Goal: Task Accomplishment & Management: Manage account settings

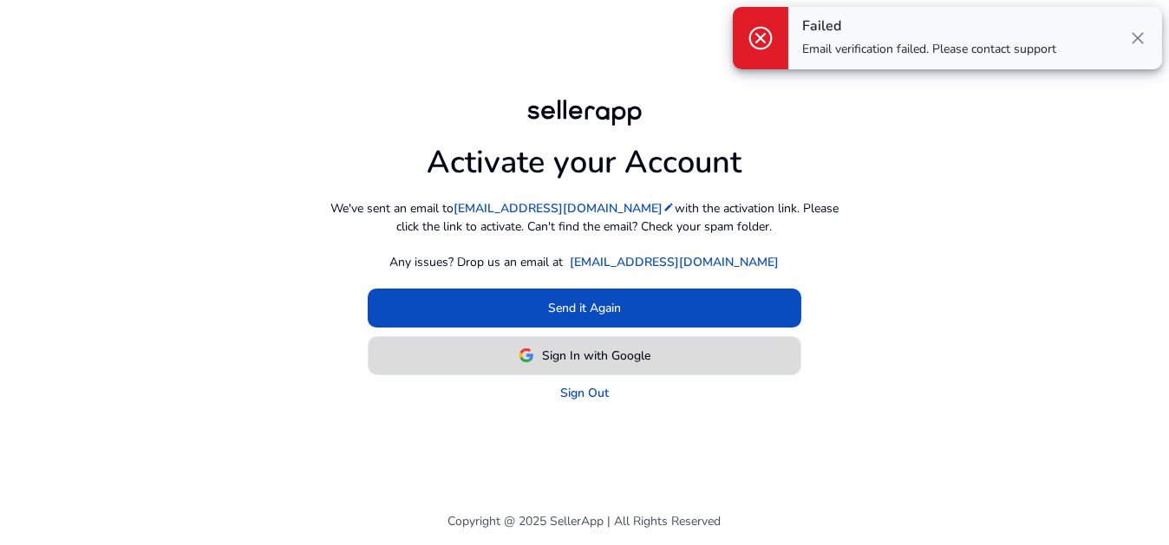
click at [649, 352] on span "Sign In with Google" at bounding box center [597, 356] width 108 height 18
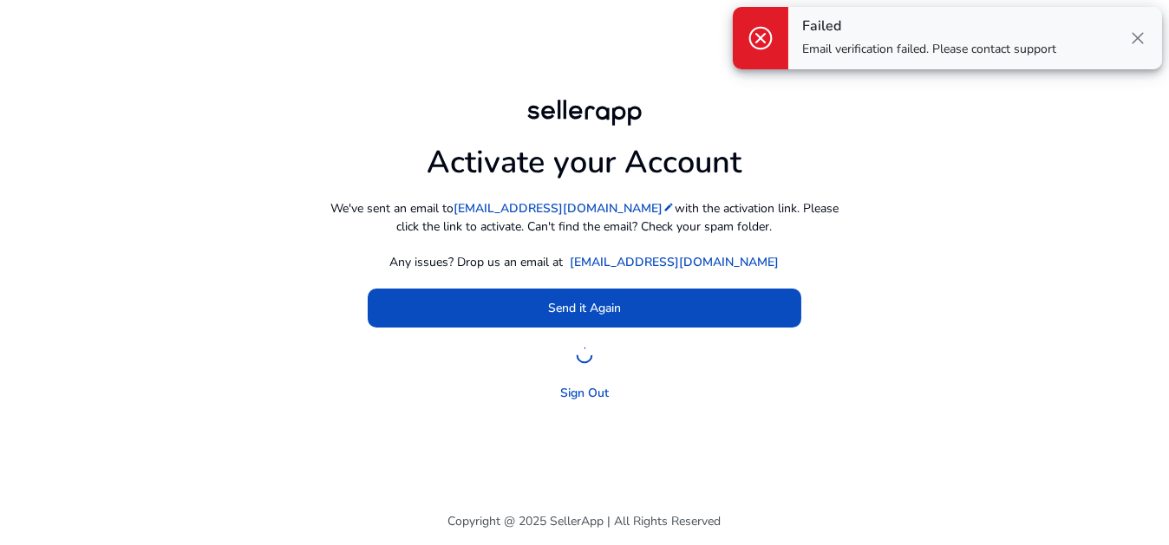
click at [1134, 38] on span "close" at bounding box center [1137, 38] width 21 height 21
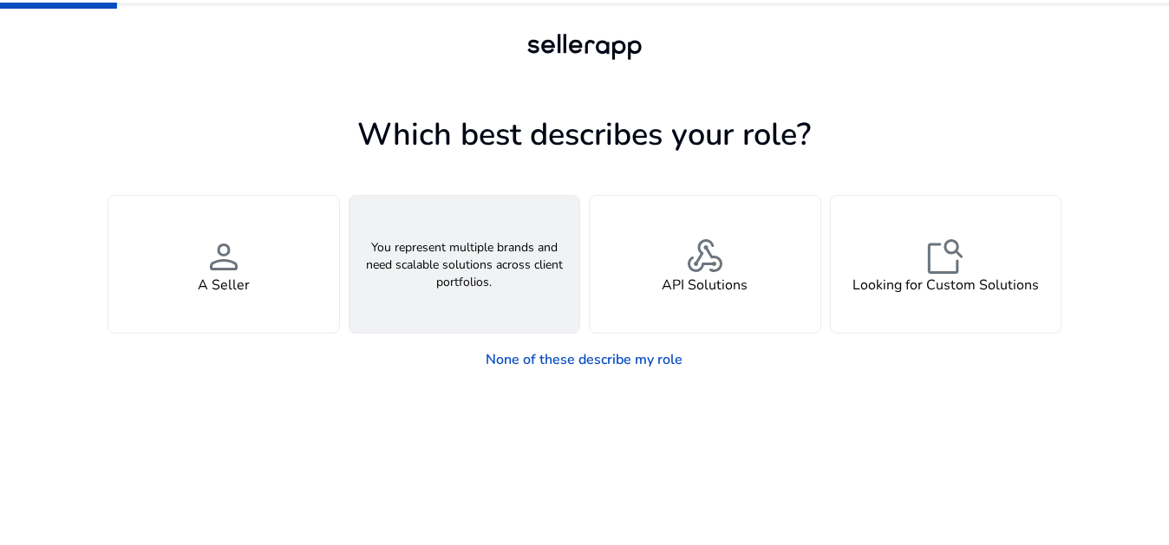
click at [464, 291] on h4 "An Agency" at bounding box center [464, 285] width 68 height 16
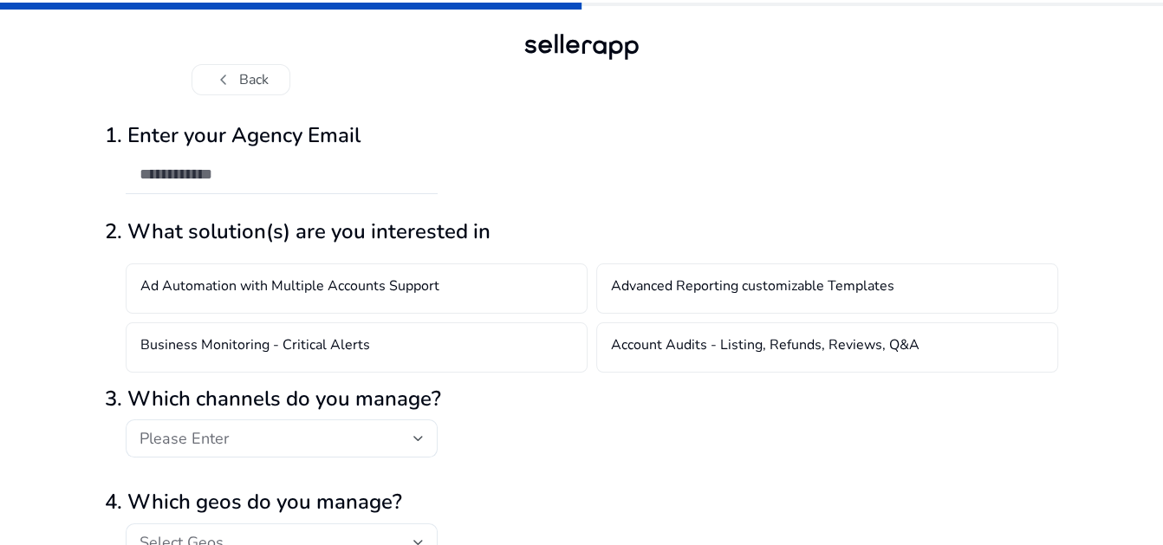
click at [754, 155] on div "1. Enter your Agency Email" at bounding box center [582, 160] width 954 height 103
drag, startPoint x: 281, startPoint y: 191, endPoint x: 310, endPoint y: 183, distance: 29.7
click at [281, 191] on div at bounding box center [282, 175] width 284 height 38
click at [232, 186] on div at bounding box center [282, 175] width 284 height 38
paste input "**********"
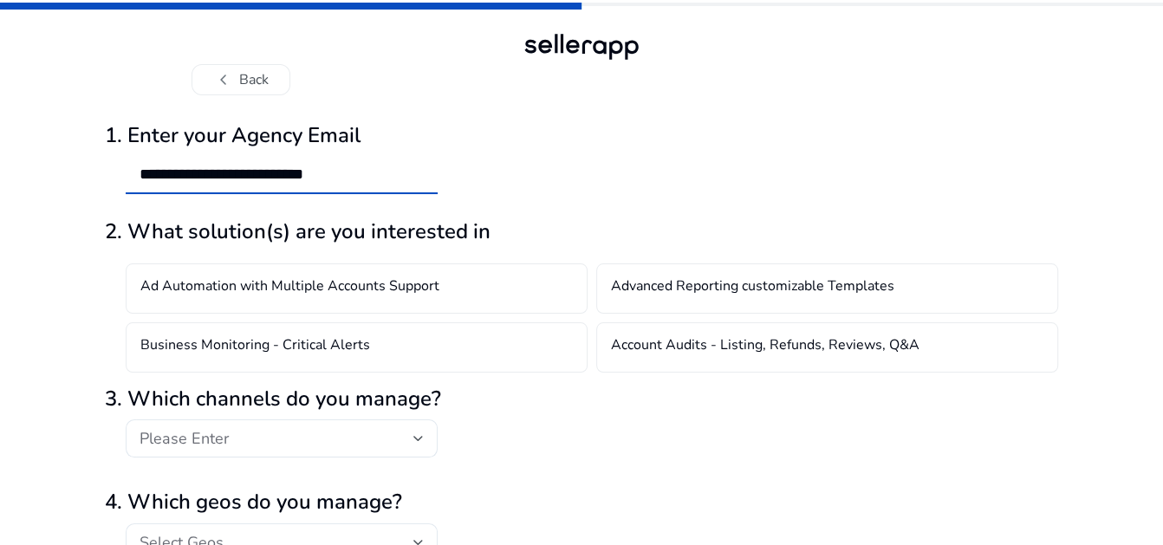
type input "**********"
click at [505, 168] on div "**********" at bounding box center [582, 160] width 954 height 103
drag, startPoint x: 661, startPoint y: 163, endPoint x: 714, endPoint y: 158, distance: 53.1
click at [665, 163] on div "**********" at bounding box center [582, 160] width 954 height 103
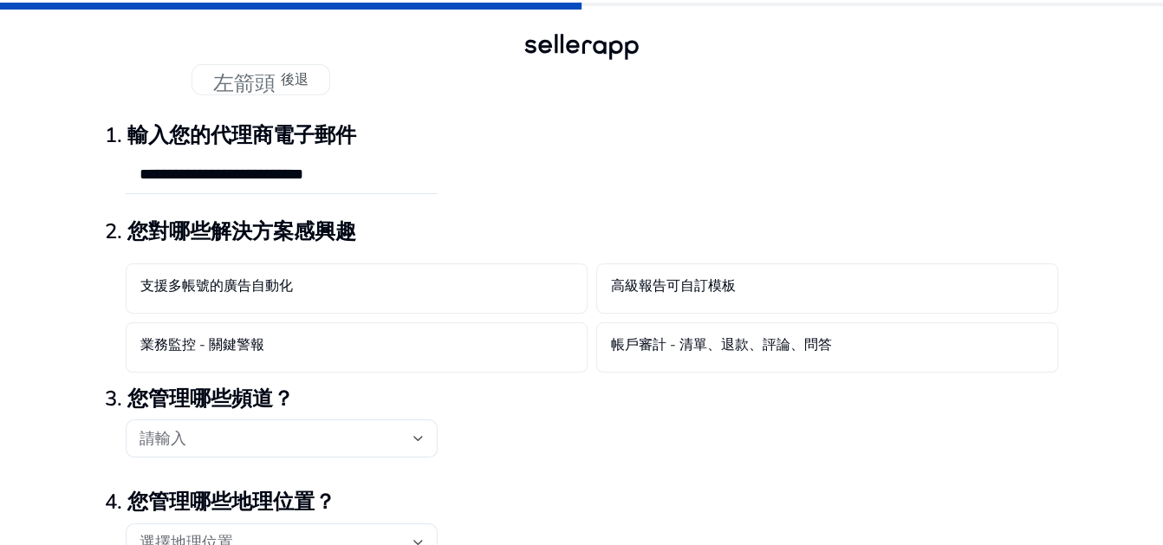
click at [525, 111] on div "**********" at bounding box center [582, 160] width 954 height 103
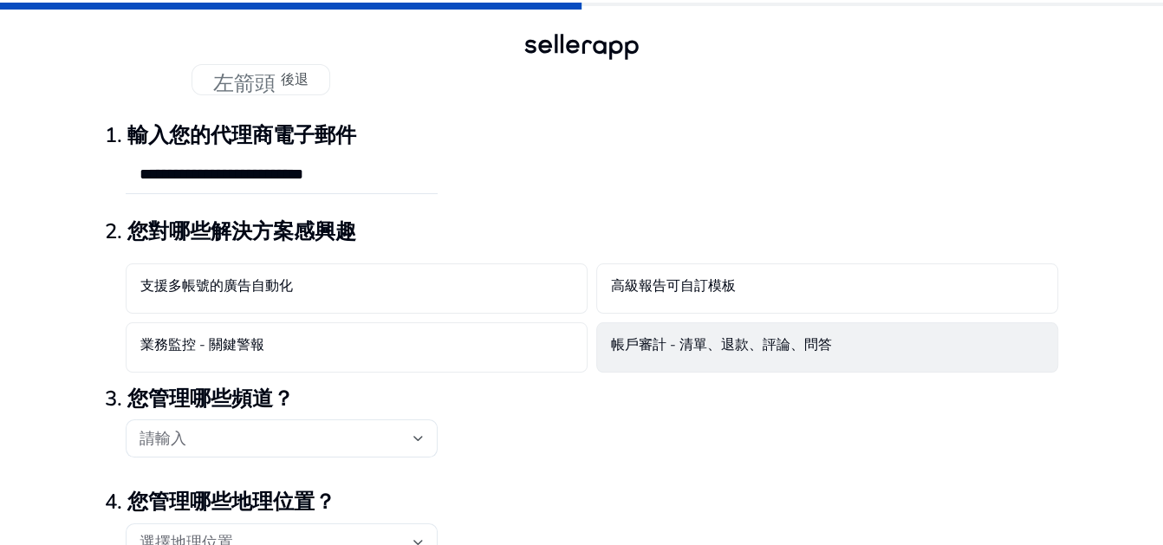
click at [684, 349] on font "帳戶審計 - 清單、退款、評論、問答" at bounding box center [721, 345] width 221 height 19
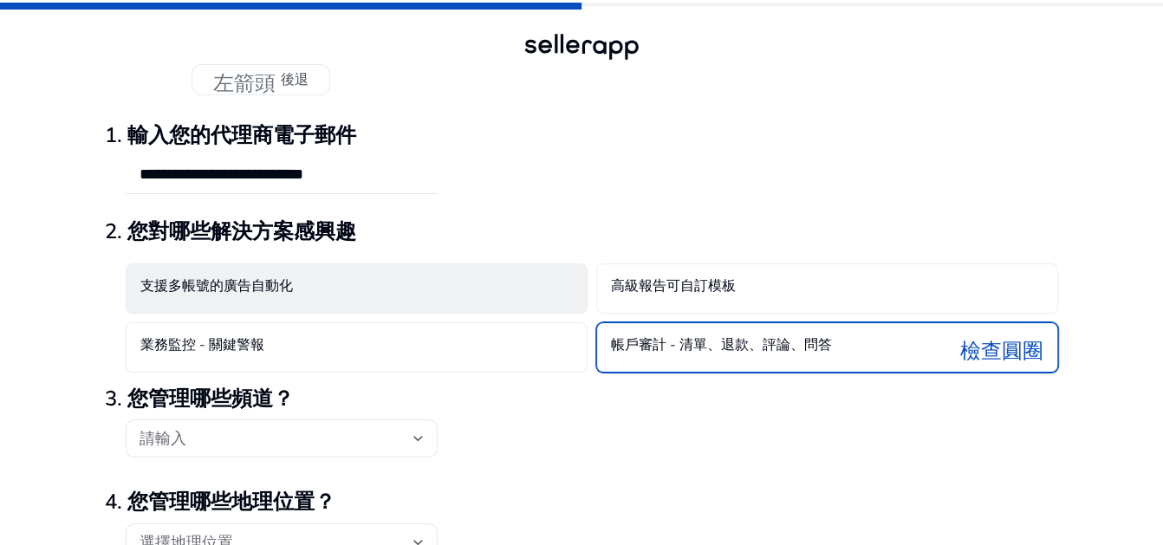
click at [457, 297] on div "支援多帳號的廣告自動化" at bounding box center [357, 289] width 462 height 50
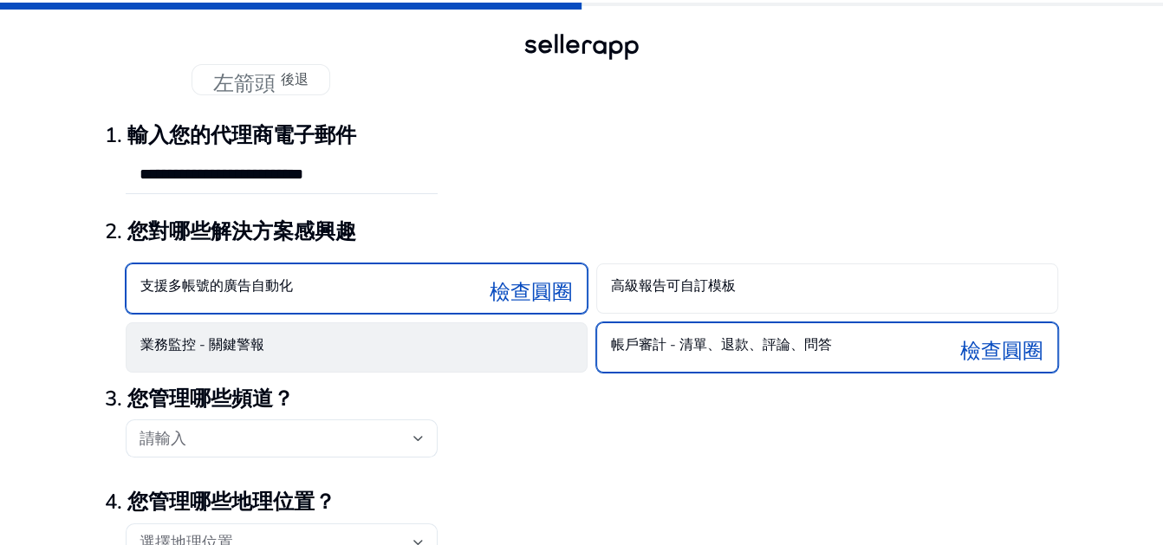
click at [448, 335] on div "業務監控 - 關鍵警報" at bounding box center [357, 348] width 462 height 50
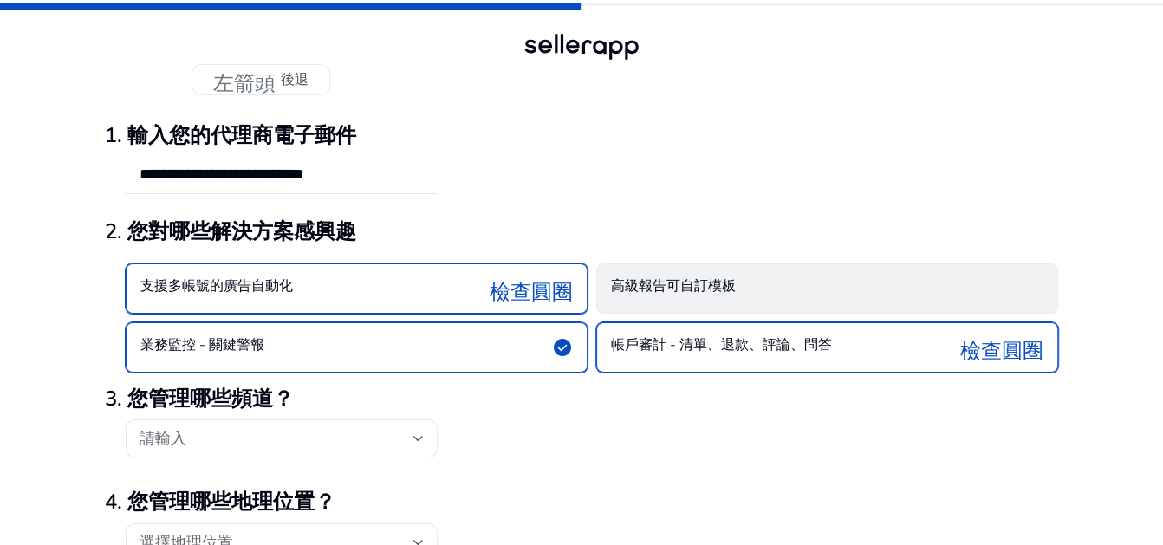
click at [697, 297] on h4 "高級報告可自訂模板" at bounding box center [673, 288] width 125 height 21
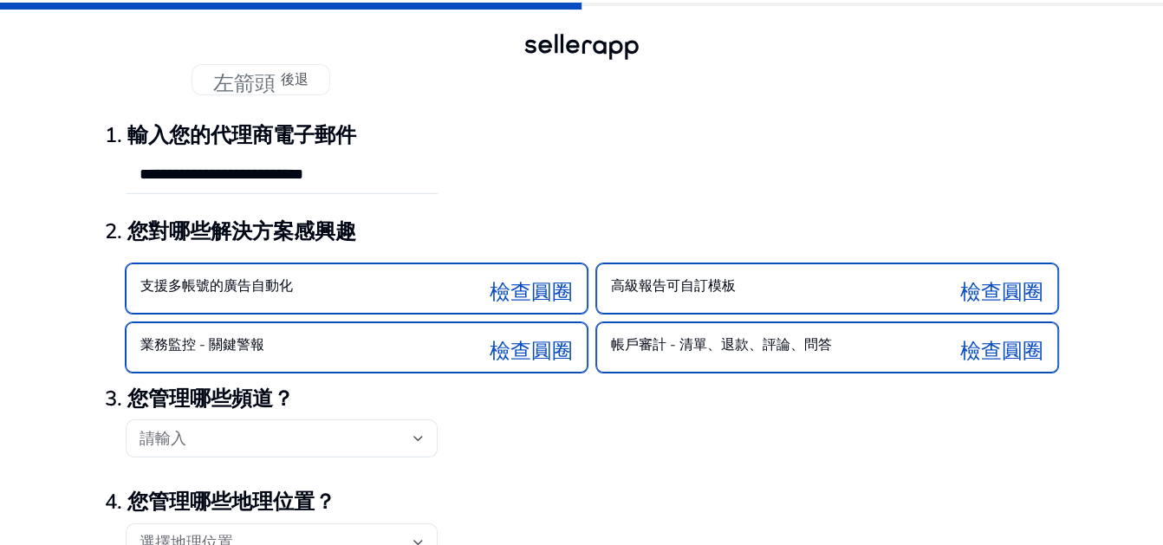
scroll to position [173, 0]
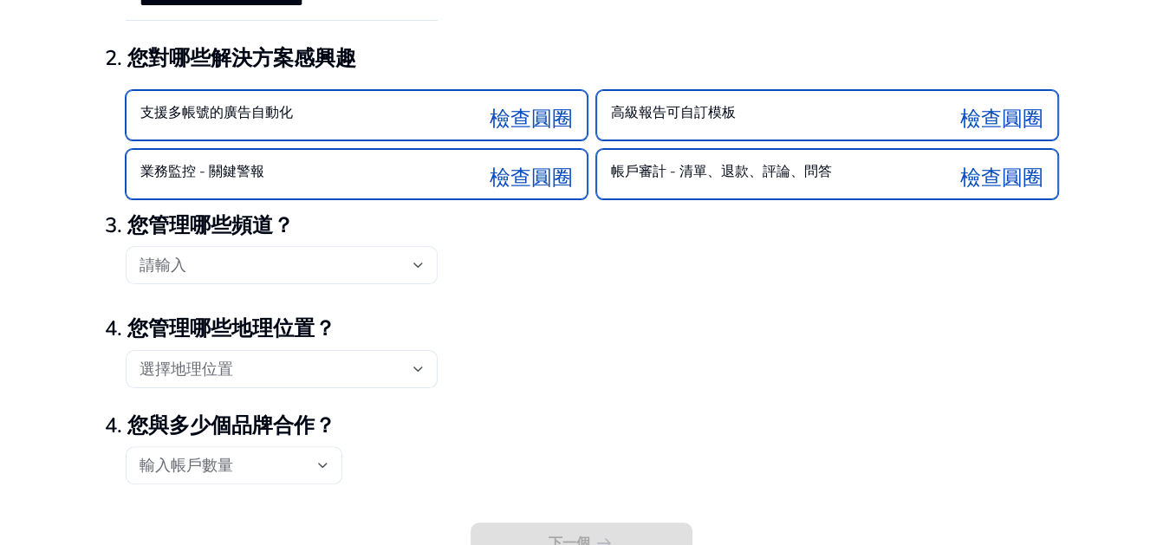
drag, startPoint x: 425, startPoint y: 290, endPoint x: 423, endPoint y: 260, distance: 29.5
click at [420, 289] on div at bounding box center [282, 293] width 312 height 18
click at [424, 258] on div "請輸入" at bounding box center [282, 265] width 312 height 38
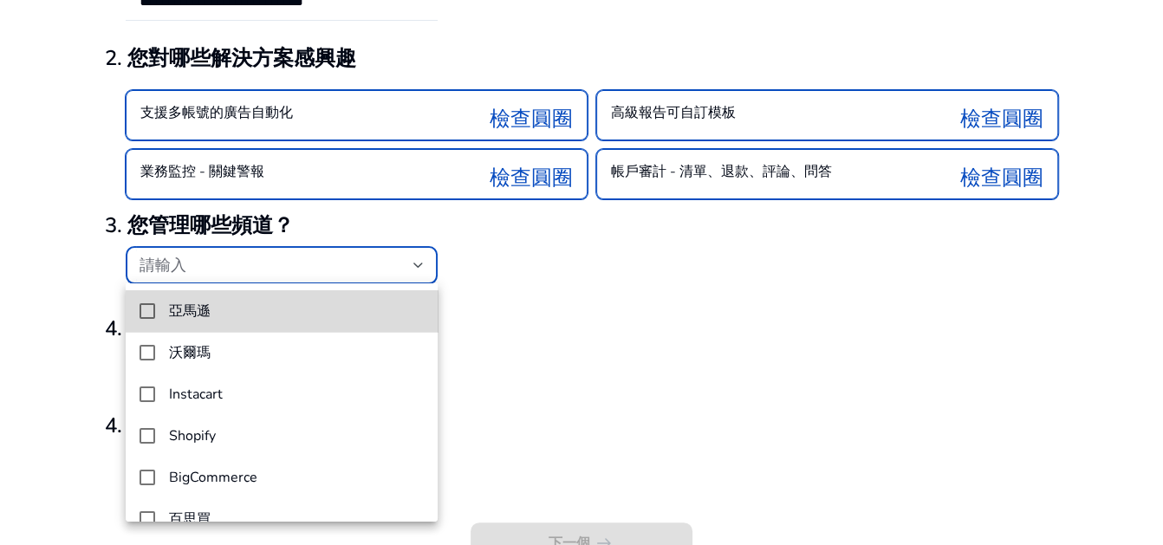
click at [346, 306] on span "亞馬遜" at bounding box center [296, 311] width 255 height 16
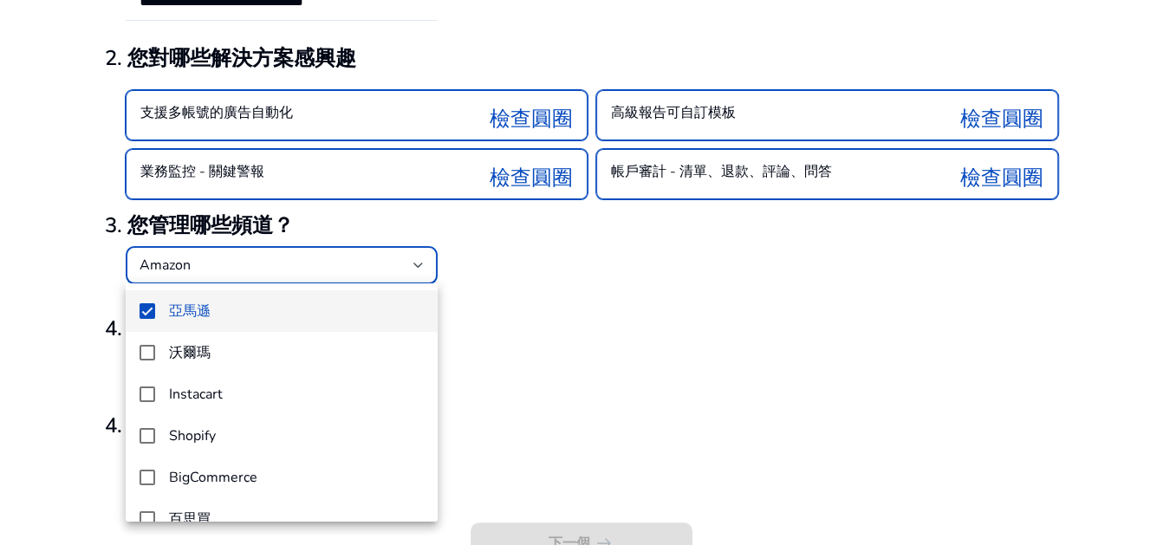
click at [530, 353] on div at bounding box center [581, 272] width 1163 height 545
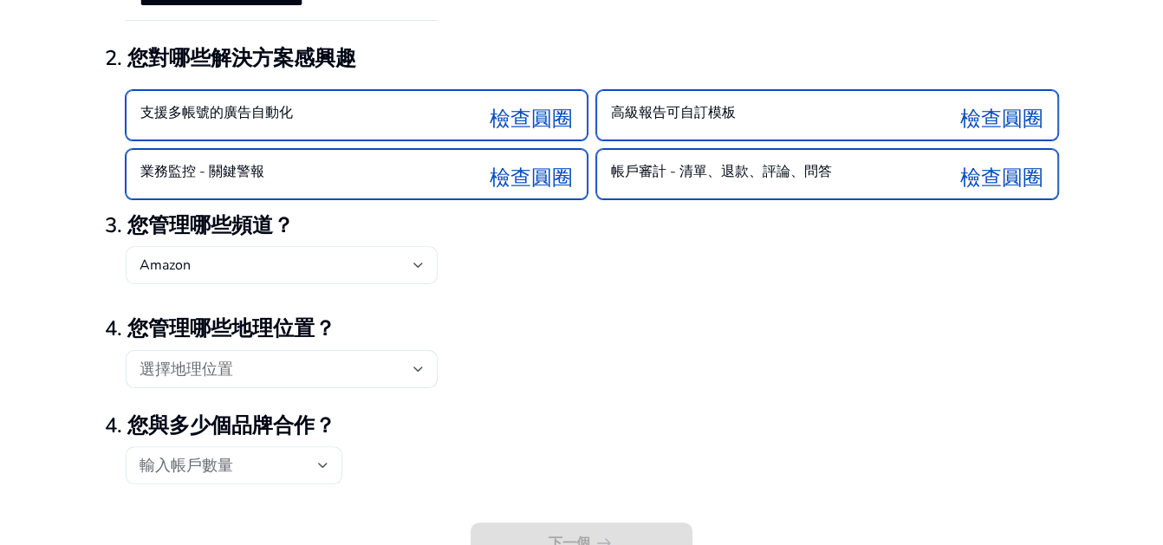
click at [362, 251] on div "Amazon" at bounding box center [282, 265] width 284 height 38
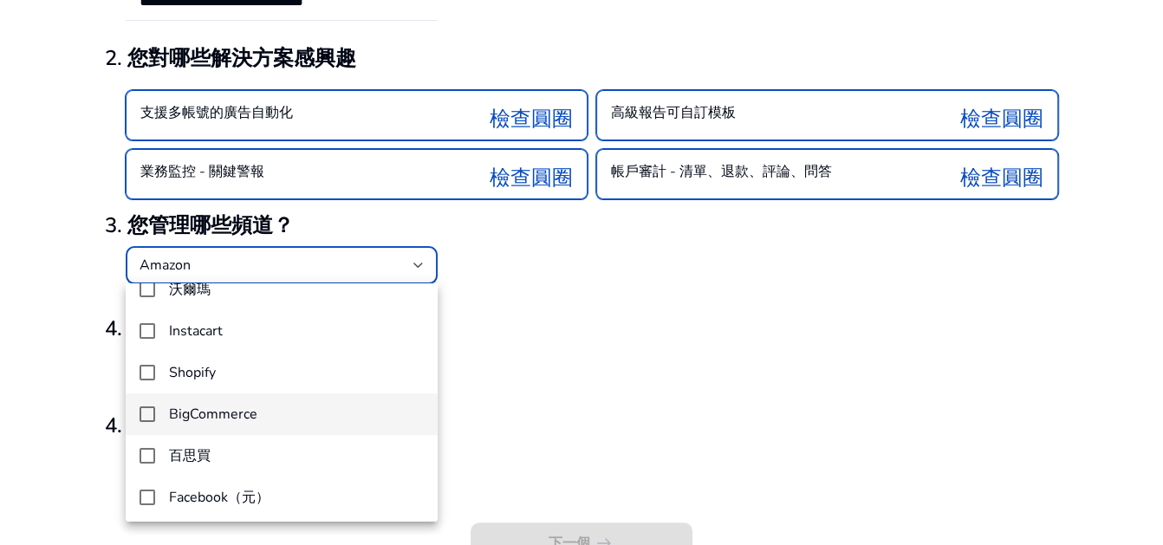
scroll to position [149, 0]
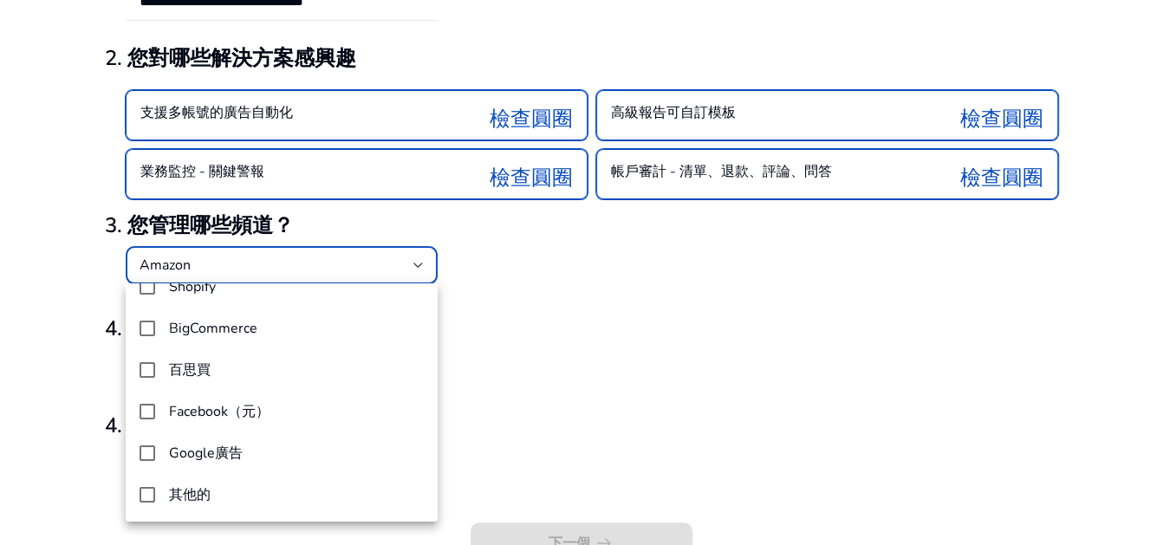
click at [548, 344] on div at bounding box center [581, 272] width 1163 height 545
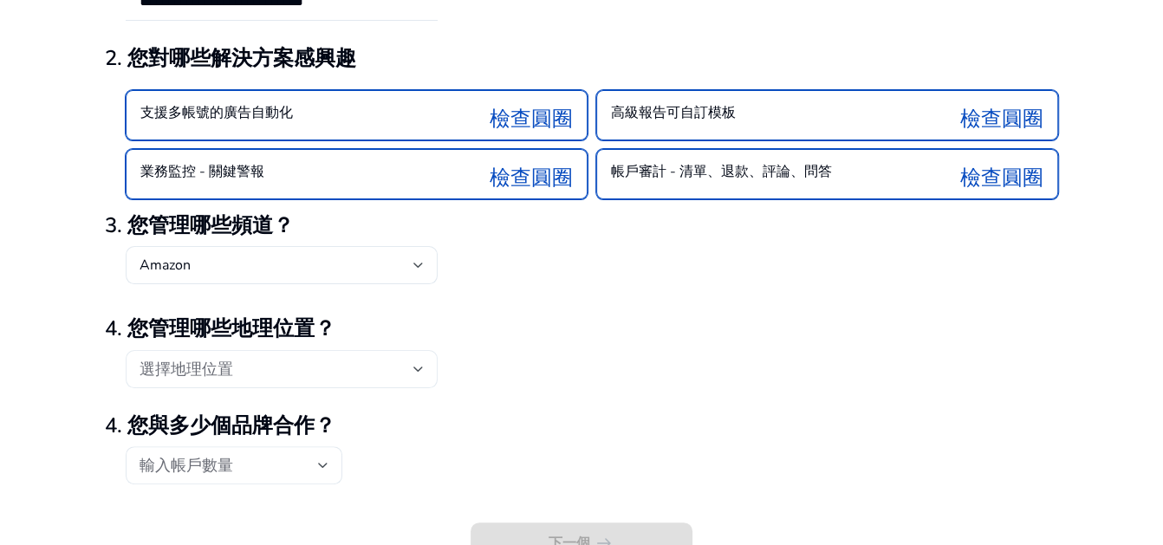
click at [389, 360] on div "選擇地理位置" at bounding box center [277, 369] width 274 height 19
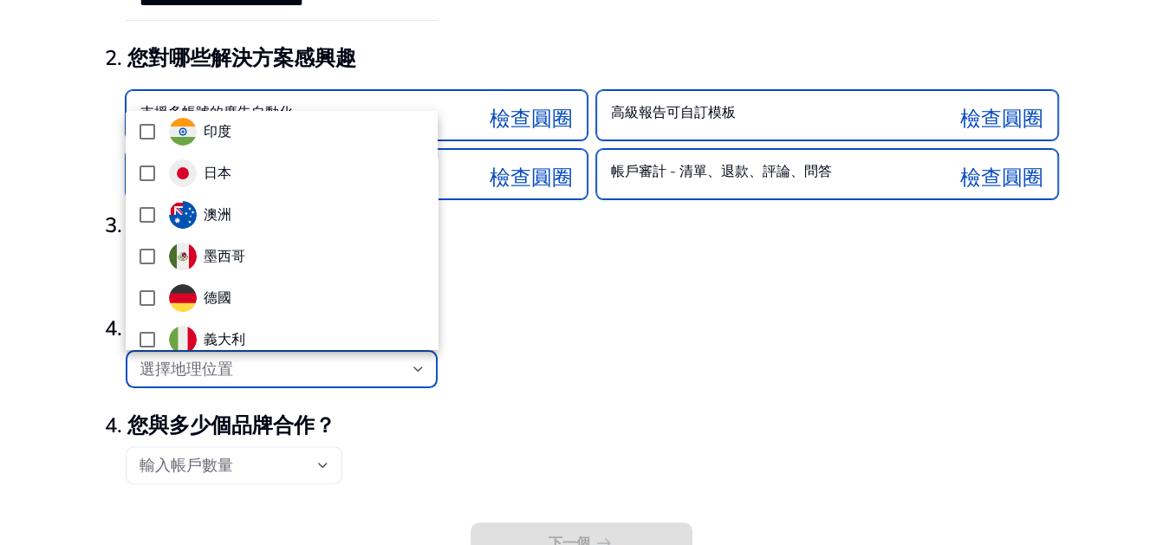
scroll to position [0, 0]
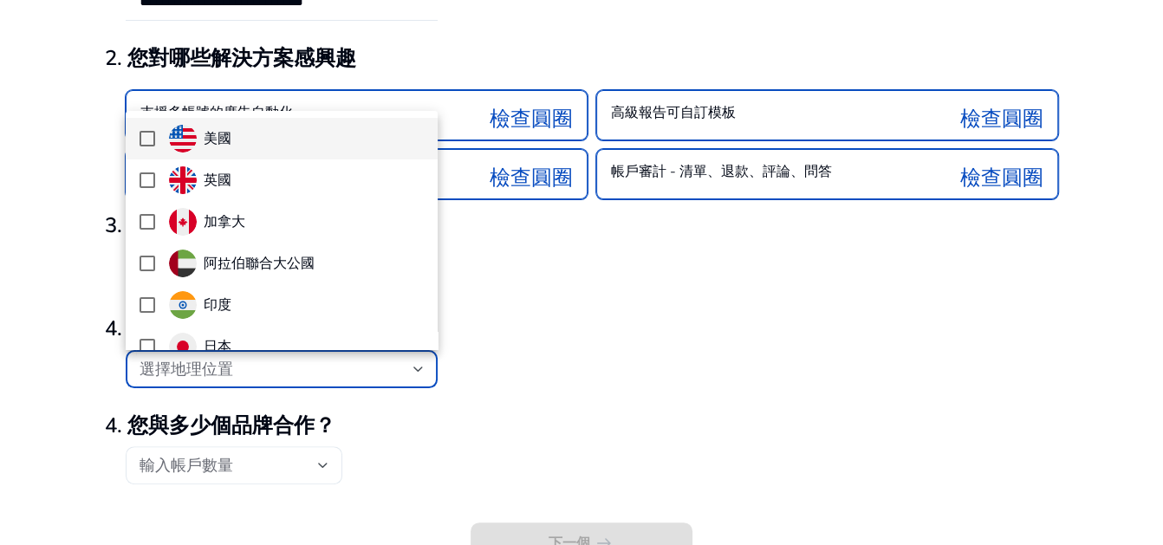
click at [134, 128] on mat-option "美國" at bounding box center [282, 139] width 312 height 42
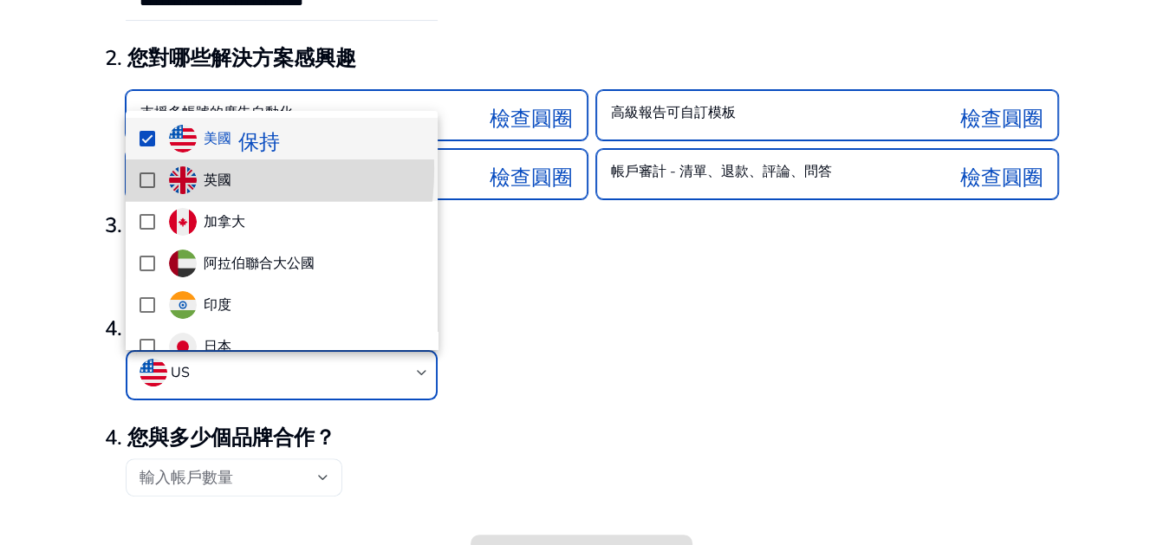
click at [139, 169] on mat-option "英國" at bounding box center [282, 181] width 312 height 42
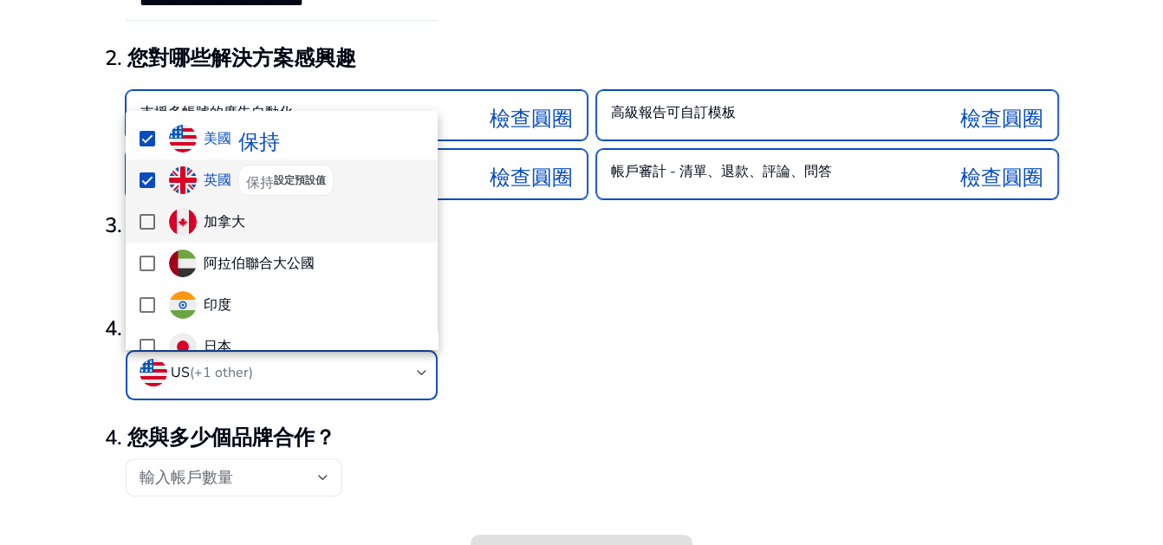
click at [136, 206] on mat-option "加拿大" at bounding box center [282, 222] width 312 height 42
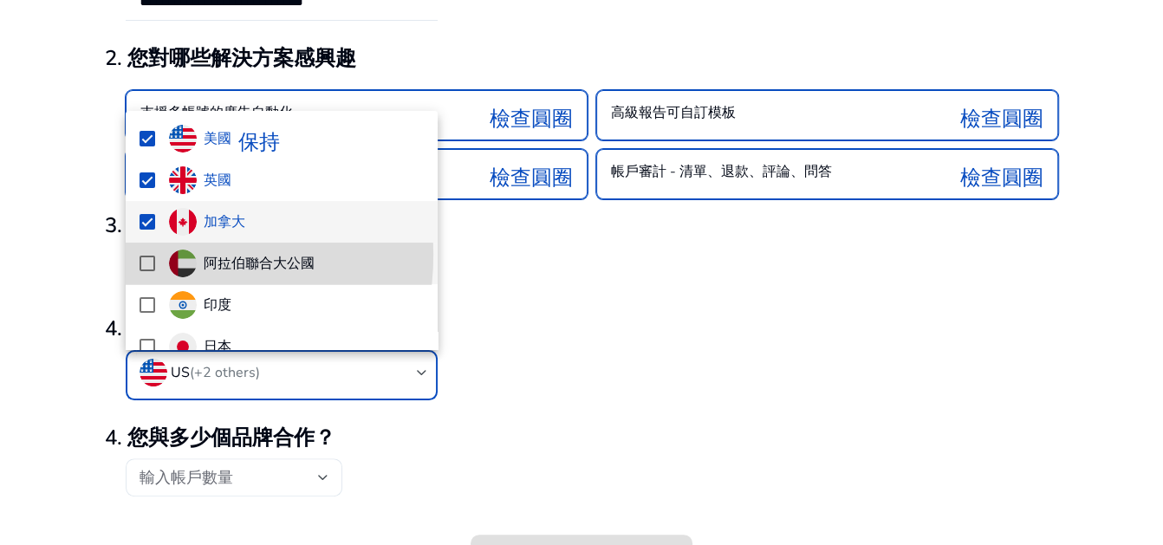
click at [148, 256] on mat-option "阿拉伯聯合大公國" at bounding box center [282, 264] width 312 height 42
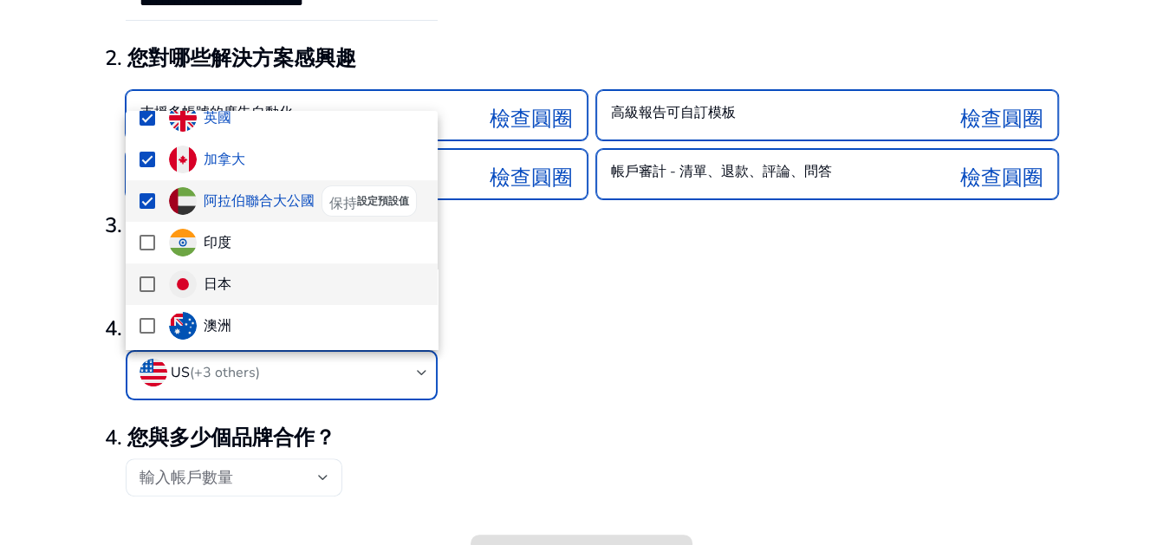
scroll to position [87, 0]
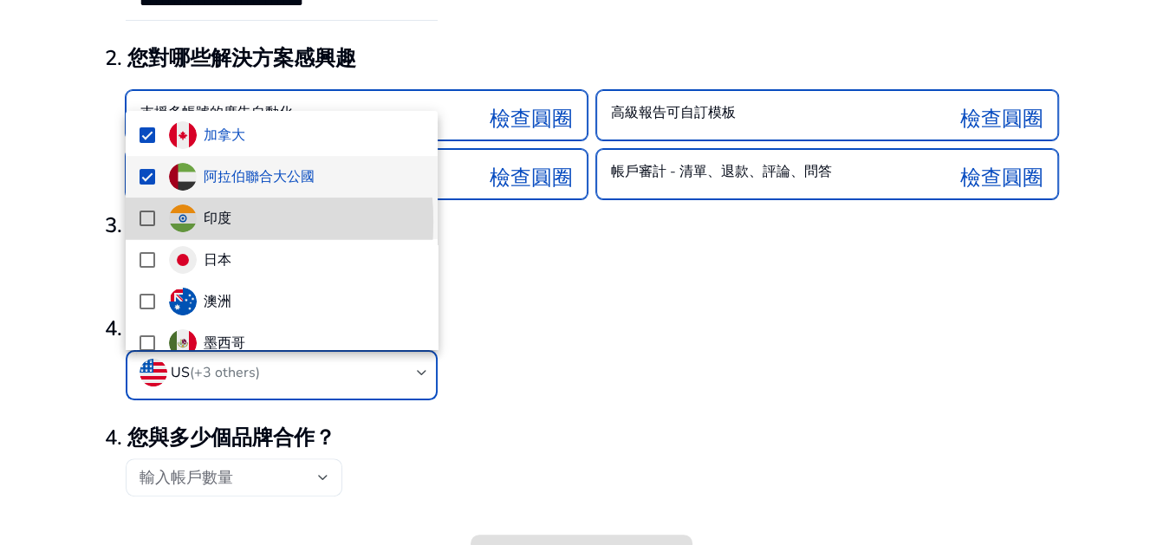
click at [145, 222] on mat-pseudo-checkbox at bounding box center [148, 219] width 16 height 16
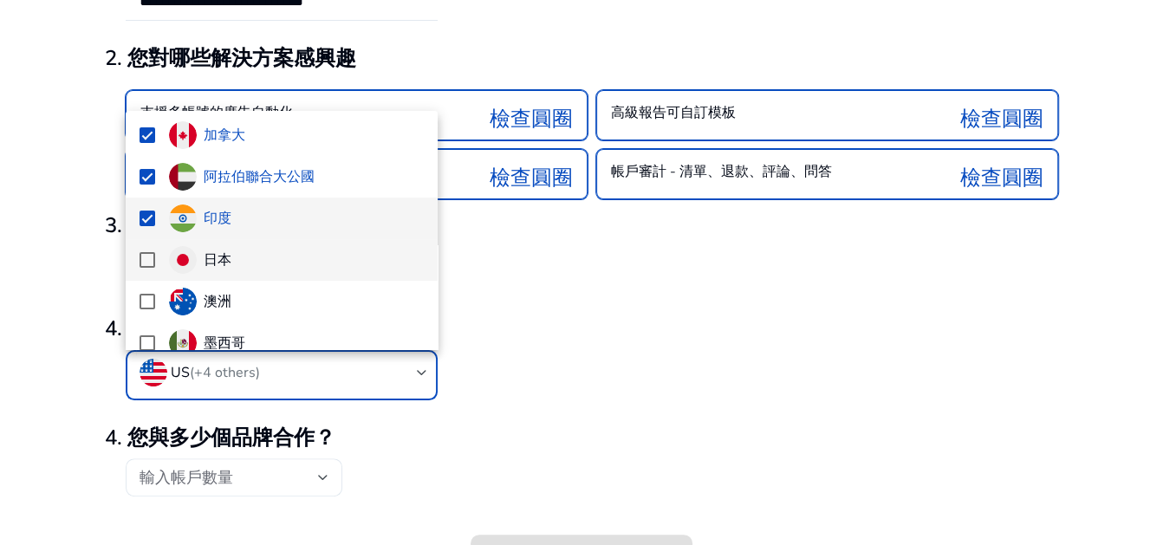
click at [160, 263] on mat-option "日本" at bounding box center [282, 260] width 312 height 42
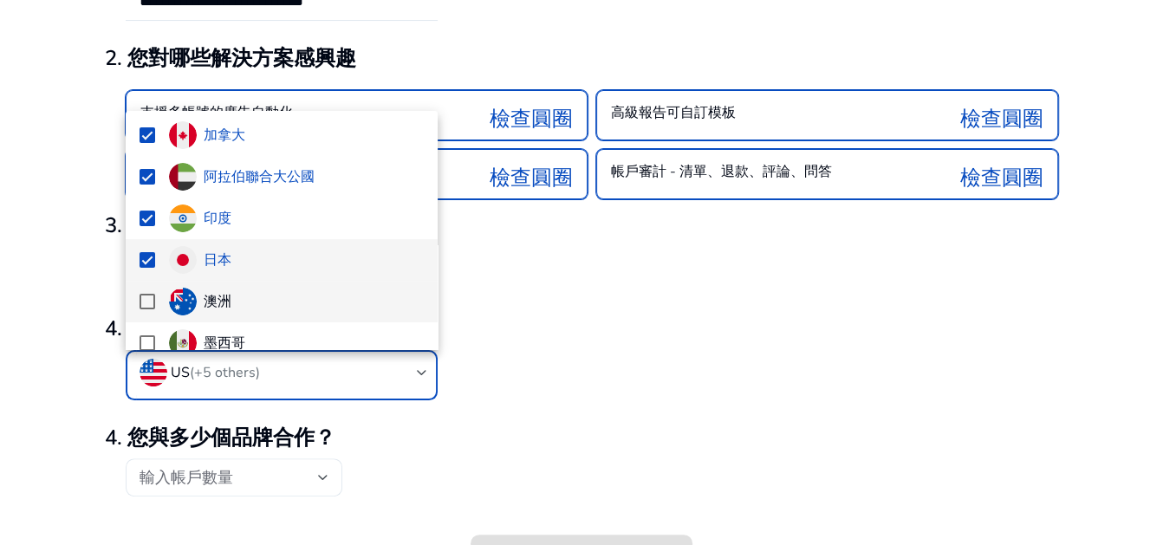
click at [149, 302] on mat-pseudo-checkbox at bounding box center [148, 302] width 16 height 16
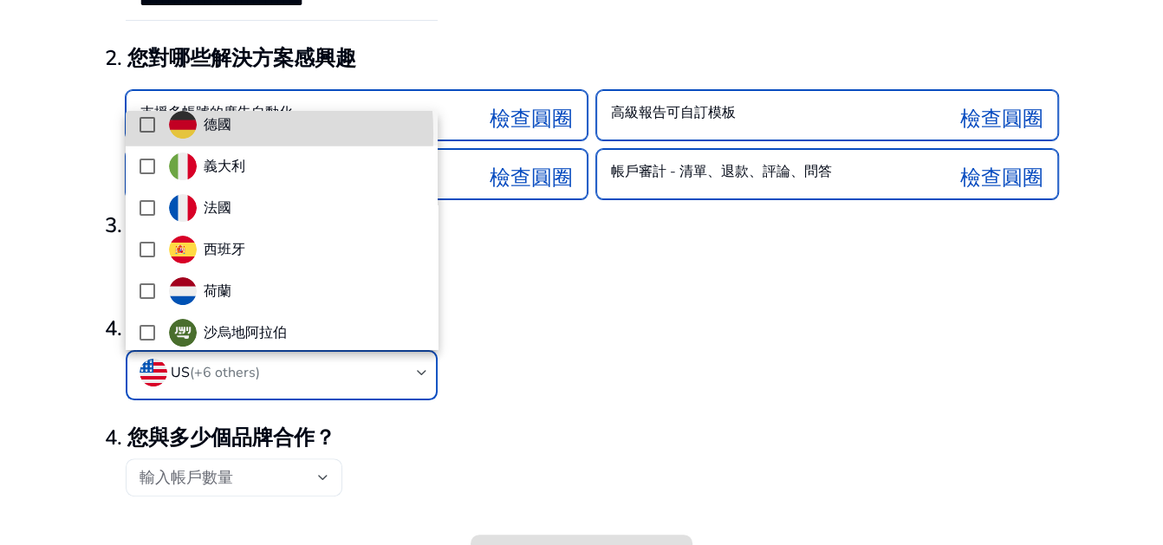
click at [148, 134] on mat-option "德國" at bounding box center [282, 125] width 312 height 42
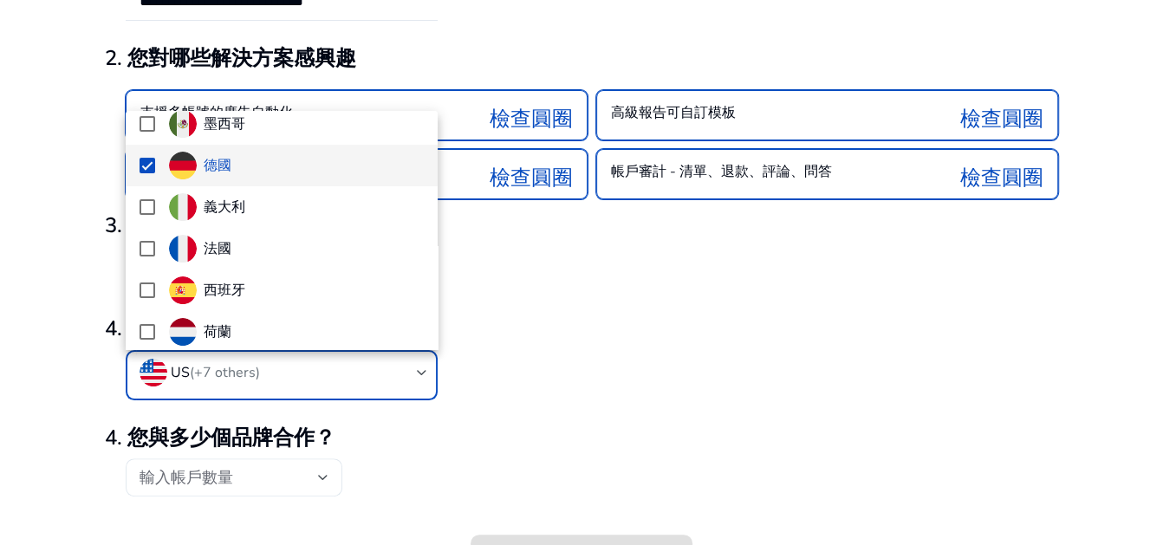
scroll to position [253, 0]
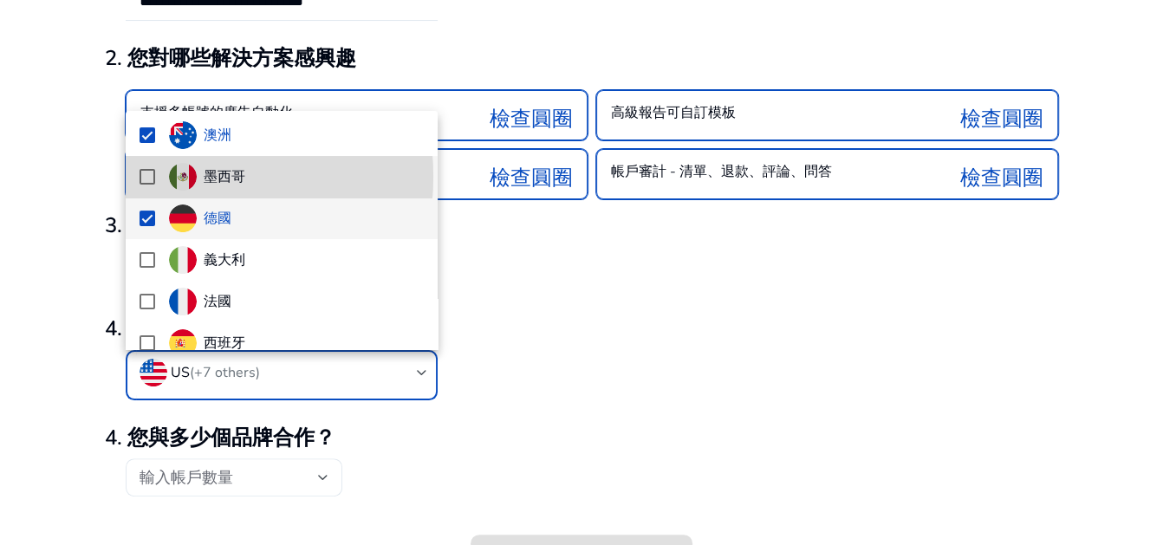
click at [158, 176] on mat-option "墨西哥" at bounding box center [282, 177] width 312 height 42
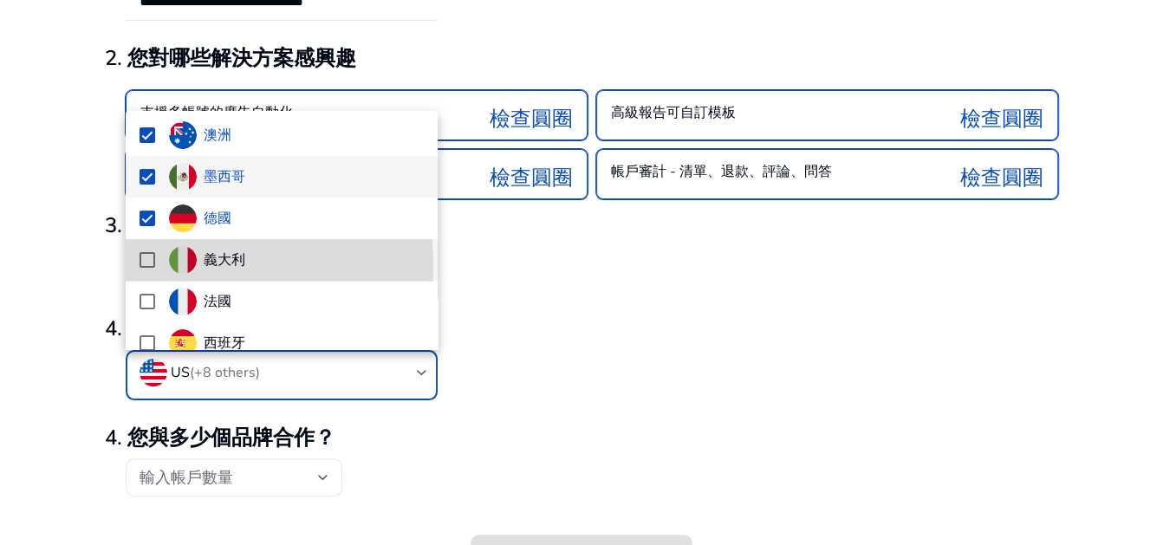
click at [159, 266] on mat-option "義大利" at bounding box center [282, 260] width 312 height 42
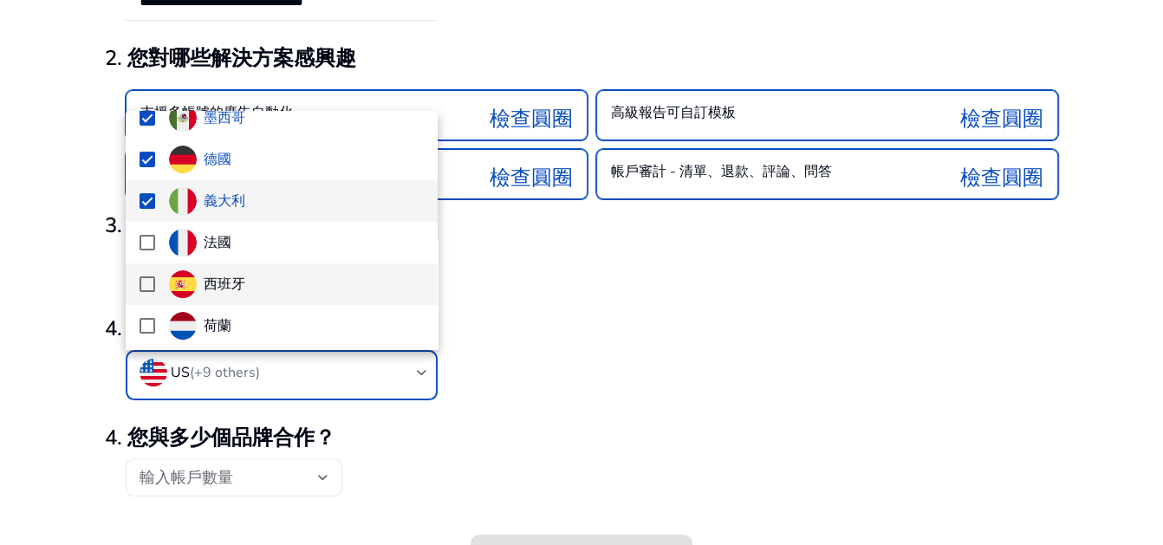
scroll to position [340, 0]
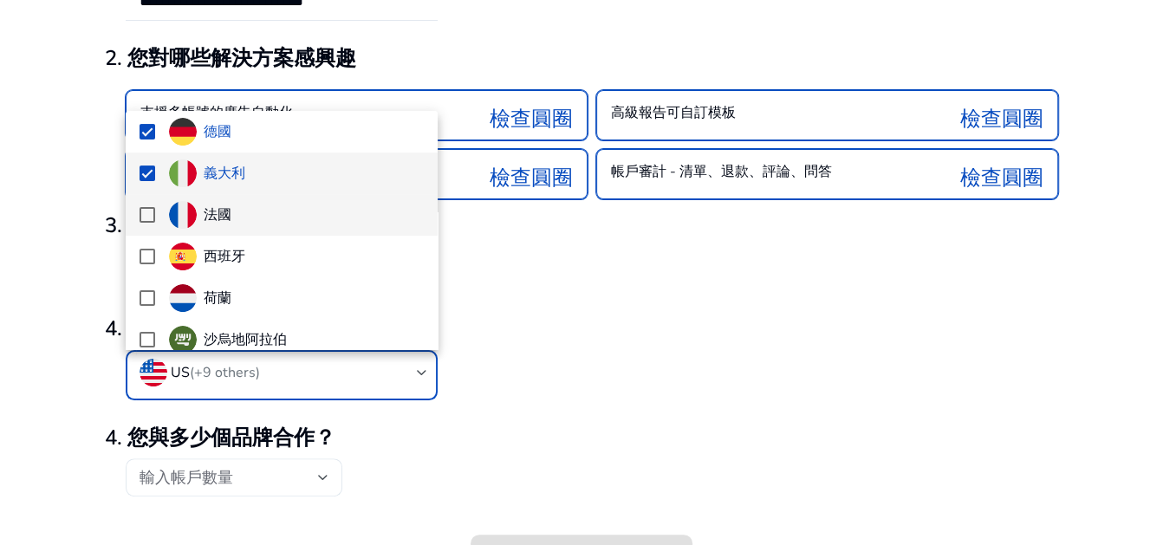
click at [192, 214] on img at bounding box center [183, 215] width 28 height 28
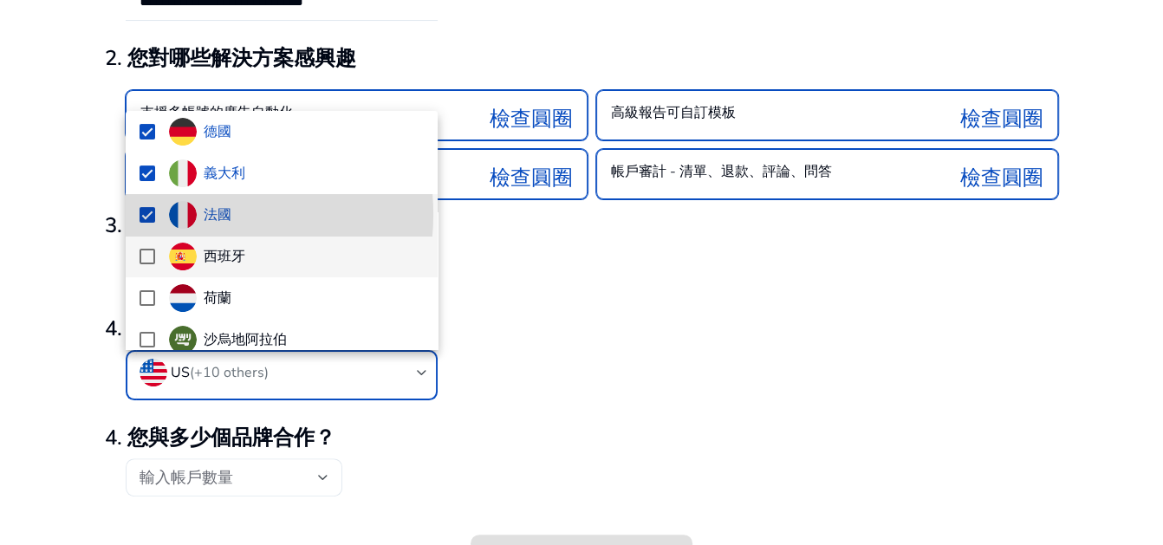
drag, startPoint x: 211, startPoint y: 252, endPoint x: 222, endPoint y: 251, distance: 11.3
click at [213, 251] on font "西班牙" at bounding box center [225, 256] width 42 height 19
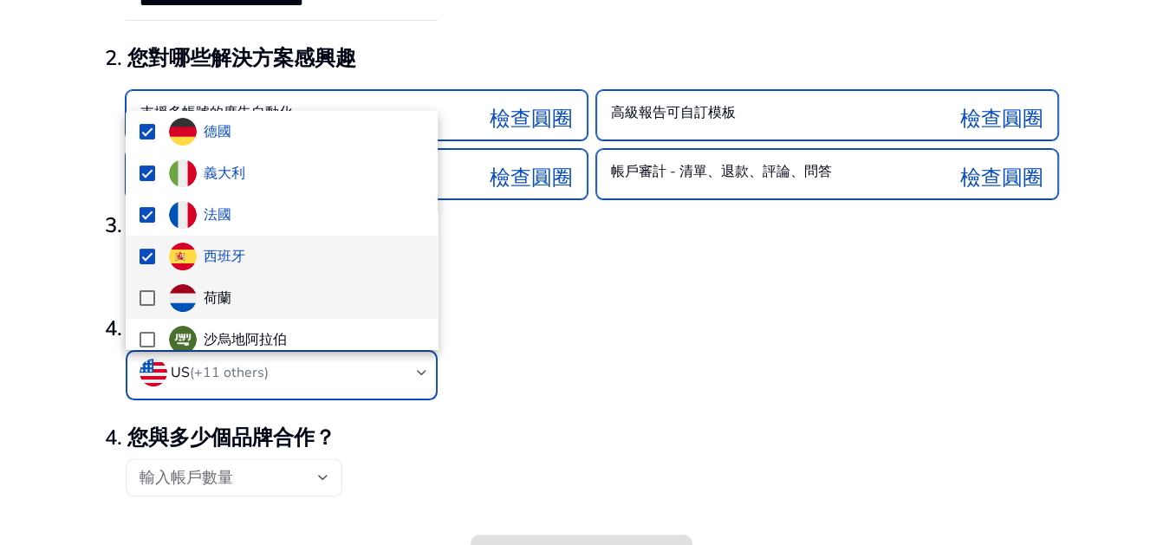
drag, startPoint x: 222, startPoint y: 293, endPoint x: 231, endPoint y: 314, distance: 22.5
click at [220, 298] on font "荷蘭" at bounding box center [218, 298] width 28 height 19
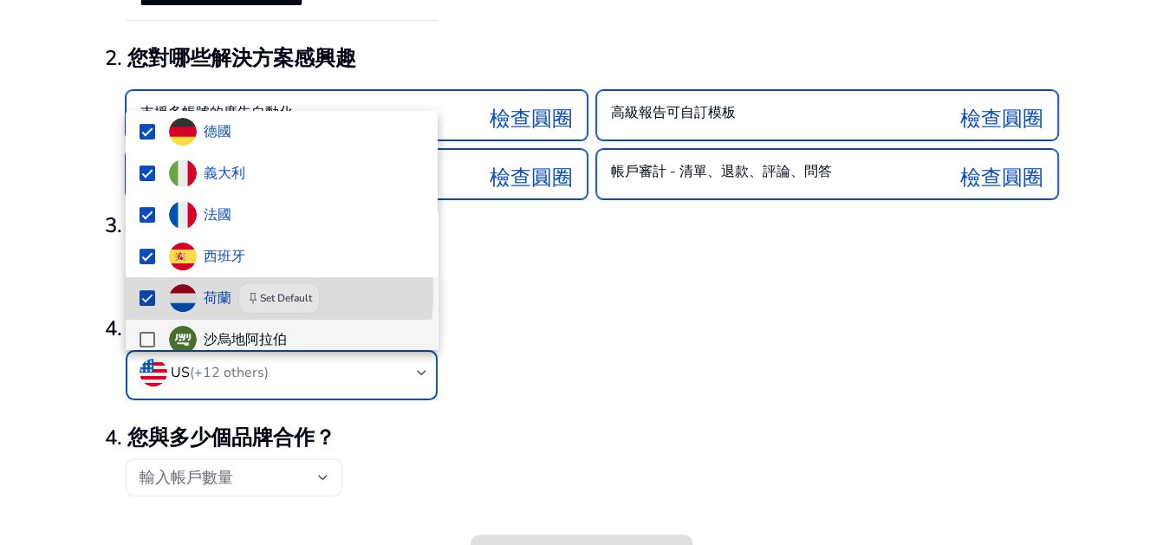
click at [240, 342] on font "沙烏地阿拉伯" at bounding box center [245, 339] width 83 height 19
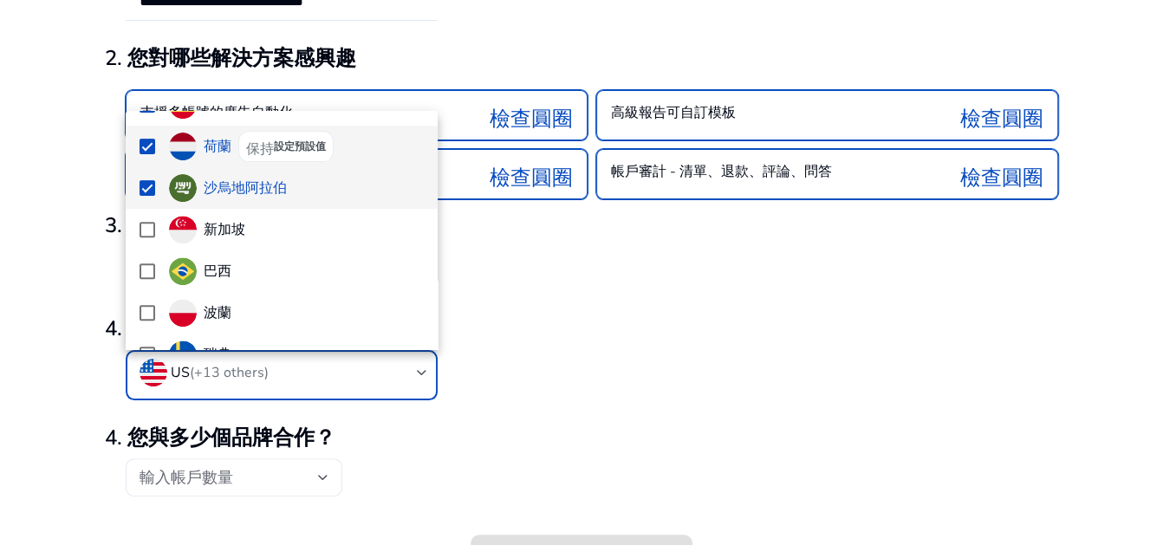
scroll to position [343, 0]
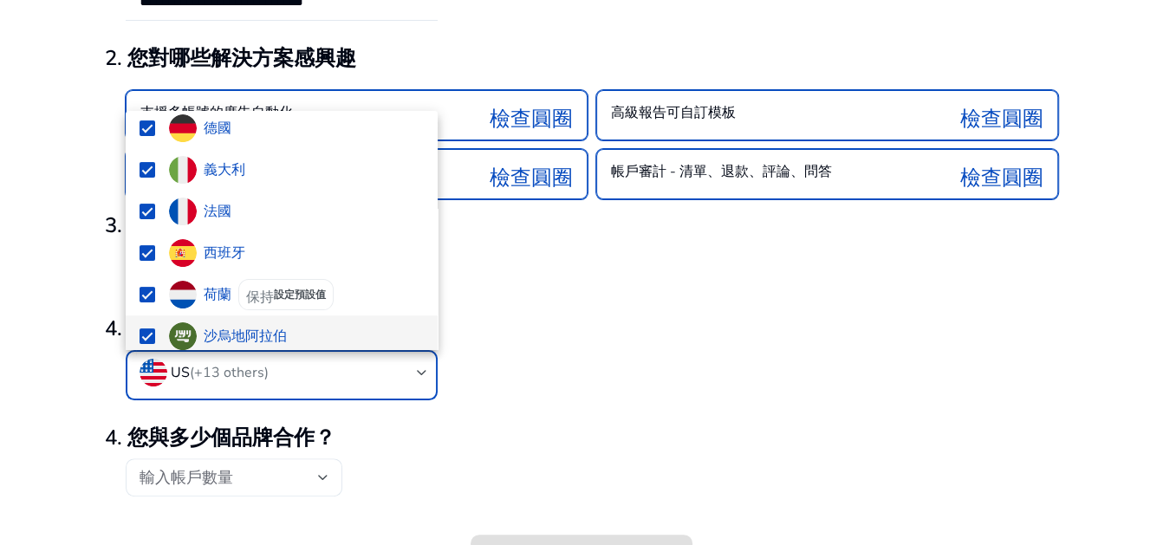
click at [583, 286] on div at bounding box center [581, 272] width 1163 height 545
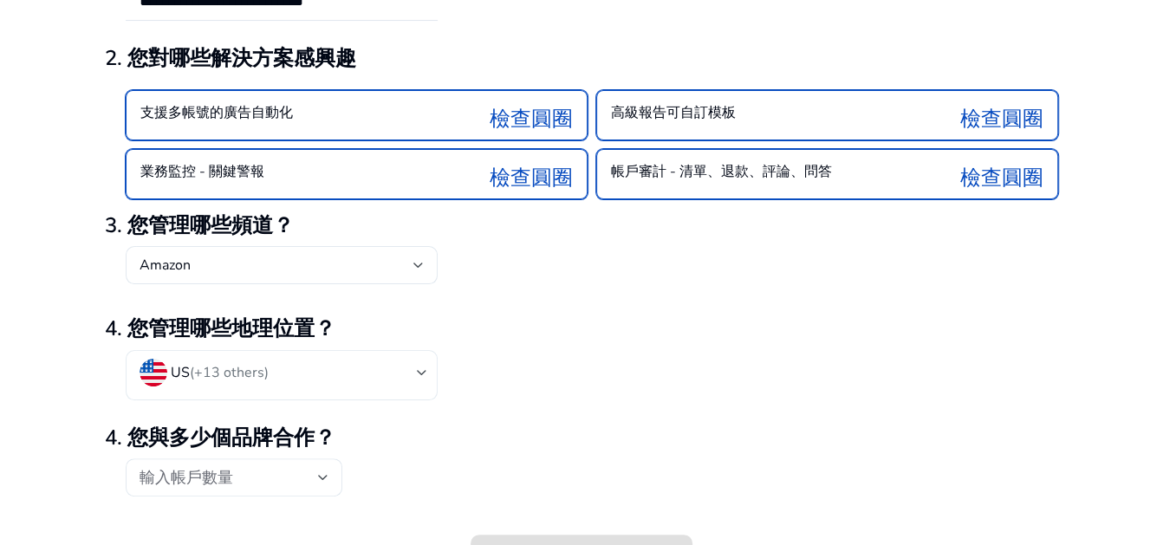
click at [336, 385] on mat-select-trigger "US (+13 others)" at bounding box center [278, 373] width 277 height 28
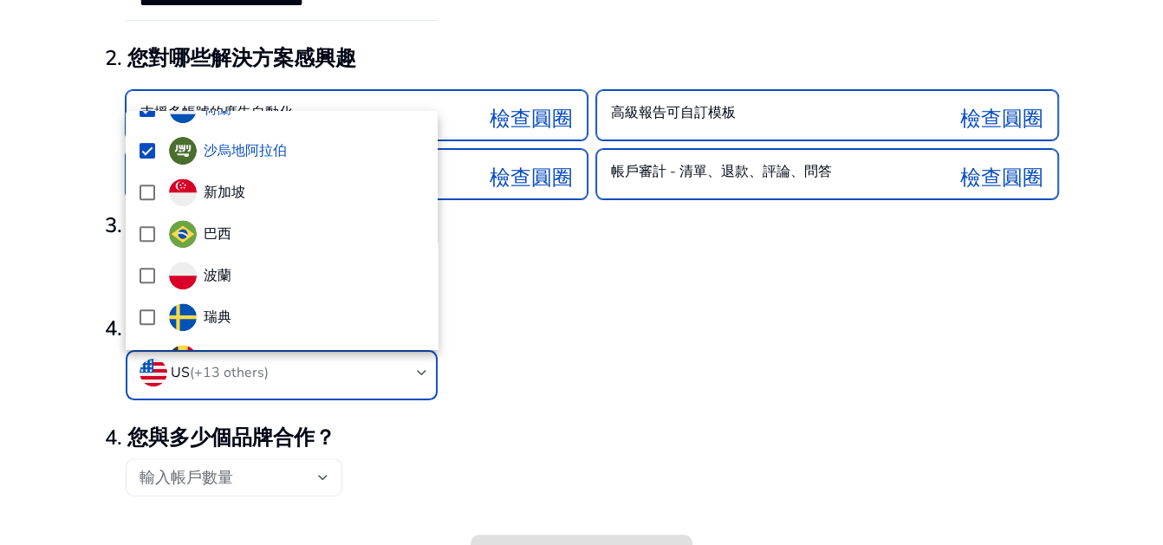
scroll to position [603, 0]
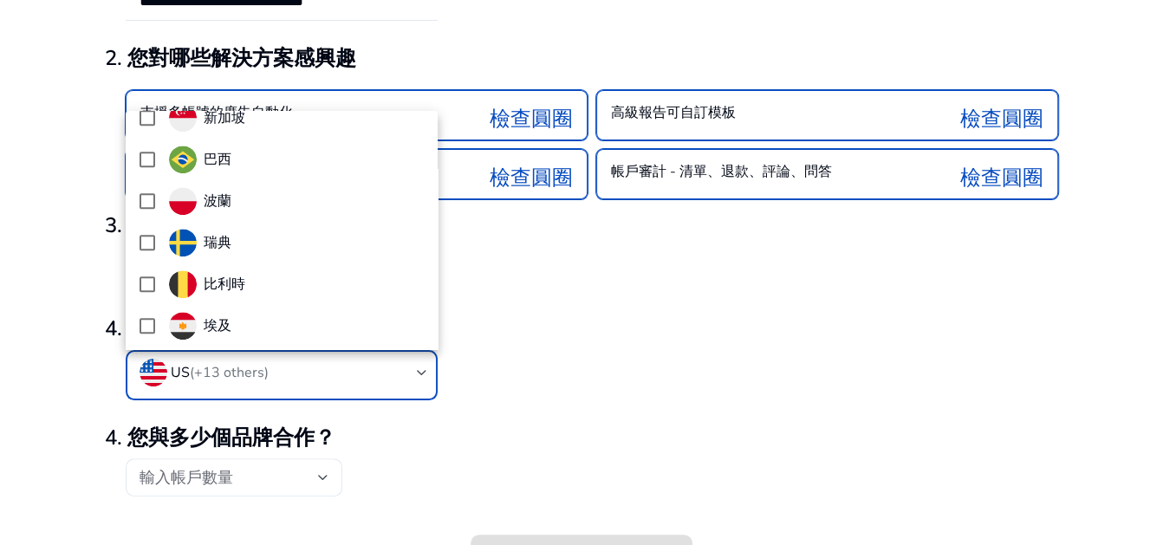
drag, startPoint x: 594, startPoint y: 298, endPoint x: 593, endPoint y: 290, distance: 8.7
click at [594, 299] on div at bounding box center [581, 272] width 1163 height 545
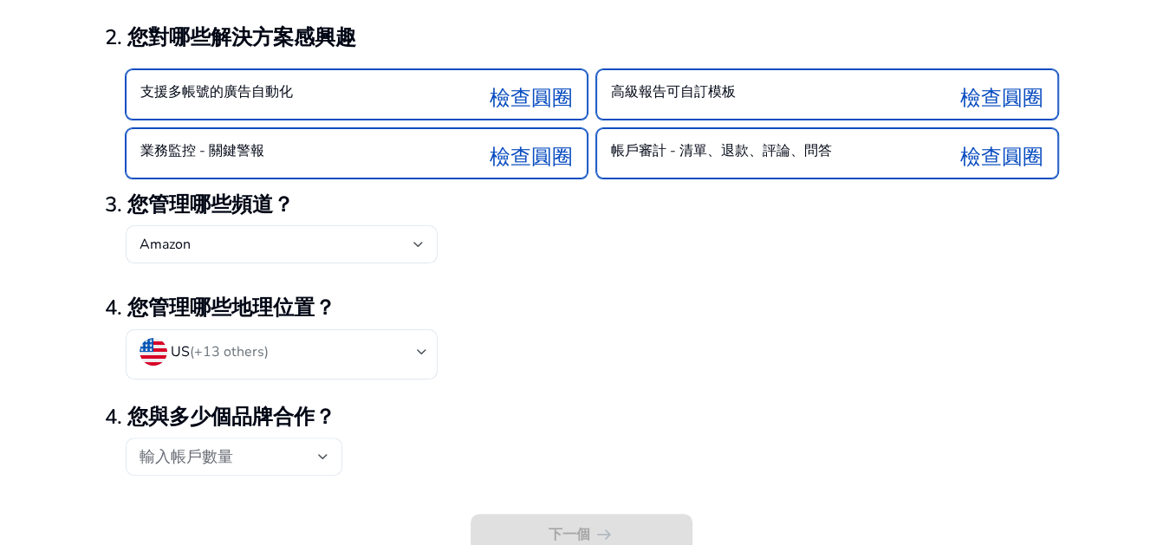
scroll to position [204, 0]
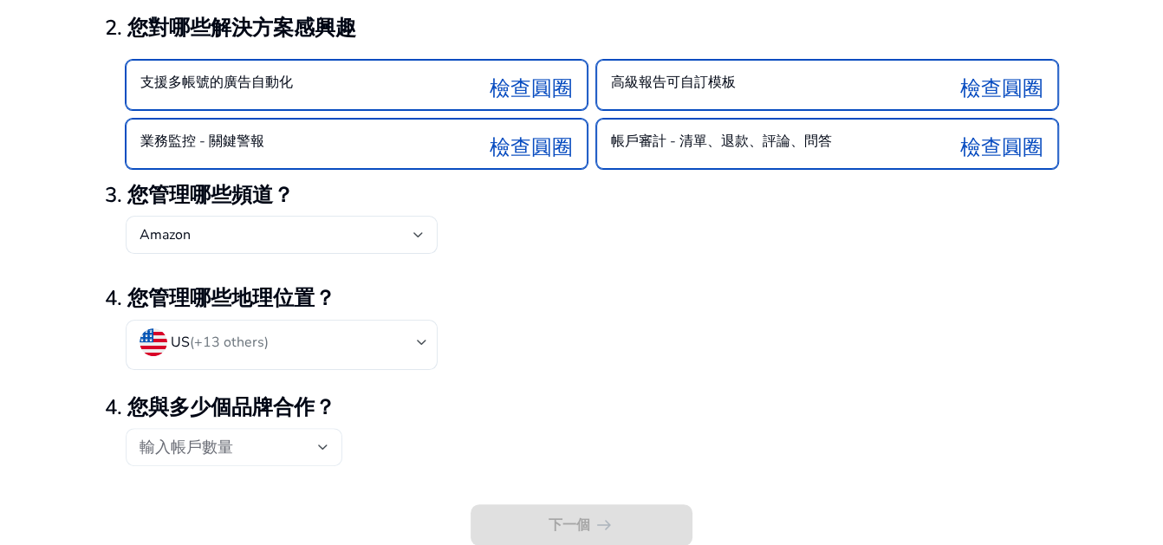
click at [285, 452] on div "輸入帳戶數量" at bounding box center [229, 447] width 179 height 19
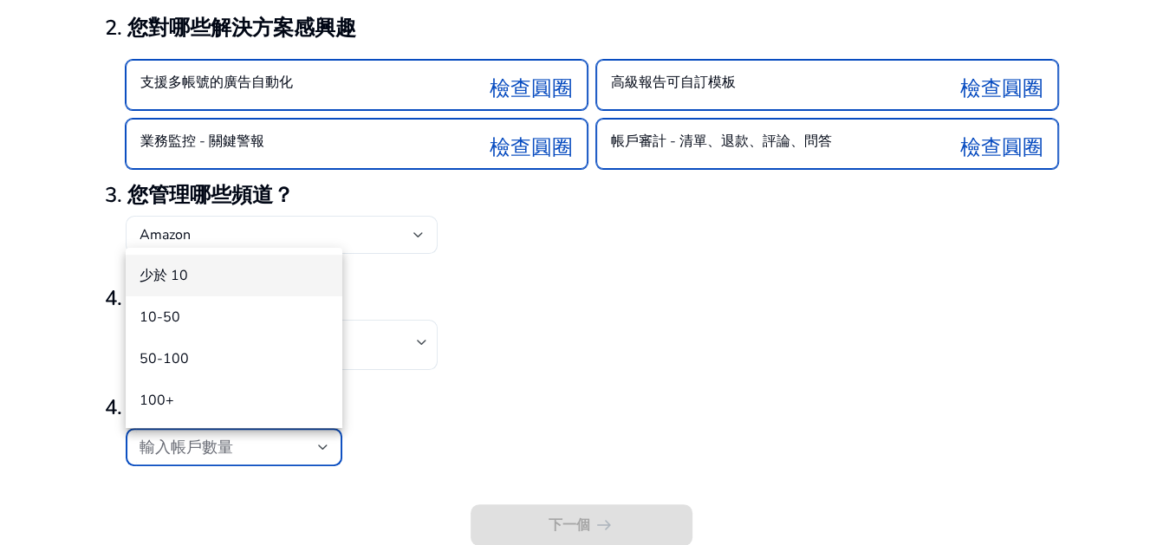
click at [257, 264] on mat-option "少於 10" at bounding box center [234, 276] width 217 height 42
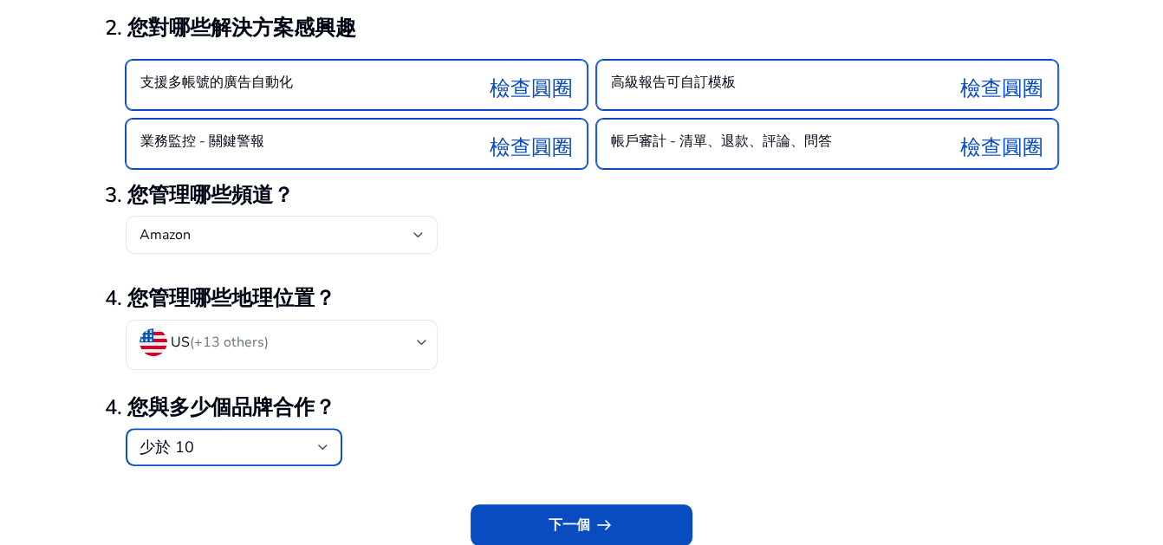
drag, startPoint x: 255, startPoint y: 466, endPoint x: 276, endPoint y: 453, distance: 24.5
click at [255, 465] on form "**********" at bounding box center [582, 226] width 954 height 641
click at [277, 434] on div "少於 10" at bounding box center [234, 447] width 189 height 38
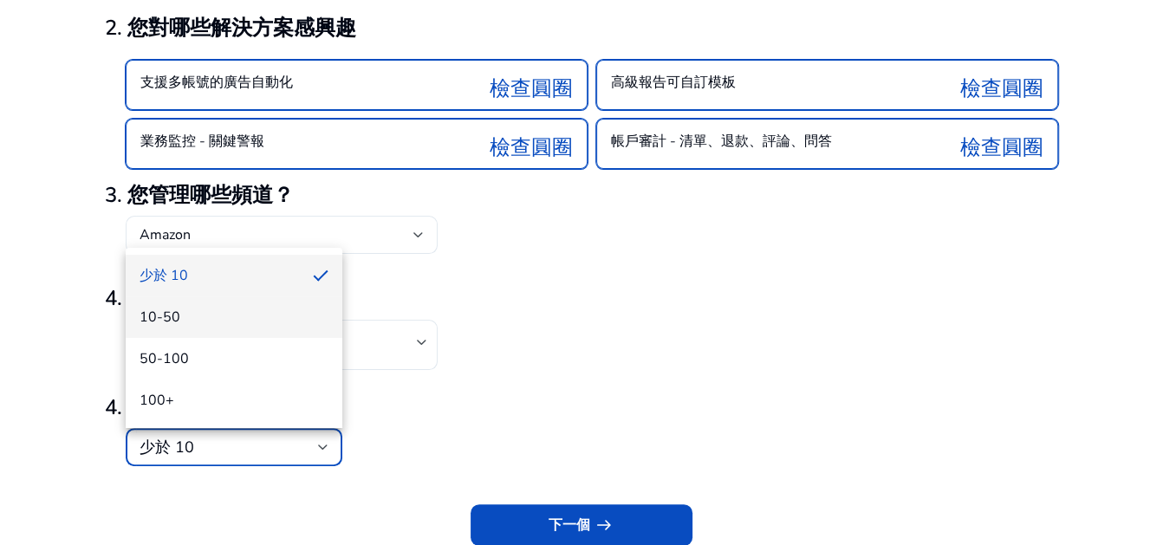
click at [277, 324] on span "10-50" at bounding box center [234, 317] width 189 height 19
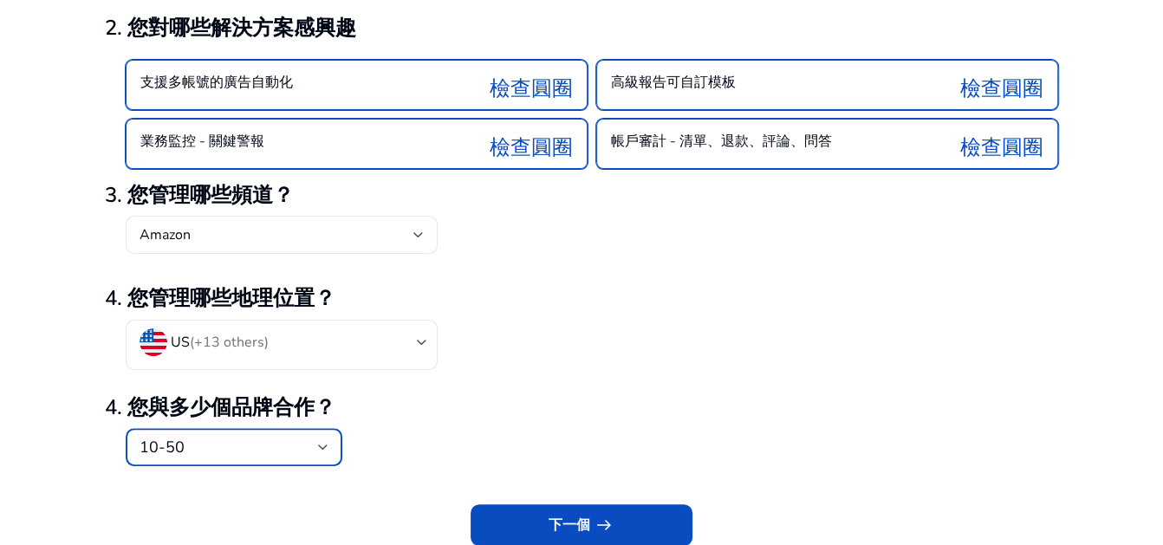
click at [638, 363] on div "US (+13 others)" at bounding box center [582, 354] width 954 height 68
drag, startPoint x: 615, startPoint y: 514, endPoint x: 640, endPoint y: 503, distance: 27.6
click at [614, 514] on button "下一個 arrow_right_alt" at bounding box center [582, 526] width 222 height 42
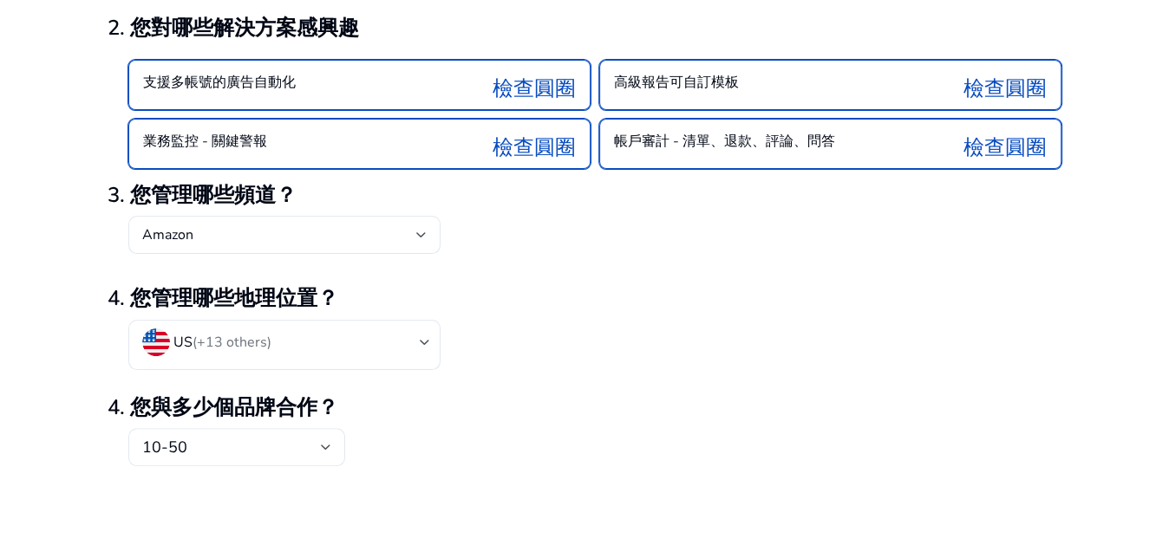
scroll to position [0, 0]
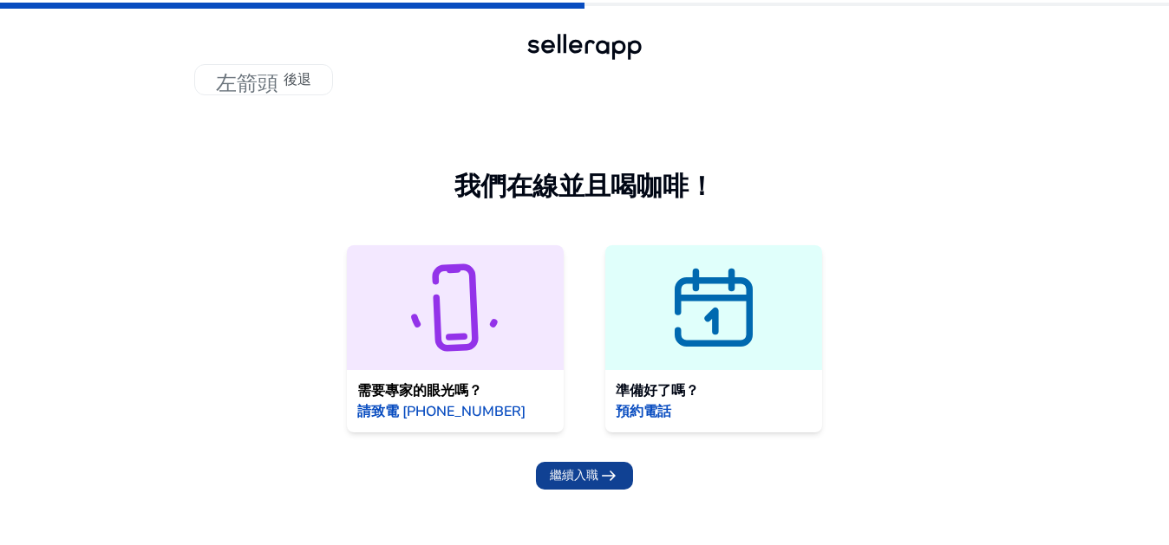
click at [607, 483] on font "arrow_right_alt" at bounding box center [608, 476] width 21 height 24
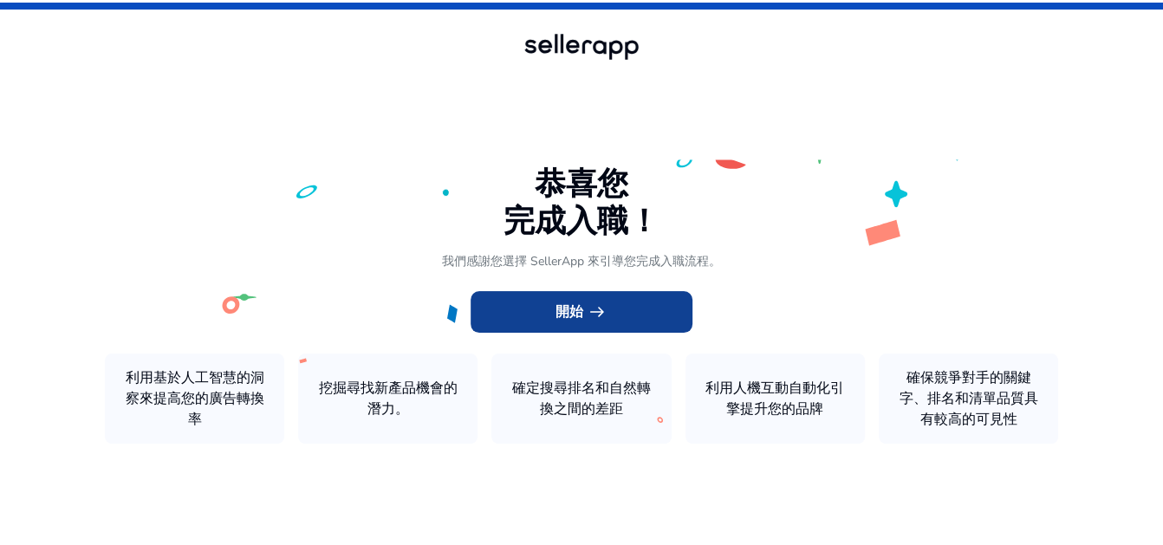
click at [573, 304] on font "開始" at bounding box center [570, 312] width 28 height 19
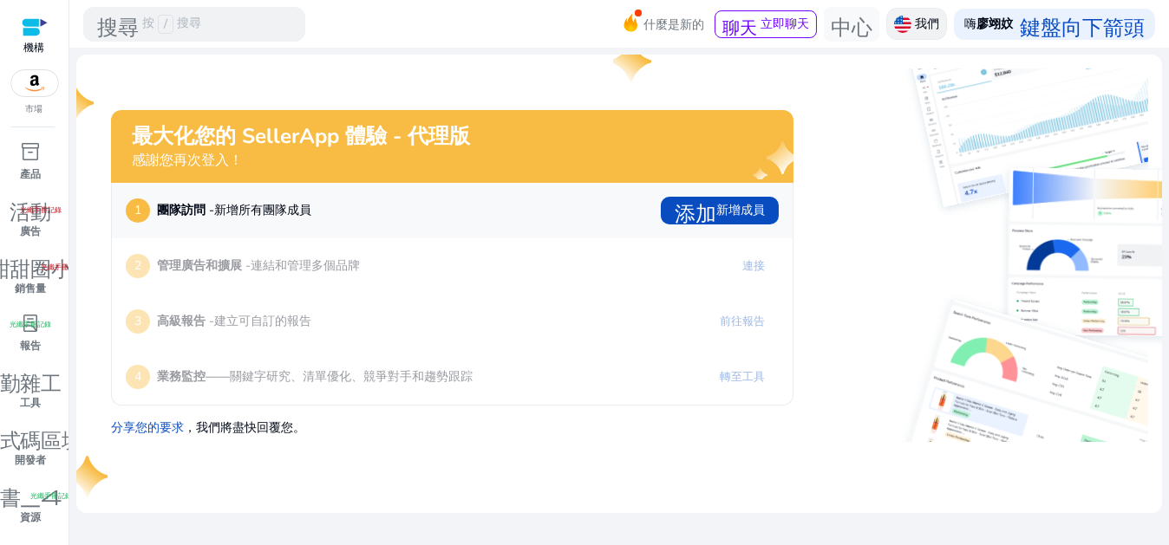
click at [929, 22] on font "我們" at bounding box center [927, 24] width 24 height 16
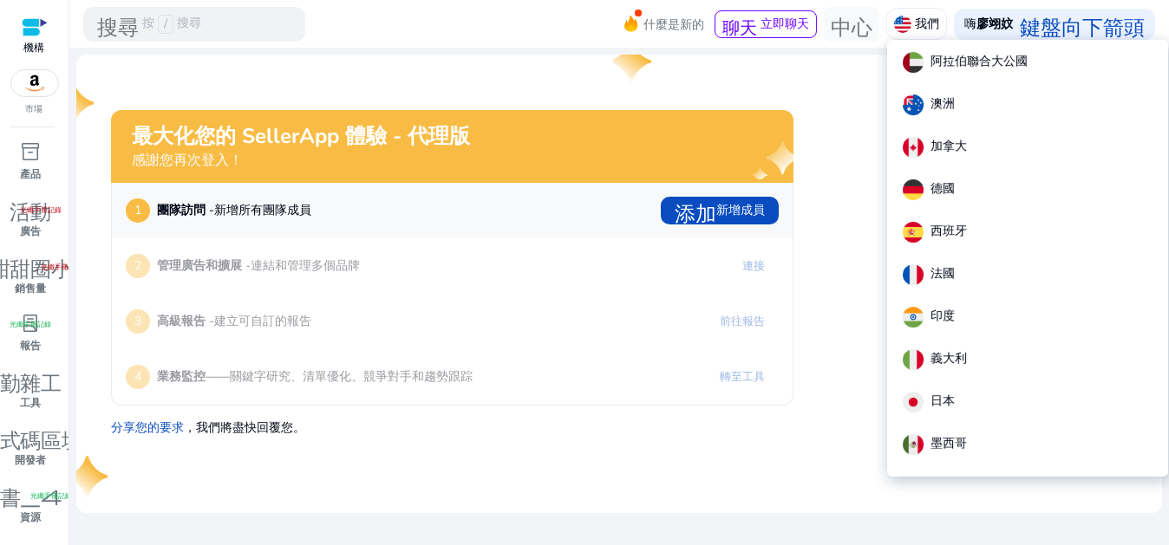
drag, startPoint x: 477, startPoint y: 25, endPoint x: 595, endPoint y: 3, distance: 120.0
click at [479, 25] on div at bounding box center [584, 272] width 1169 height 545
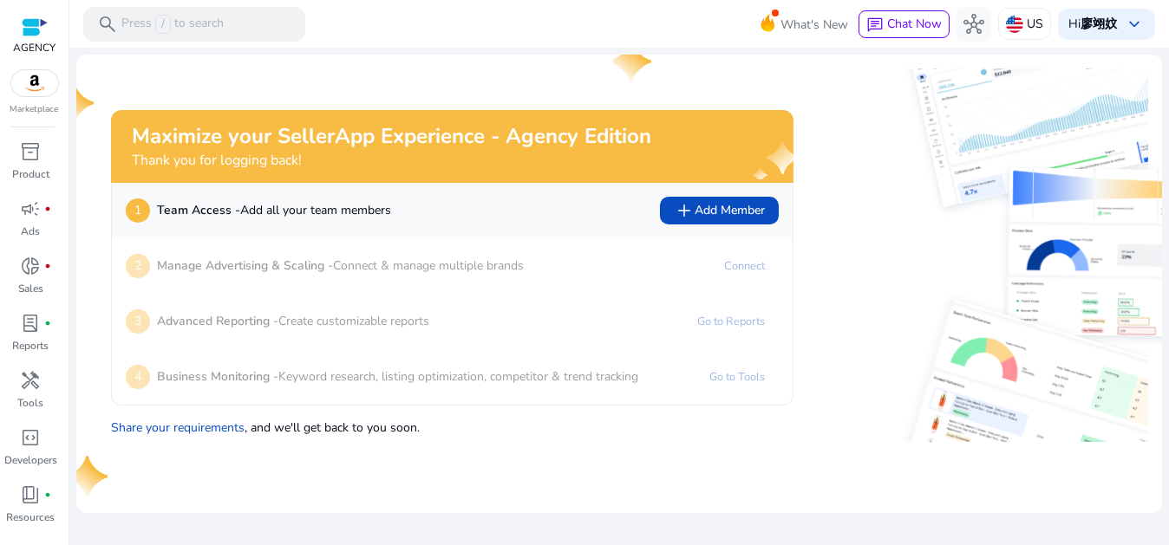
drag, startPoint x: 425, startPoint y: 11, endPoint x: 428, endPoint y: 30, distance: 19.4
click at [425, 11] on mat-toolbar "search Press / to search What's New chat Chat Now hub [GEOGRAPHIC_DATA] Hi [PER…" at bounding box center [618, 24] width 1099 height 48
click at [1119, 19] on div "Hi [PERSON_NAME] keyboard_arrow_down" at bounding box center [1106, 24] width 97 height 31
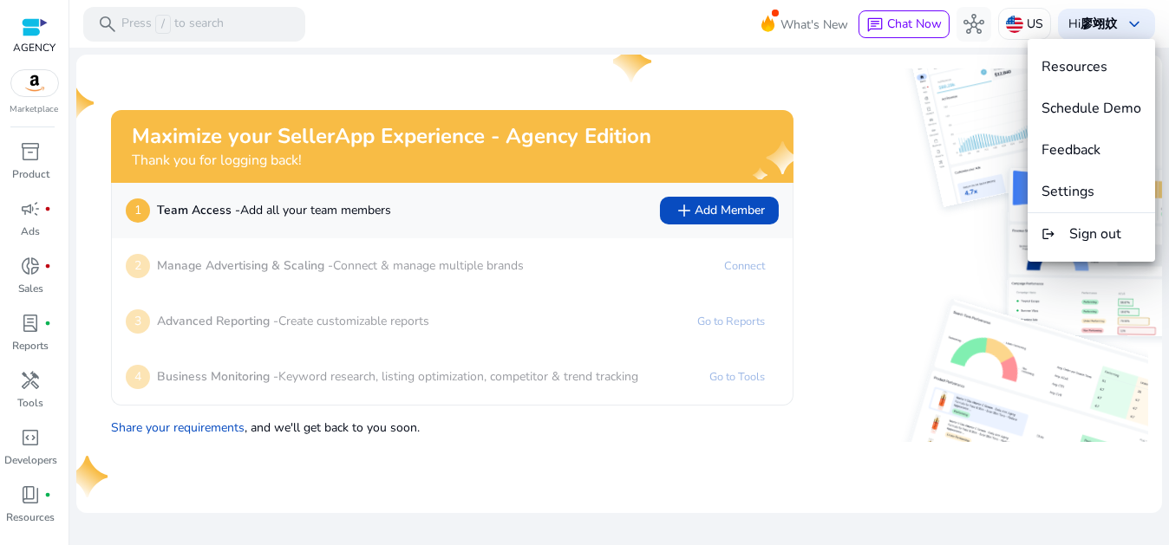
drag, startPoint x: 824, startPoint y: 29, endPoint x: 814, endPoint y: 36, distance: 12.3
click at [824, 29] on div at bounding box center [584, 272] width 1169 height 545
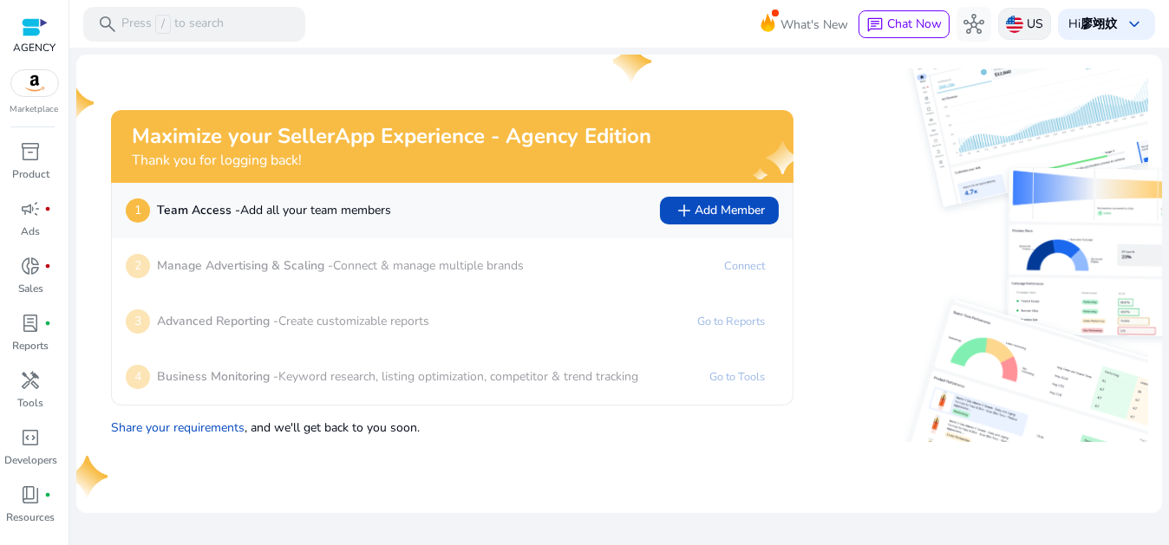
click at [1021, 20] on div "US" at bounding box center [1024, 24] width 53 height 32
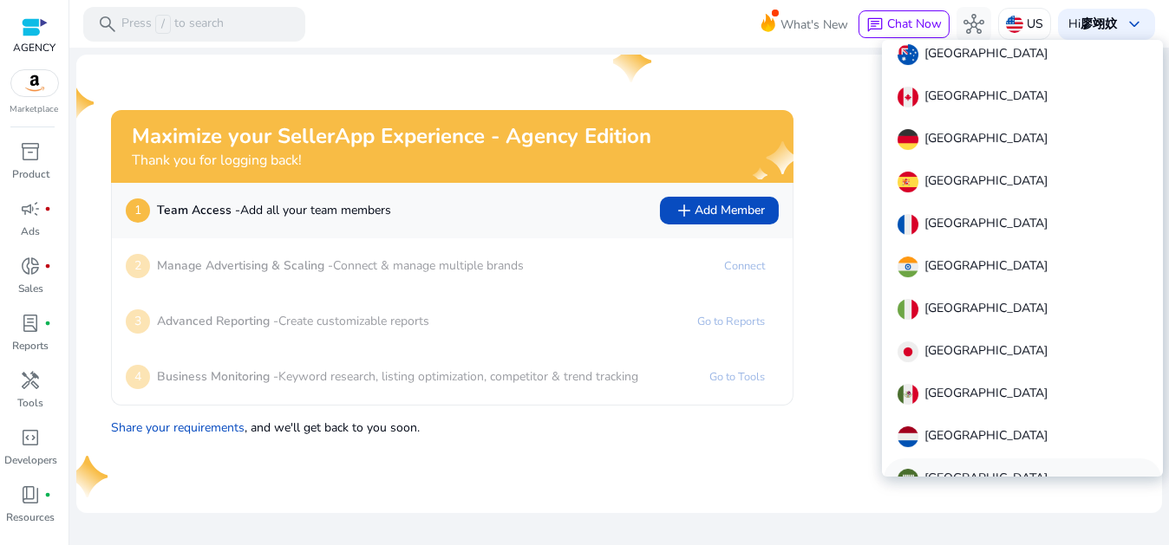
scroll to position [192, 0]
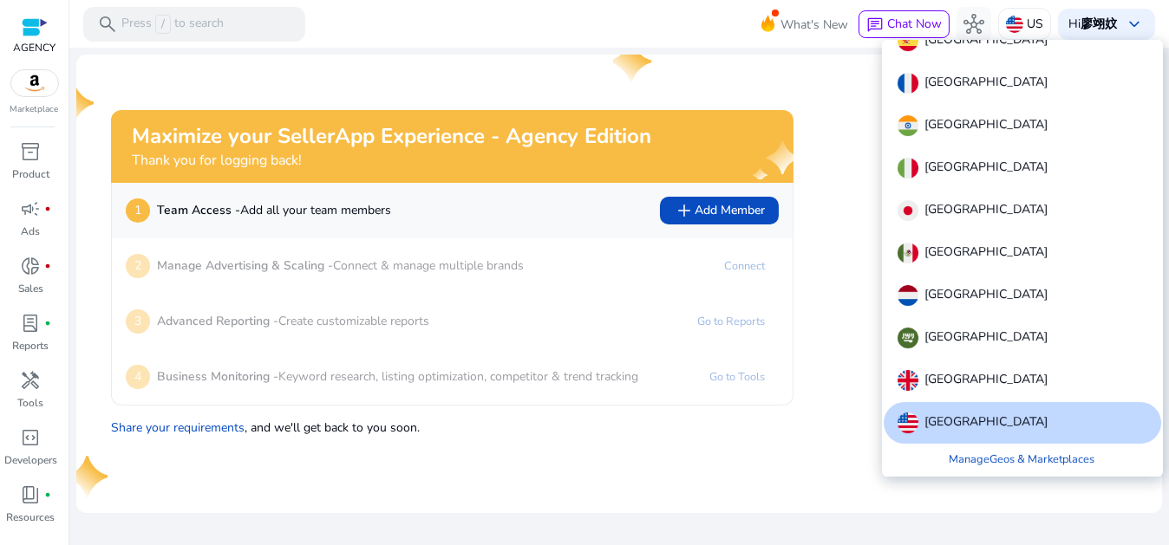
click at [34, 84] on div at bounding box center [584, 272] width 1169 height 545
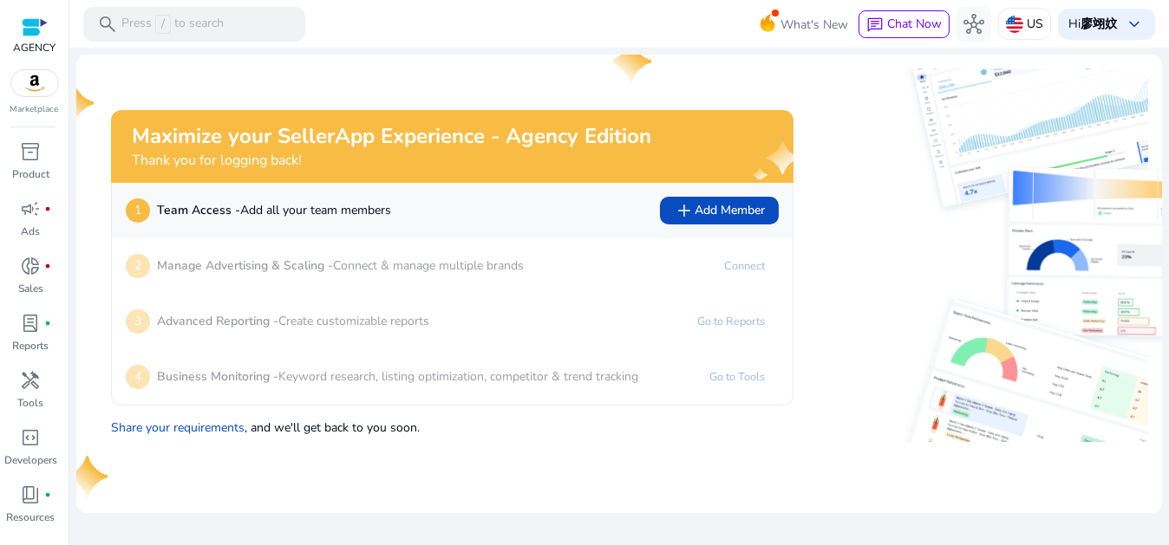
click at [42, 83] on img at bounding box center [34, 83] width 47 height 26
click at [24, 48] on p "AGENCY" at bounding box center [34, 48] width 42 height 16
click at [39, 26] on div at bounding box center [35, 27] width 26 height 20
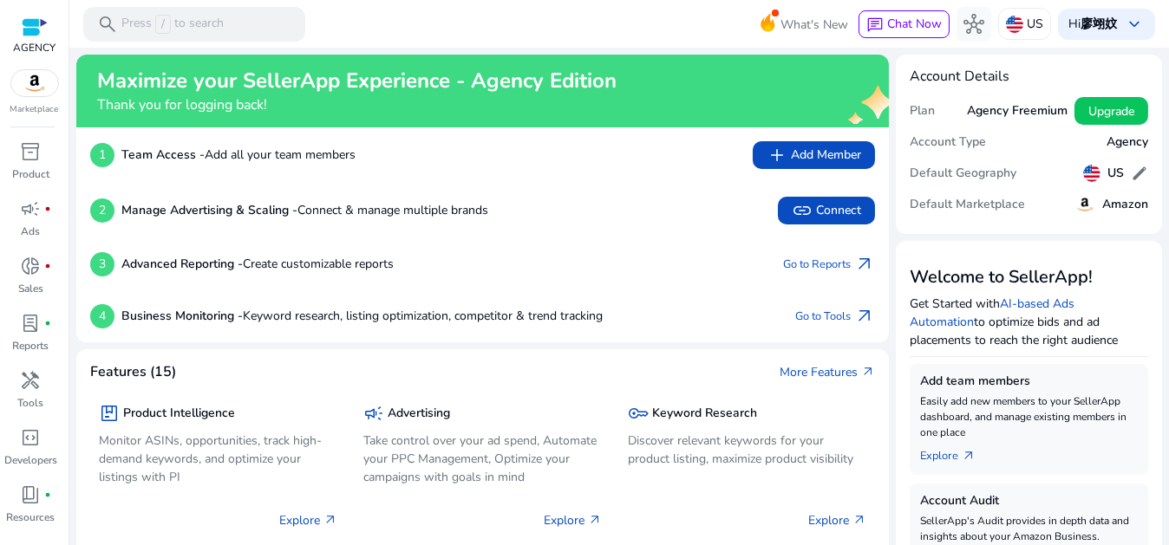
click at [30, 20] on div at bounding box center [35, 27] width 26 height 20
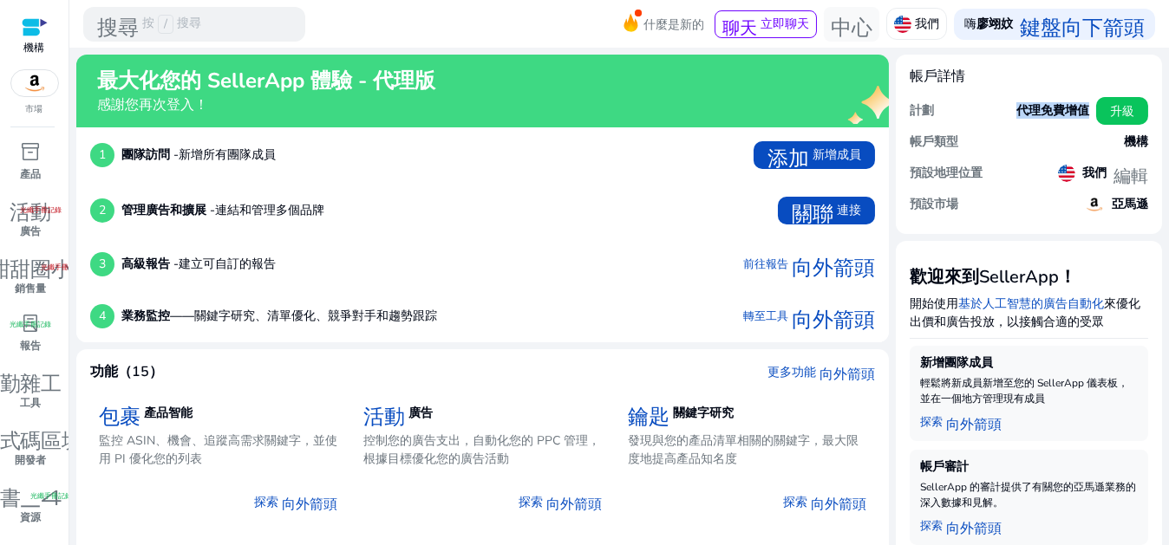
drag, startPoint x: 1013, startPoint y: 112, endPoint x: 1078, endPoint y: 112, distance: 65.0
click at [1078, 112] on font "代理免費增值" at bounding box center [1052, 110] width 73 height 16
click at [1059, 109] on font "代理免費增值" at bounding box center [1052, 110] width 73 height 16
drag, startPoint x: 1012, startPoint y: 116, endPoint x: 1068, endPoint y: 113, distance: 56.5
click at [1068, 113] on font "代理免費增值" at bounding box center [1052, 110] width 73 height 16
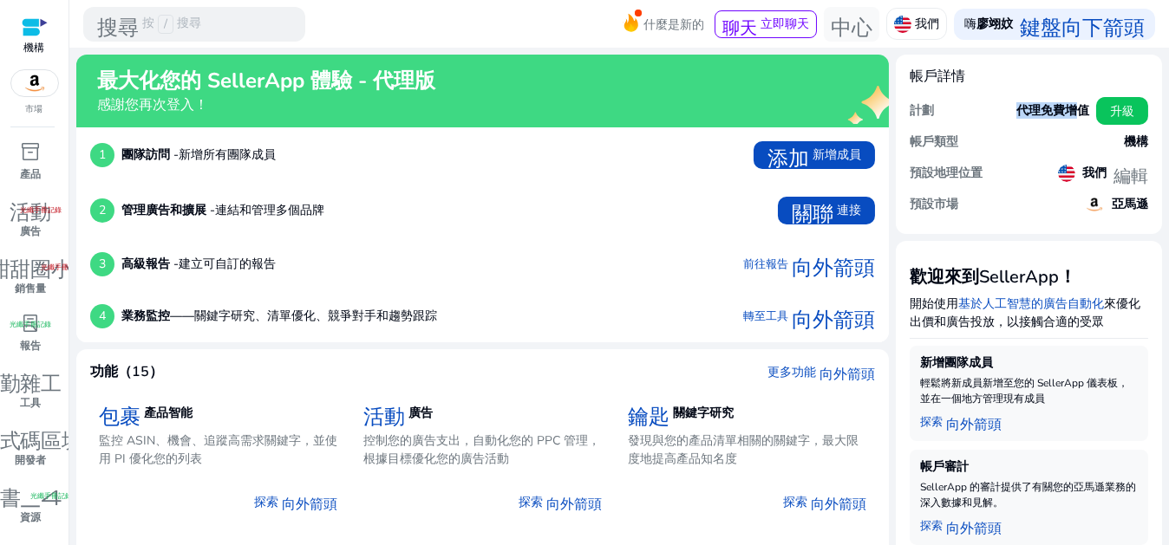
click at [1068, 113] on font "代理免費增值" at bounding box center [1052, 110] width 73 height 16
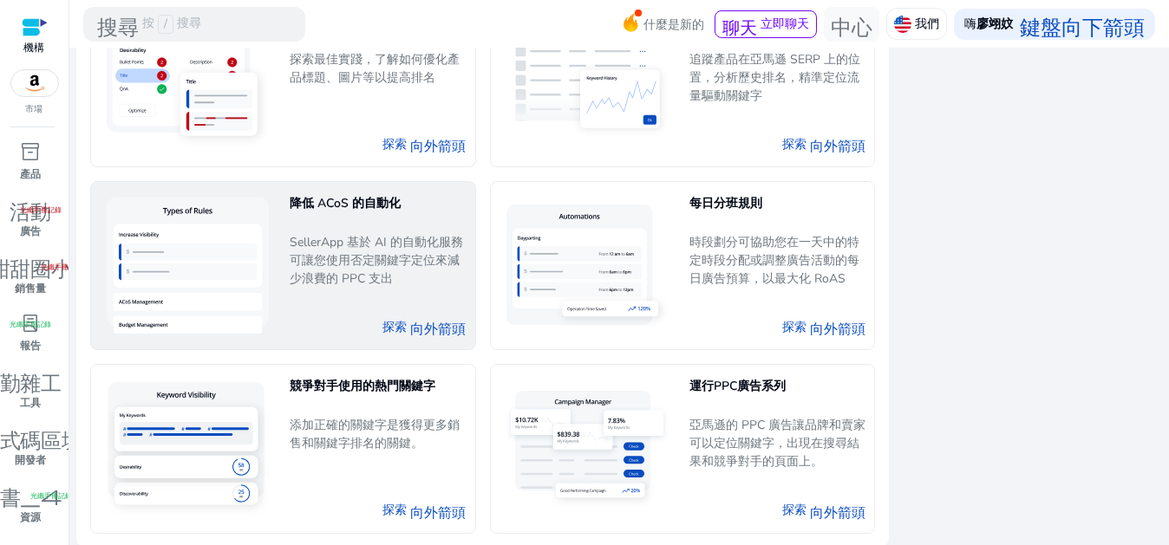
scroll to position [940, 0]
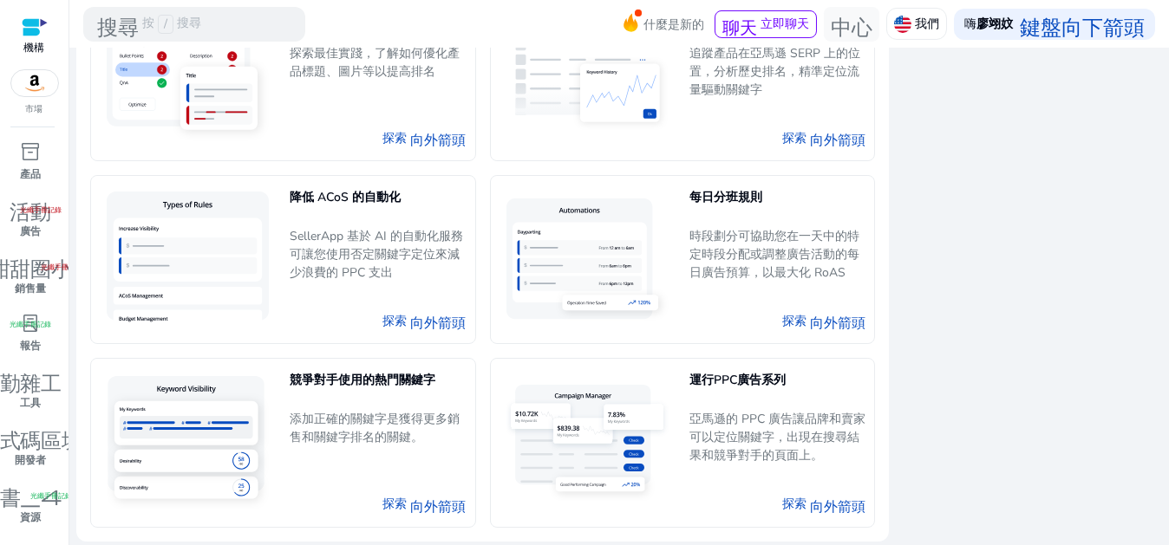
drag, startPoint x: 36, startPoint y: 90, endPoint x: 154, endPoint y: 91, distance: 117.9
click at [36, 91] on img at bounding box center [34, 83] width 47 height 26
click at [28, 82] on img at bounding box center [34, 83] width 47 height 26
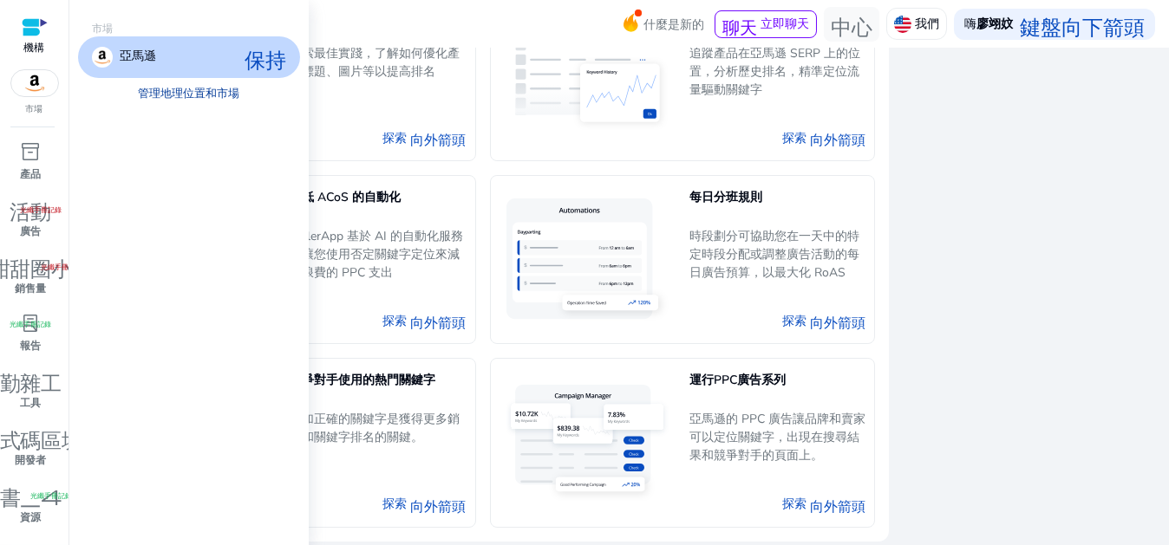
click at [190, 94] on font "管理地理位置和市場" at bounding box center [189, 94] width 101 height 16
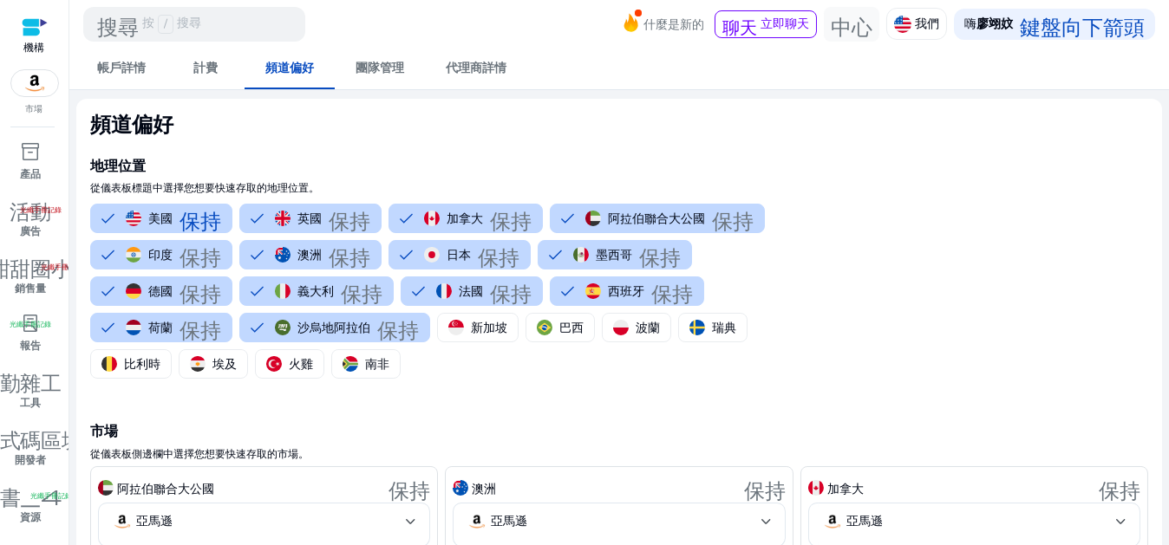
click at [763, 147] on div "地理位置 從儀表板標題中選擇您想要快速存取的地理位置。 美國 保持 英國 保持 加拿大 保持 阿拉伯聯合大公國 保持 印度 保持 澳洲 保持 日本 保持 墨西…" at bounding box center [442, 260] width 705 height 244
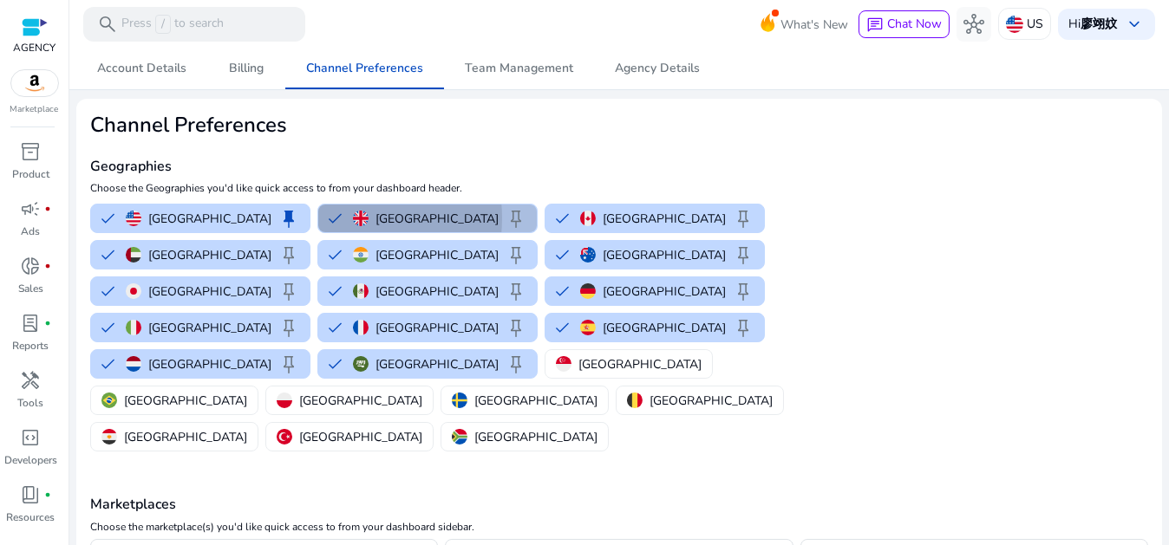
drag, startPoint x: 282, startPoint y: 218, endPoint x: 342, endPoint y: 213, distance: 60.8
click at [318, 218] on button "[GEOGRAPHIC_DATA] keep" at bounding box center [427, 219] width 218 height 28
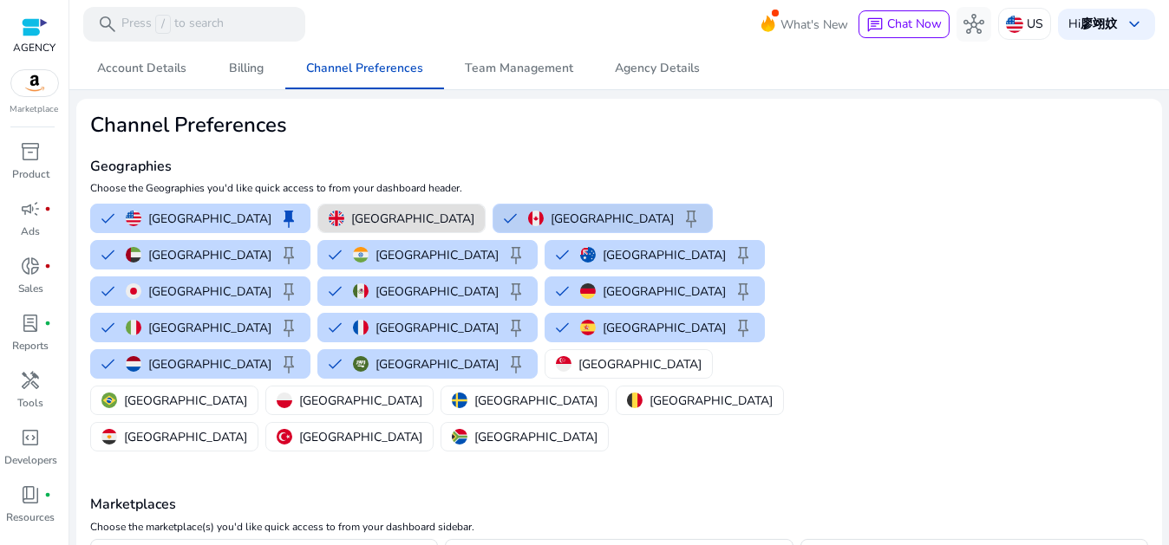
click at [493, 222] on button "Canada keep" at bounding box center [602, 219] width 218 height 28
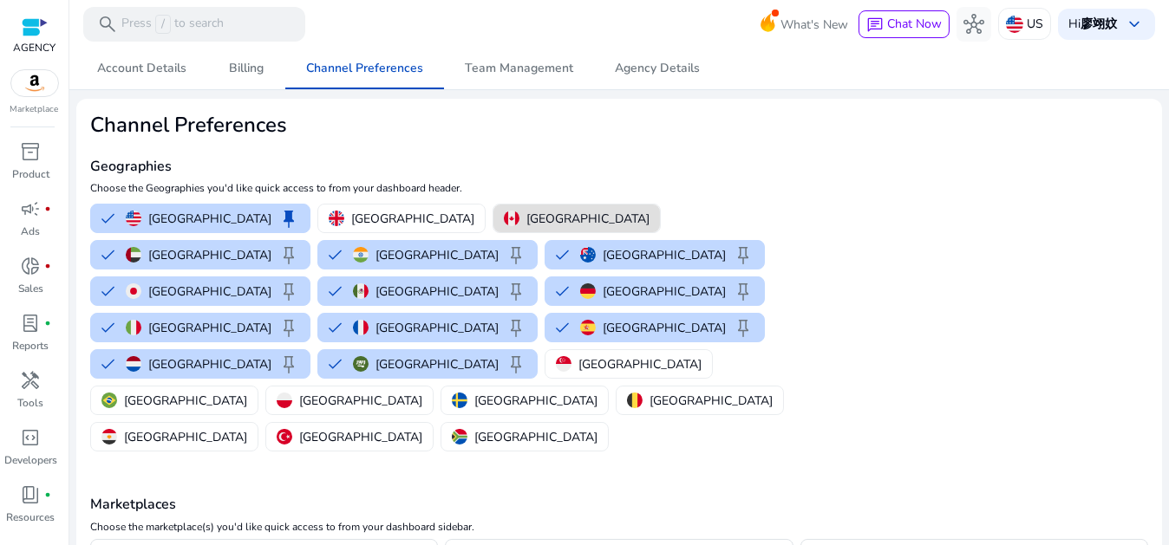
click at [504, 222] on img "button" at bounding box center [512, 219] width 16 height 16
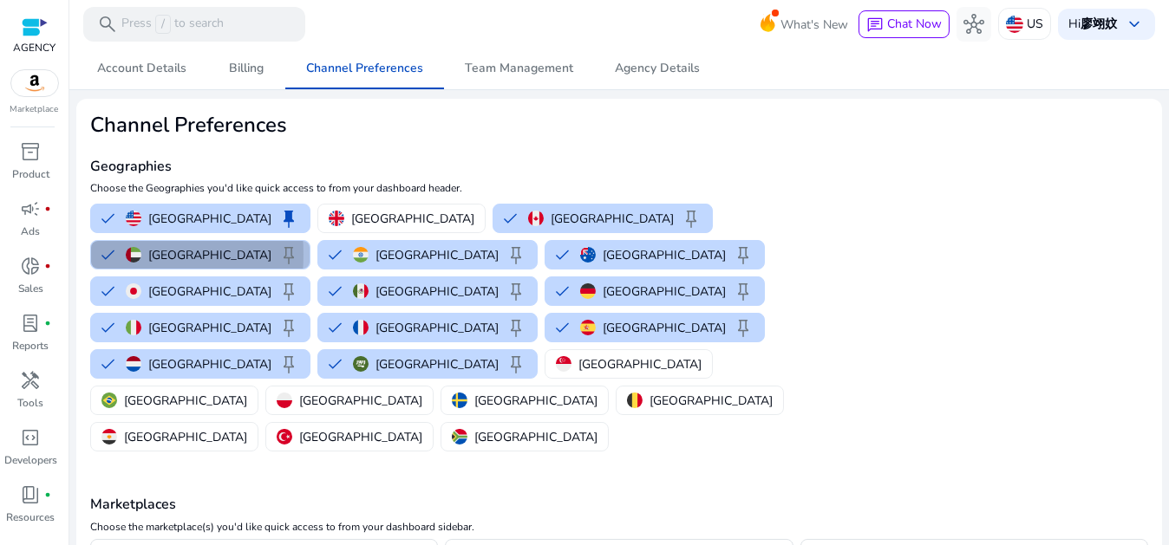
click at [310, 241] on button "[GEOGRAPHIC_DATA] keep" at bounding box center [200, 255] width 218 height 28
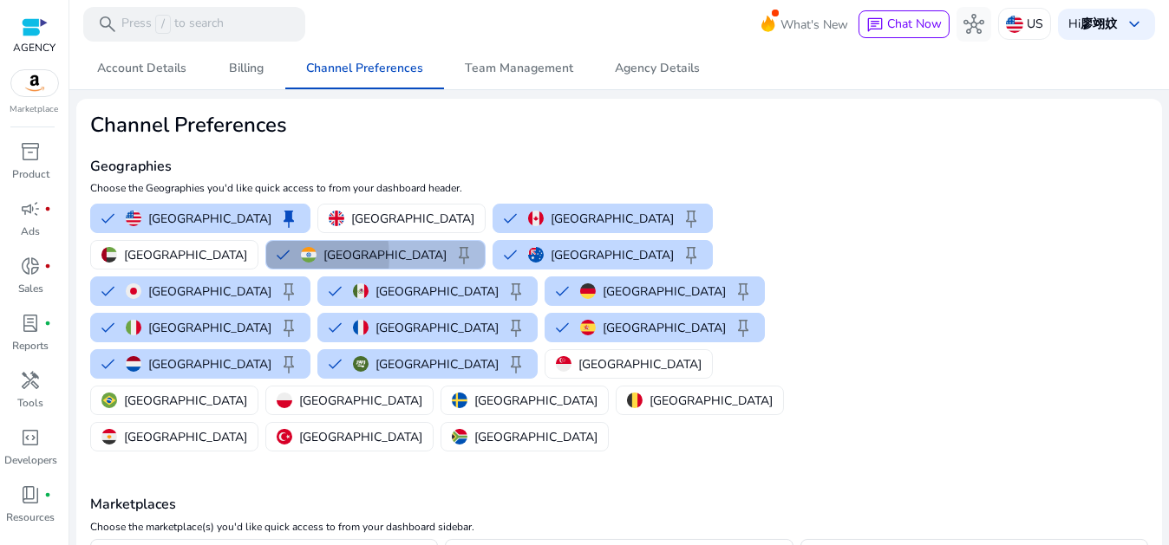
drag, startPoint x: 100, startPoint y: 256, endPoint x: 103, endPoint y: 264, distance: 9.3
click at [266, 257] on button "India keep" at bounding box center [375, 255] width 218 height 28
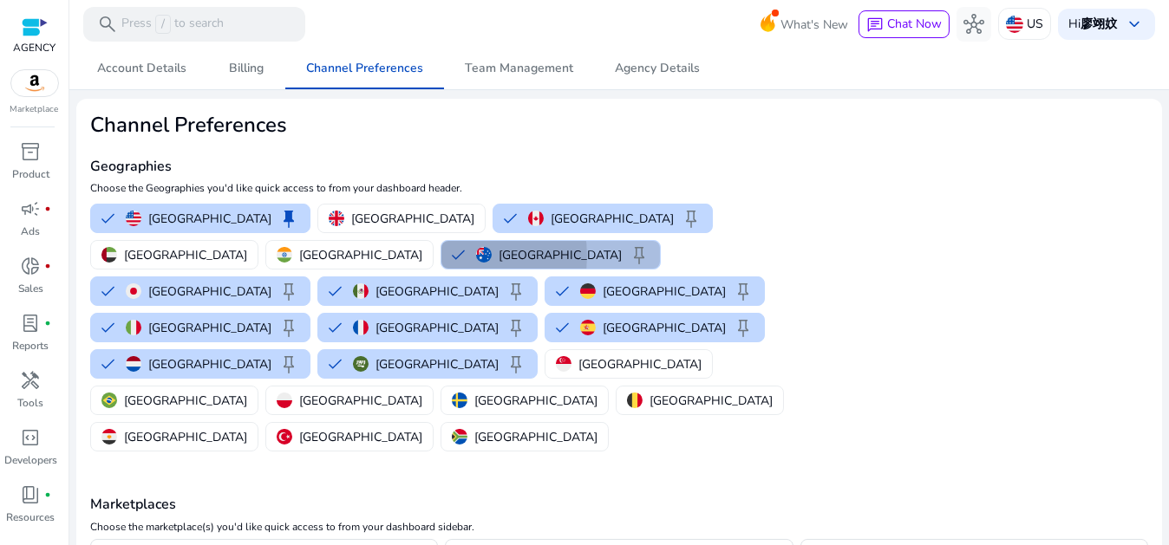
click at [441, 255] on button "Australia keep" at bounding box center [550, 255] width 218 height 28
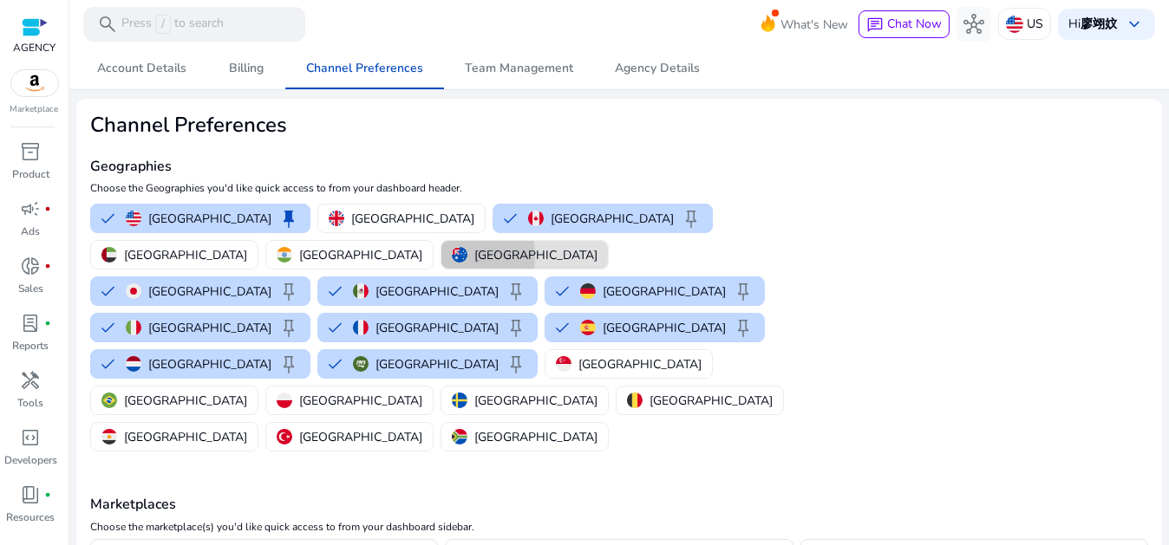
click at [452, 255] on img "button" at bounding box center [460, 255] width 16 height 16
click at [441, 255] on button "Australia keep" at bounding box center [550, 255] width 218 height 28
drag, startPoint x: 107, startPoint y: 295, endPoint x: 167, endPoint y: 271, distance: 65.0
click at [318, 314] on button "France keep" at bounding box center [427, 328] width 218 height 28
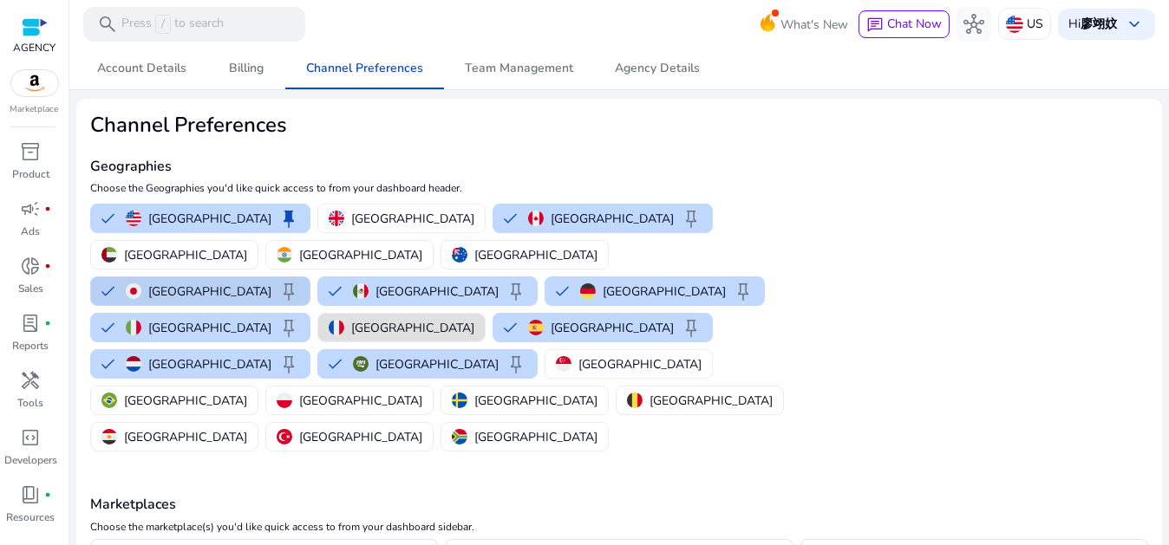
click at [214, 277] on button "Japan keep" at bounding box center [200, 291] width 218 height 28
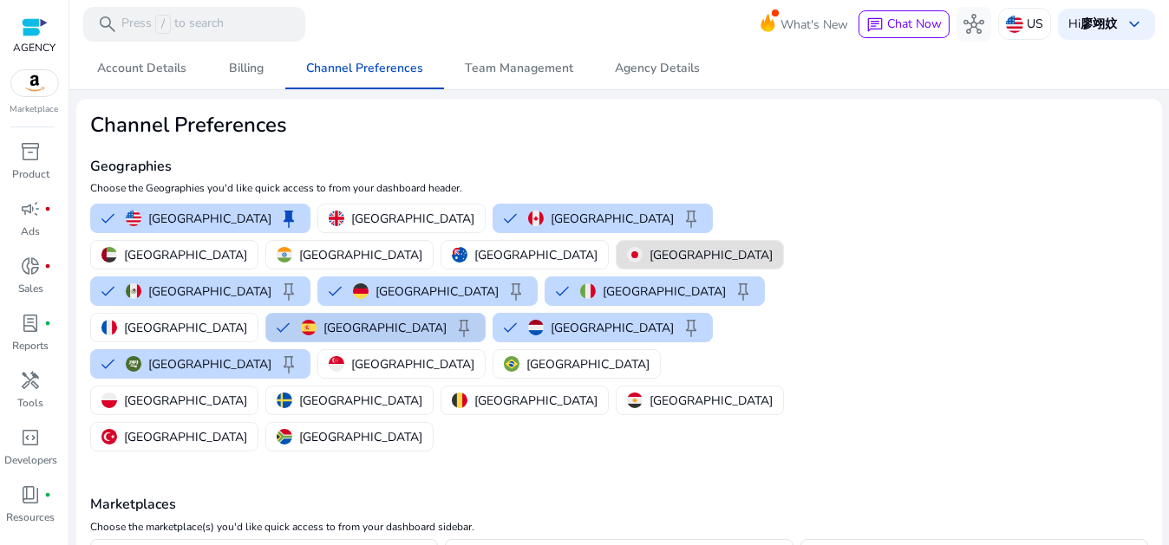
click at [266, 314] on button "Spain keep" at bounding box center [375, 328] width 218 height 28
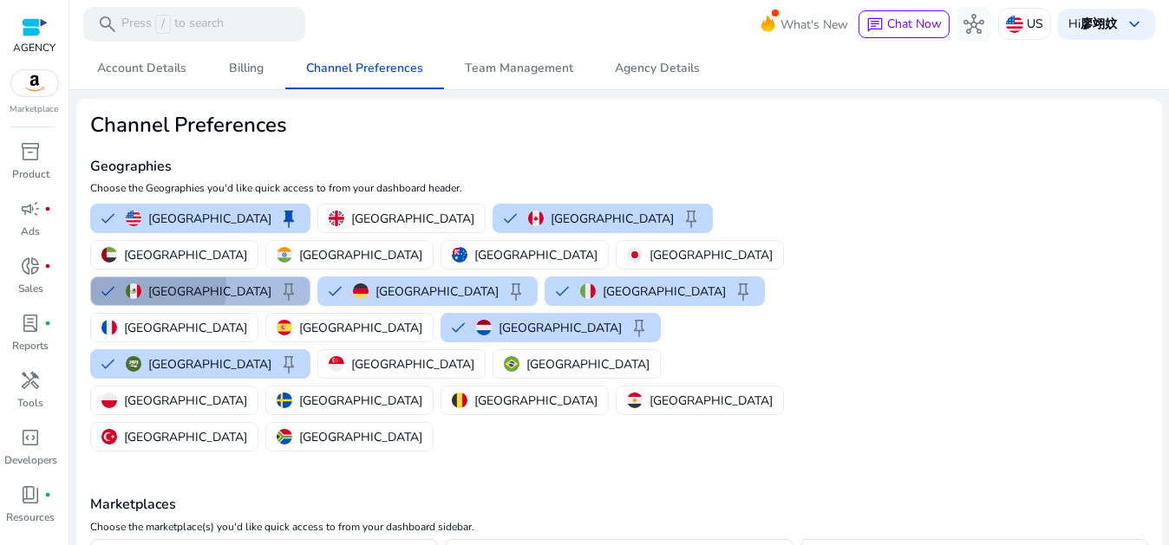
drag, startPoint x: 281, startPoint y: 250, endPoint x: 267, endPoint y: 255, distance: 14.8
click at [277, 277] on button "Mexico keep" at bounding box center [200, 291] width 218 height 28
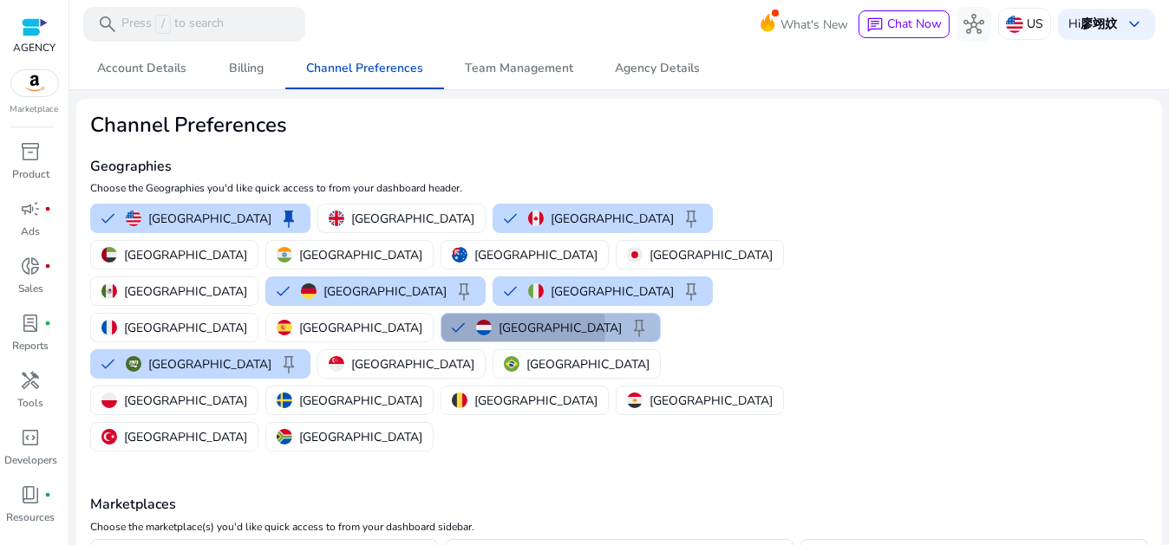
click at [441, 314] on button "Netherlands keep" at bounding box center [550, 328] width 218 height 28
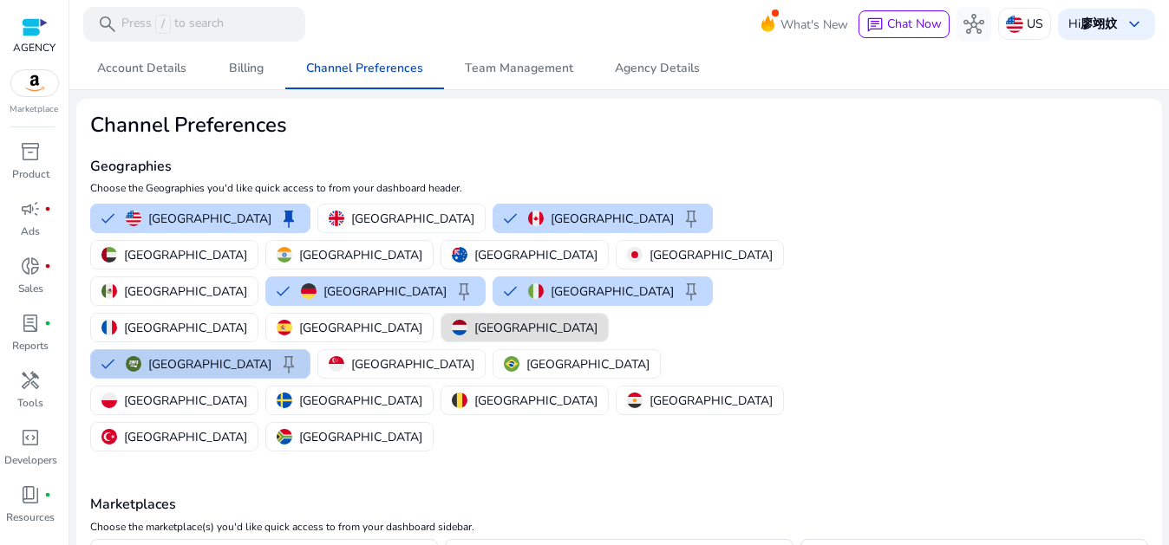
click at [310, 350] on button "[GEOGRAPHIC_DATA] keep" at bounding box center [200, 364] width 218 height 28
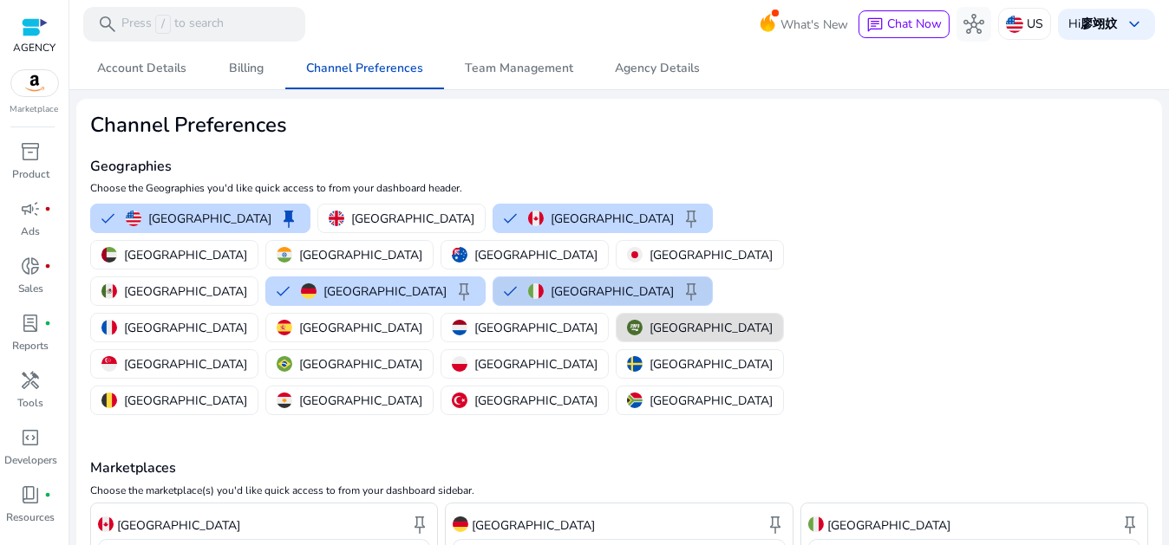
drag, startPoint x: 375, startPoint y: 248, endPoint x: 518, endPoint y: 255, distance: 144.1
click at [375, 277] on button "Germany keep" at bounding box center [375, 291] width 218 height 28
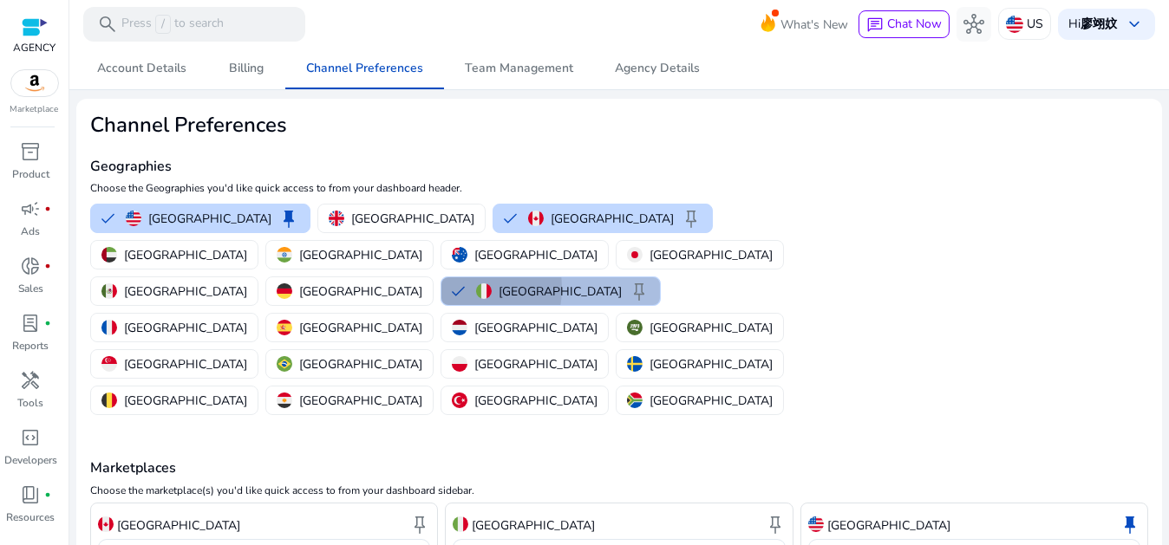
click at [471, 277] on button "Italy keep" at bounding box center [550, 291] width 218 height 28
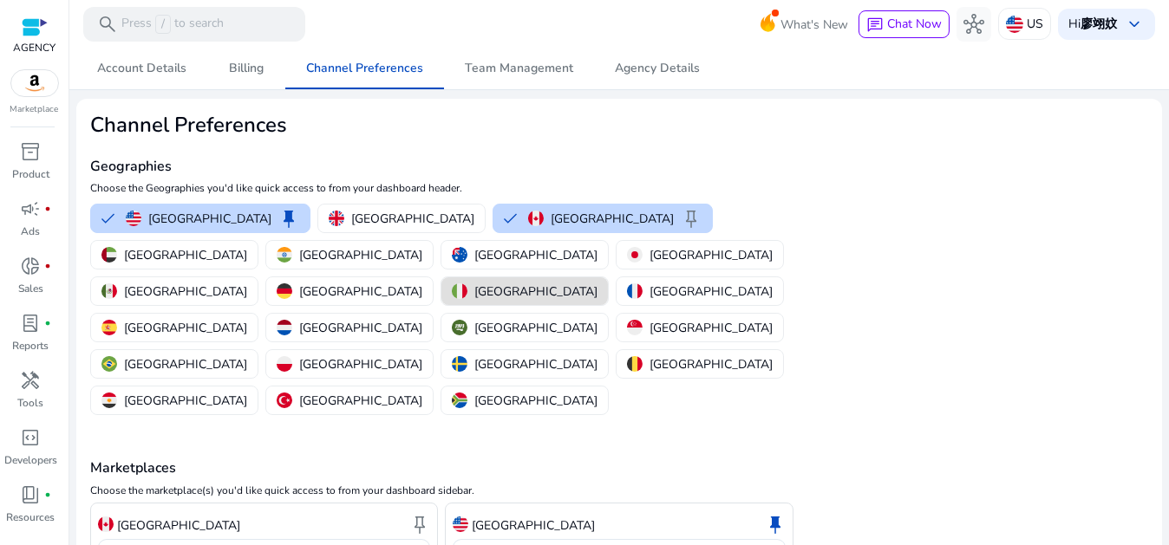
click at [955, 236] on mat-card "Channel Preferences Geographies Choose the Geographies you'd like quick access …" at bounding box center [618, 390] width 1085 height 583
click at [972, 197] on mat-card "Channel Preferences Geographies Choose the Geographies you'd like quick access …" at bounding box center [618, 390] width 1085 height 583
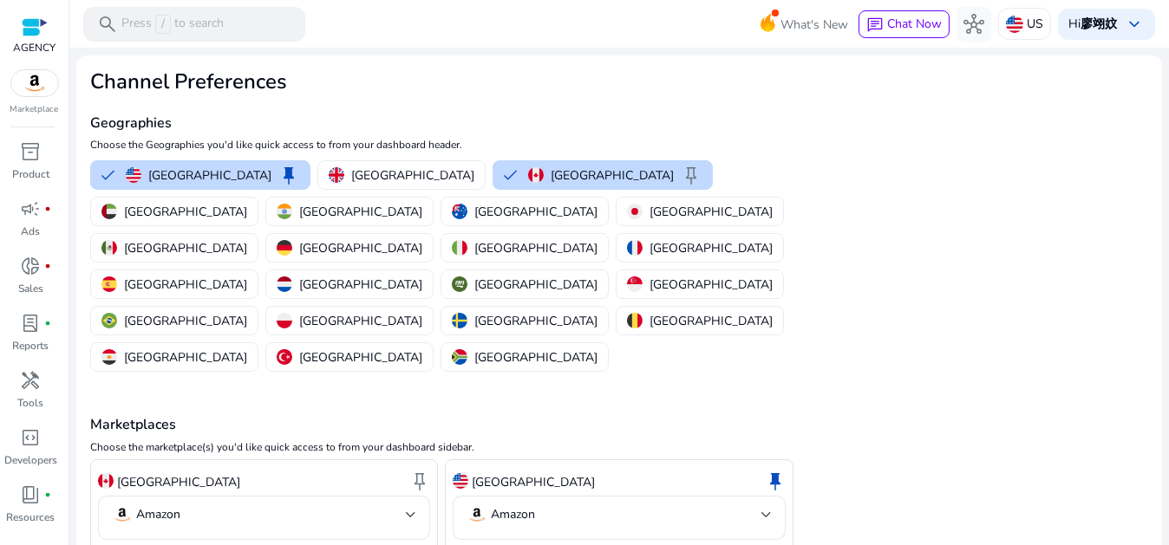
scroll to position [61, 0]
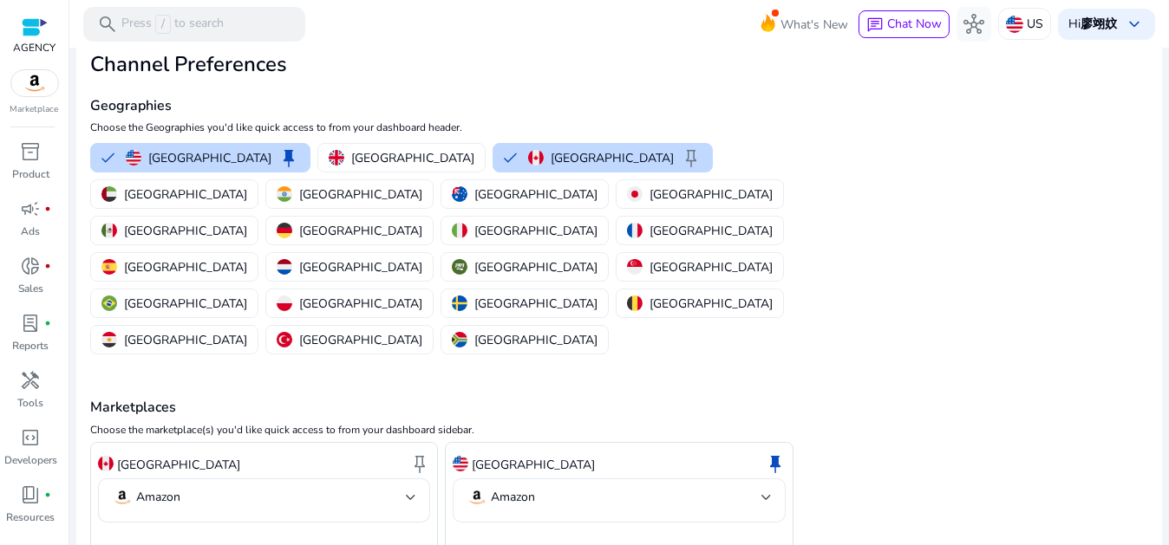
click at [564, 487] on mat-select-trigger "Amazon" at bounding box center [613, 497] width 294 height 21
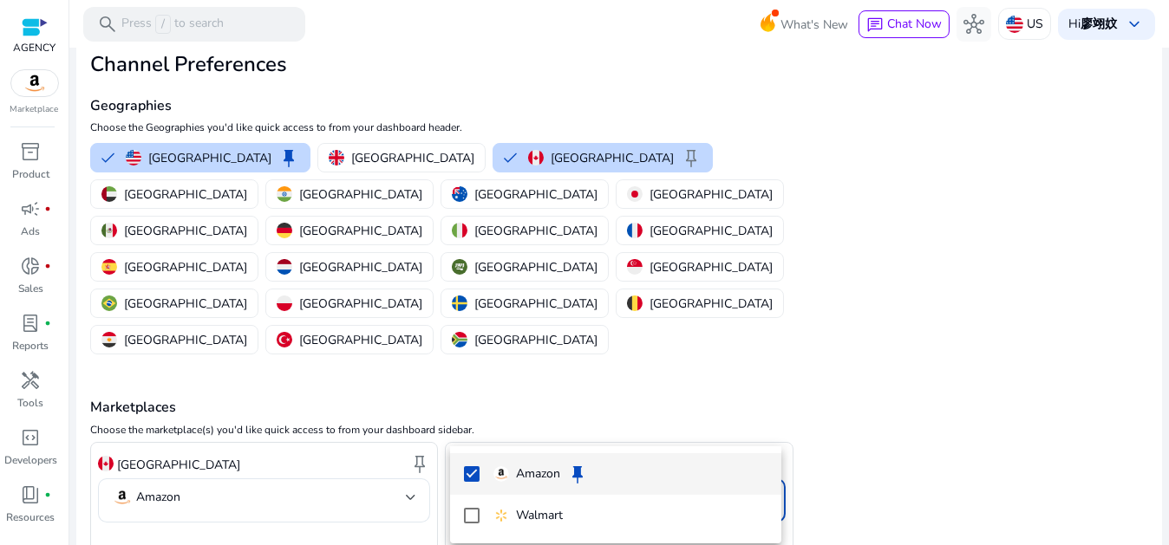
drag, startPoint x: 987, startPoint y: 282, endPoint x: 948, endPoint y: 283, distance: 39.0
click at [989, 281] on div at bounding box center [584, 272] width 1169 height 545
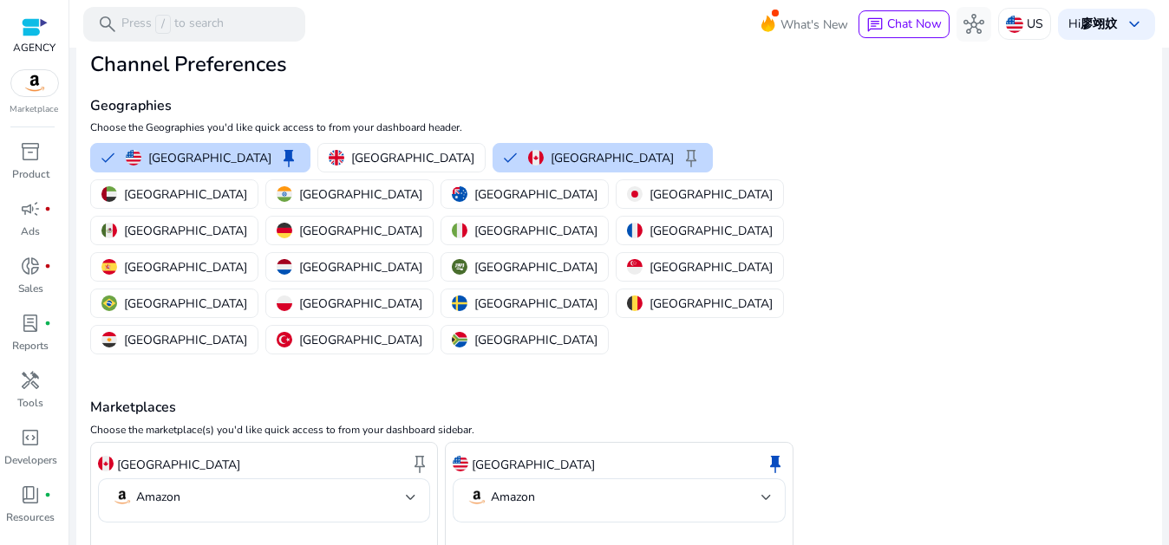
drag, startPoint x: 883, startPoint y: 235, endPoint x: 665, endPoint y: 347, distance: 244.7
click at [863, 241] on mat-card "Channel Preferences Geographies Choose the Geographies you'd like quick access …" at bounding box center [618, 329] width 1085 height 583
drag, startPoint x: 162, startPoint y: 511, endPoint x: 177, endPoint y: 518, distance: 16.7
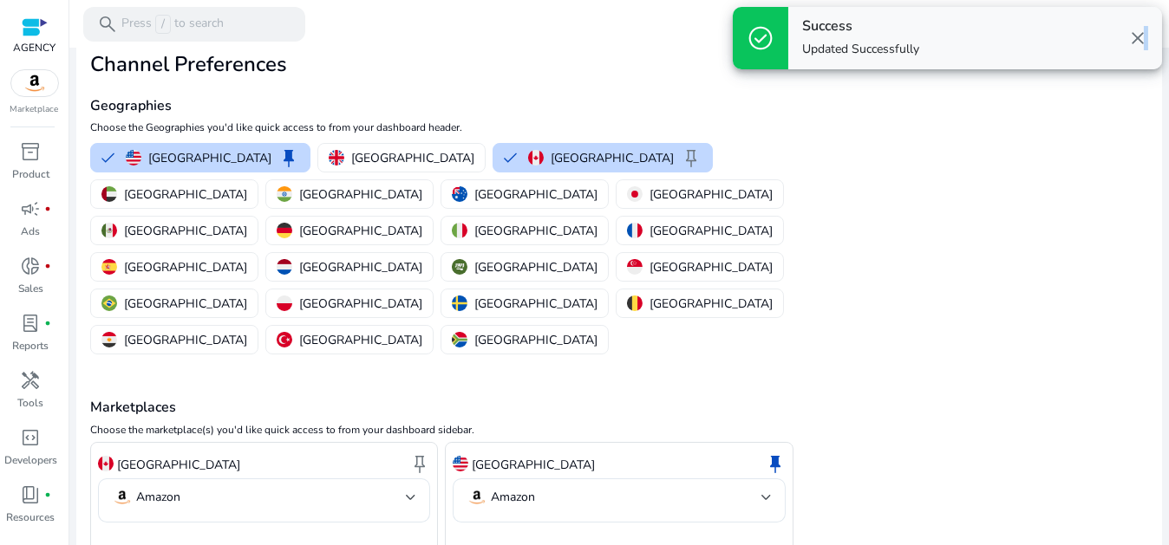
click at [1139, 42] on span "close" at bounding box center [1137, 38] width 21 height 21
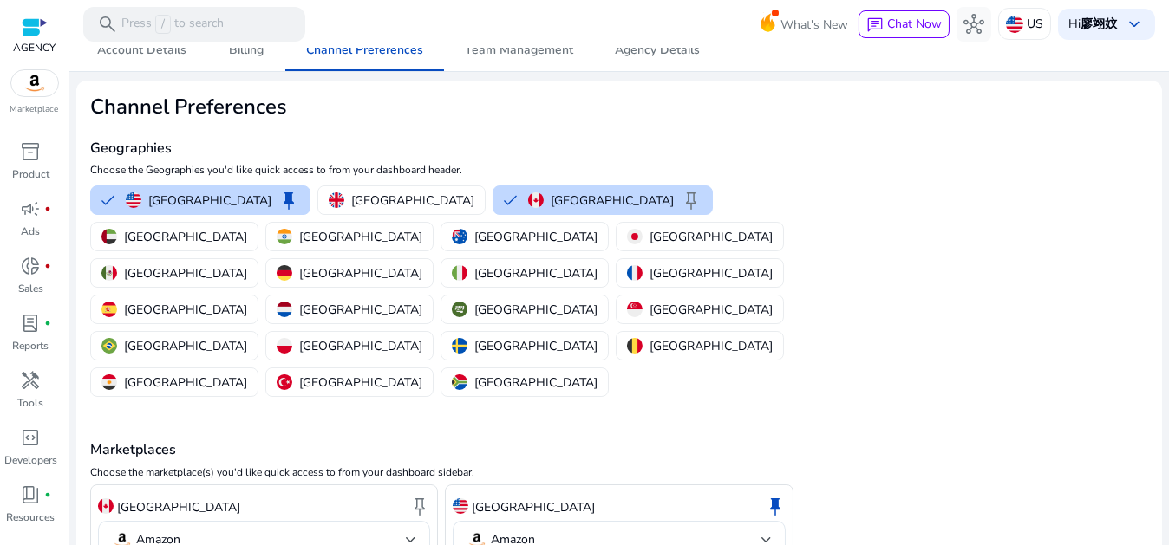
scroll to position [0, 0]
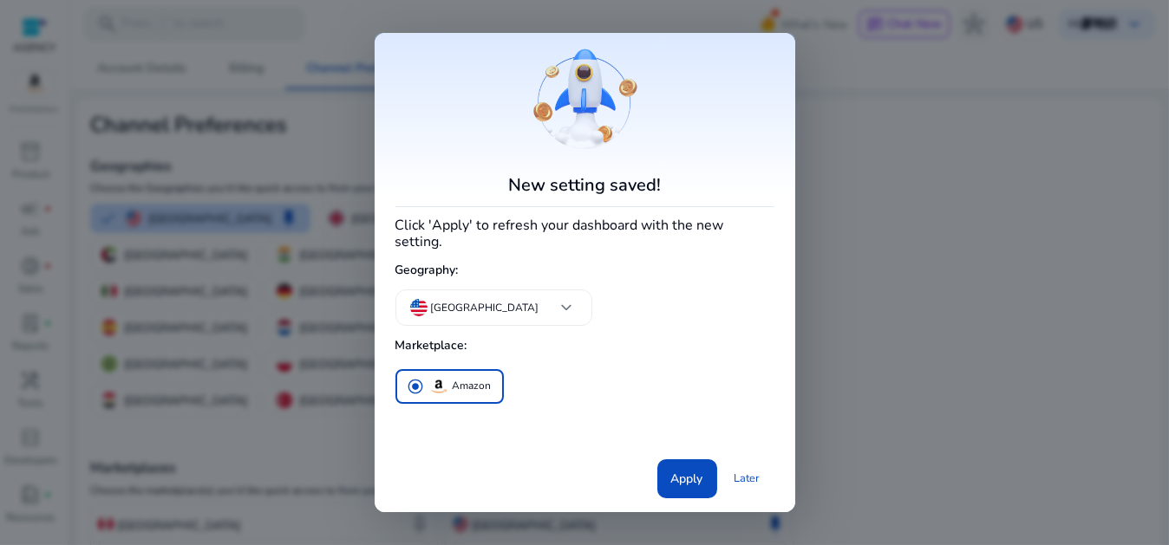
drag, startPoint x: 974, startPoint y: 230, endPoint x: 973, endPoint y: 171, distance: 59.0
click at [968, 195] on div at bounding box center [584, 272] width 1169 height 545
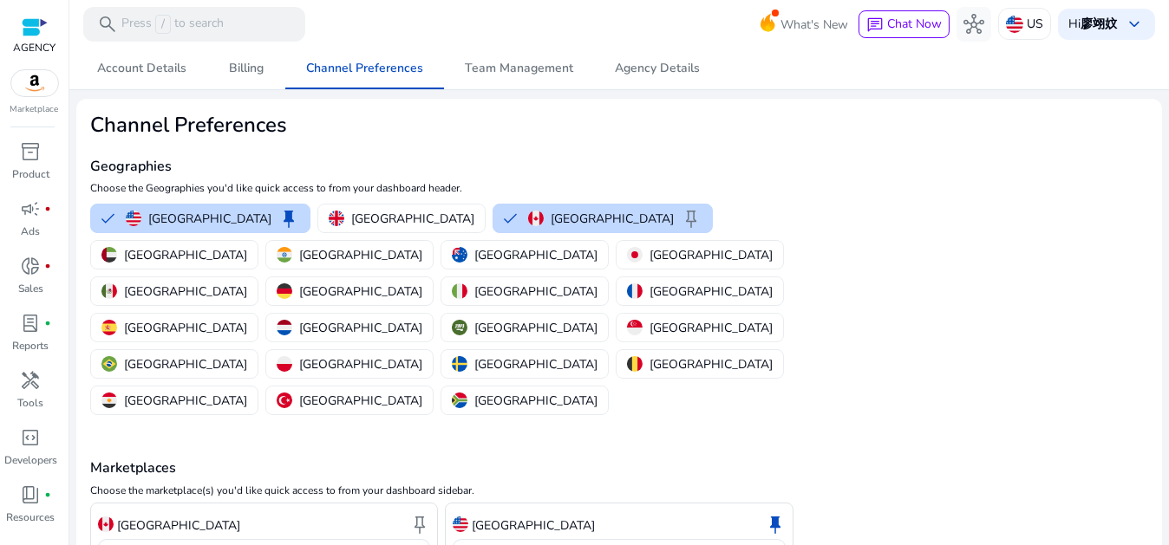
click at [1040, 151] on mat-card "Channel Preferences Geographies Choose the Geographies you'd like quick access …" at bounding box center [618, 390] width 1085 height 583
click at [538, 65] on span "Team Management" at bounding box center [519, 68] width 108 height 12
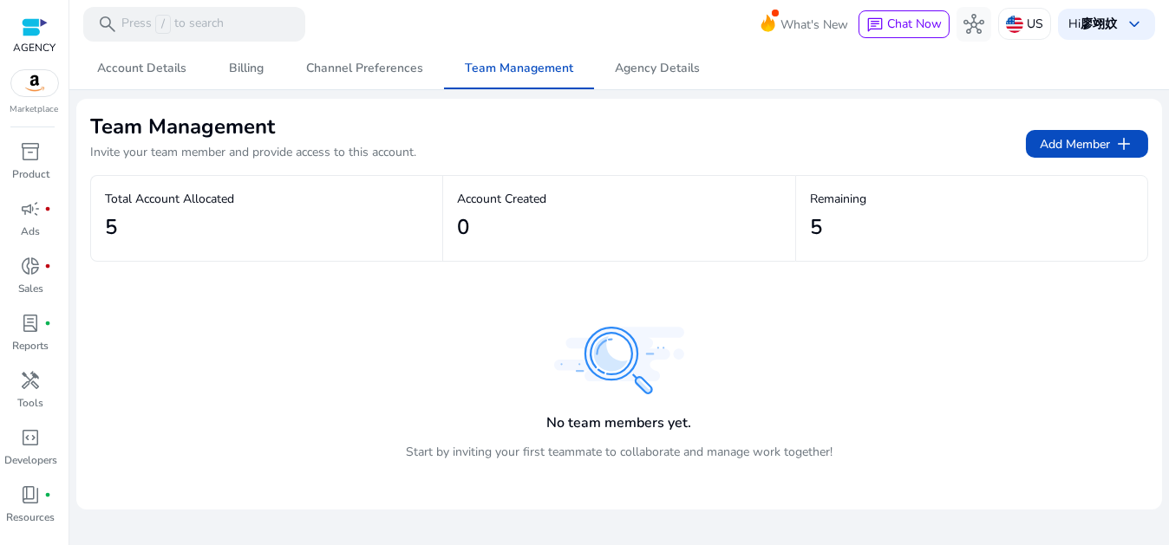
click at [181, 198] on p "Total Account Allocated" at bounding box center [266, 199] width 323 height 18
click at [160, 218] on div "5" at bounding box center [266, 227] width 323 height 39
click at [109, 228] on h2 "5" at bounding box center [111, 227] width 12 height 25
drag, startPoint x: 135, startPoint y: 193, endPoint x: 368, endPoint y: 277, distance: 246.8
click at [325, 219] on div "Total Account Allocated 5" at bounding box center [266, 218] width 323 height 57
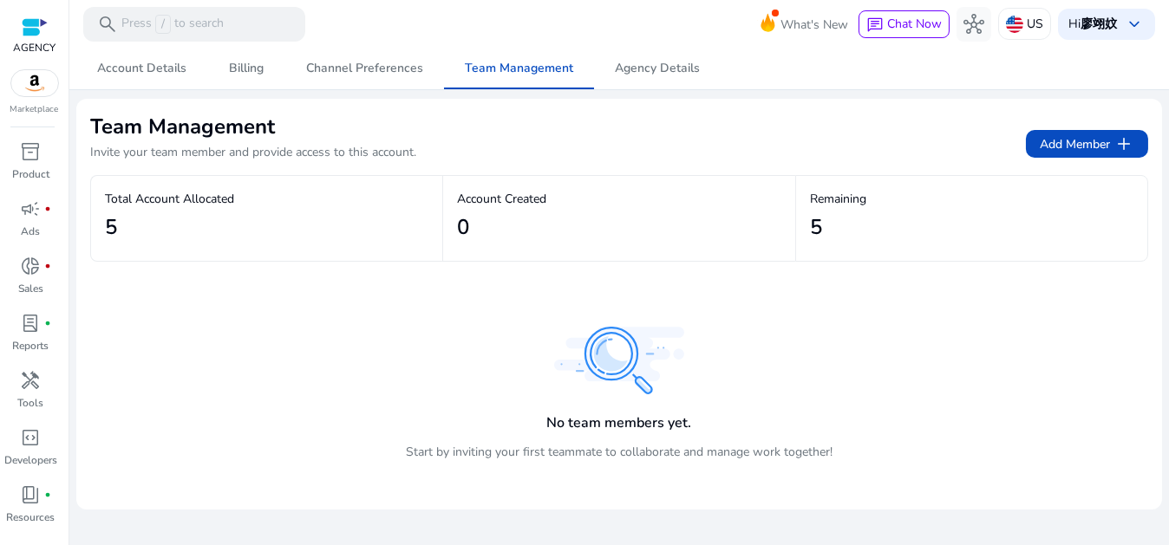
drag, startPoint x: 368, startPoint y: 277, endPoint x: 397, endPoint y: 251, distance: 39.3
click at [367, 272] on div "No team members yet. Start by inviting your first teammate to collaborate and m…" at bounding box center [619, 379] width 1058 height 235
click at [159, 69] on span "Account Details" at bounding box center [141, 68] width 89 height 12
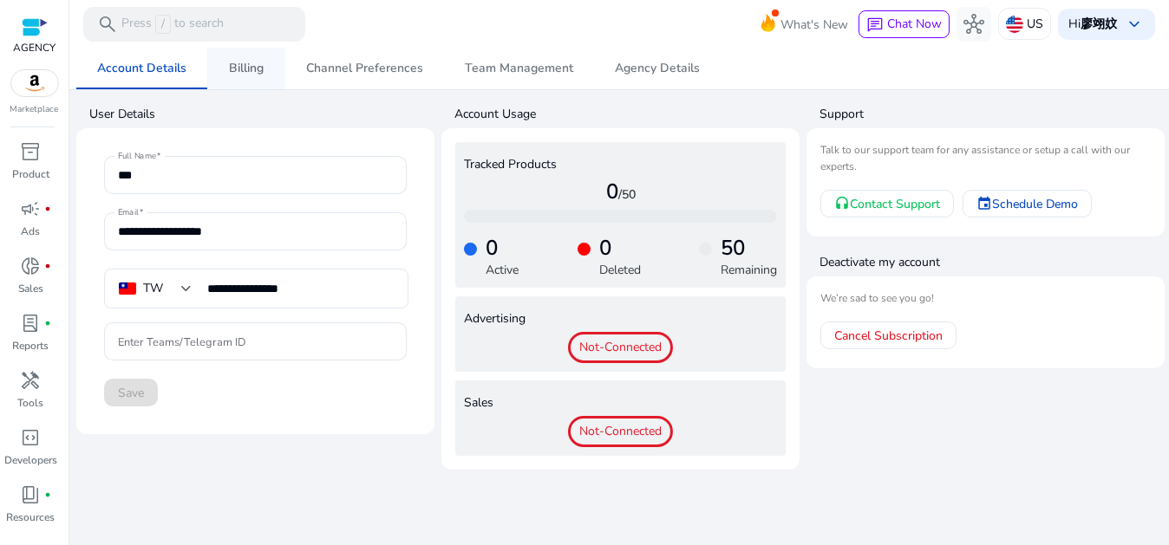
drag, startPoint x: 240, startPoint y: 62, endPoint x: 229, endPoint y: 98, distance: 38.1
click at [240, 62] on span "Billing" at bounding box center [246, 68] width 35 height 12
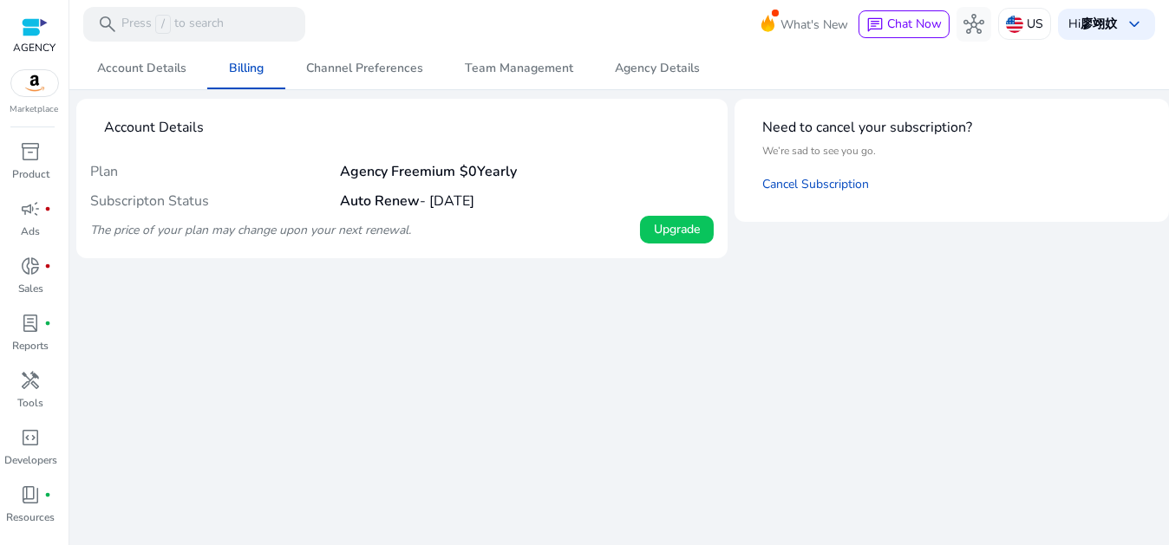
drag, startPoint x: 451, startPoint y: 175, endPoint x: 573, endPoint y: 155, distance: 123.9
click at [517, 165] on h4 "Agency Freemium $0 Yearly" at bounding box center [428, 172] width 177 height 16
drag, startPoint x: 573, startPoint y: 155, endPoint x: 513, endPoint y: 147, distance: 60.3
click at [568, 156] on mat-card "Account Details Plan Agency Freemium $0 Yearly Subscripton Status Auto Renew - …" at bounding box center [401, 179] width 651 height 160
click at [120, 74] on span "Account Details" at bounding box center [141, 68] width 89 height 12
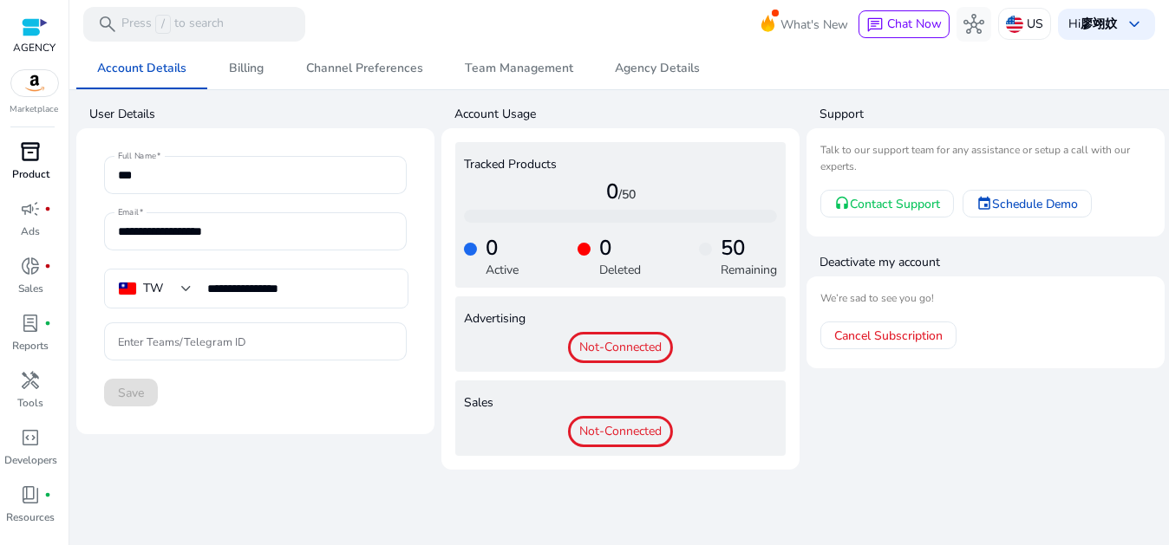
click at [40, 163] on div "inventory_2" at bounding box center [31, 152] width 49 height 28
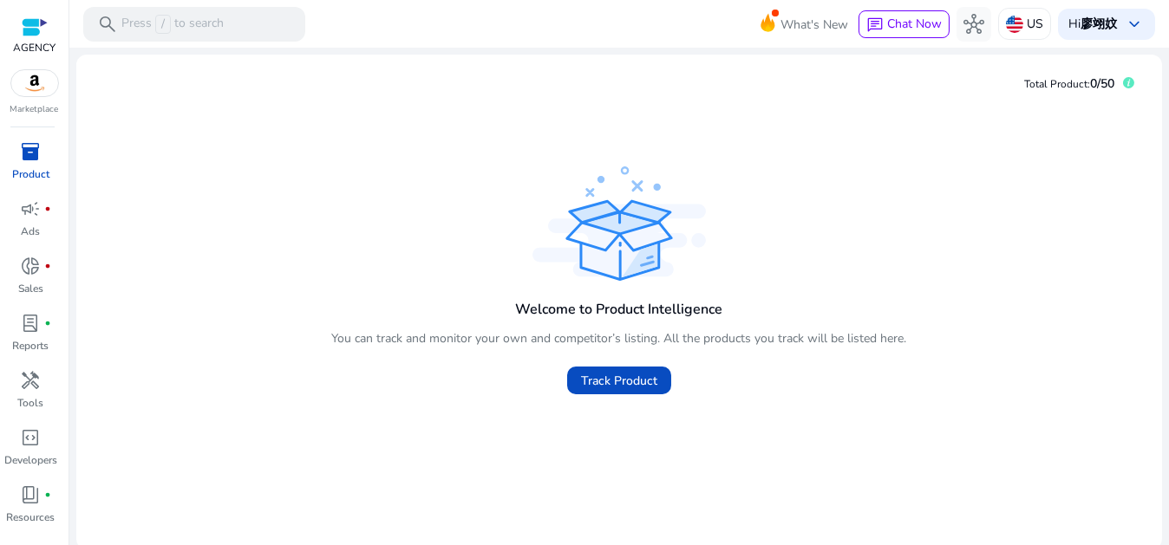
click at [29, 30] on div at bounding box center [35, 27] width 26 height 20
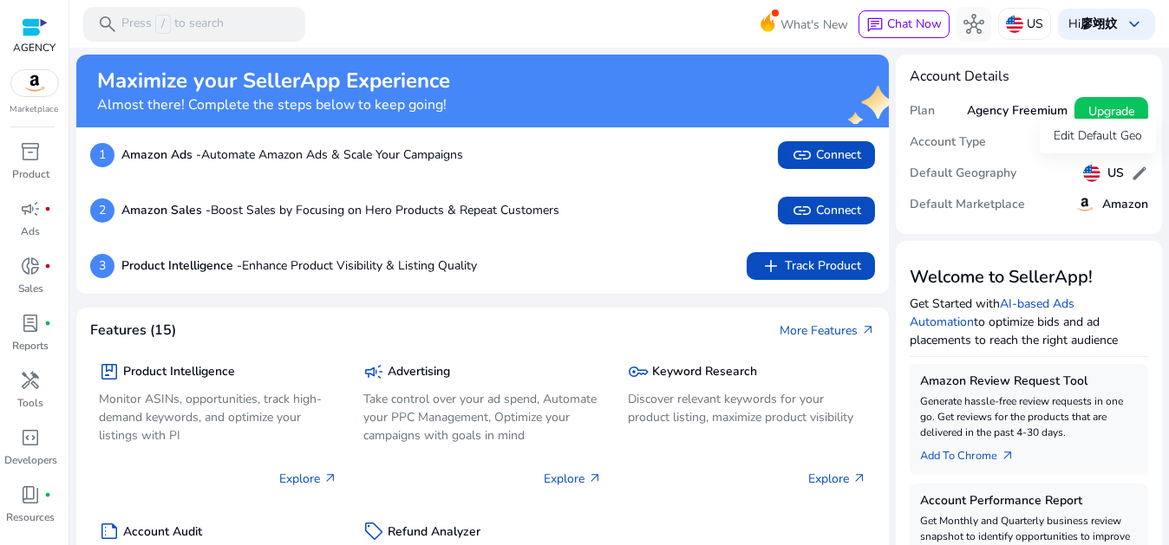
click at [1148, 173] on mat-card "Account Details Plan Agency Freemium Upgrade Account Type Seller Default Geogra…" at bounding box center [1029, 144] width 266 height 179
click at [1133, 174] on span "edit" at bounding box center [1139, 173] width 17 height 17
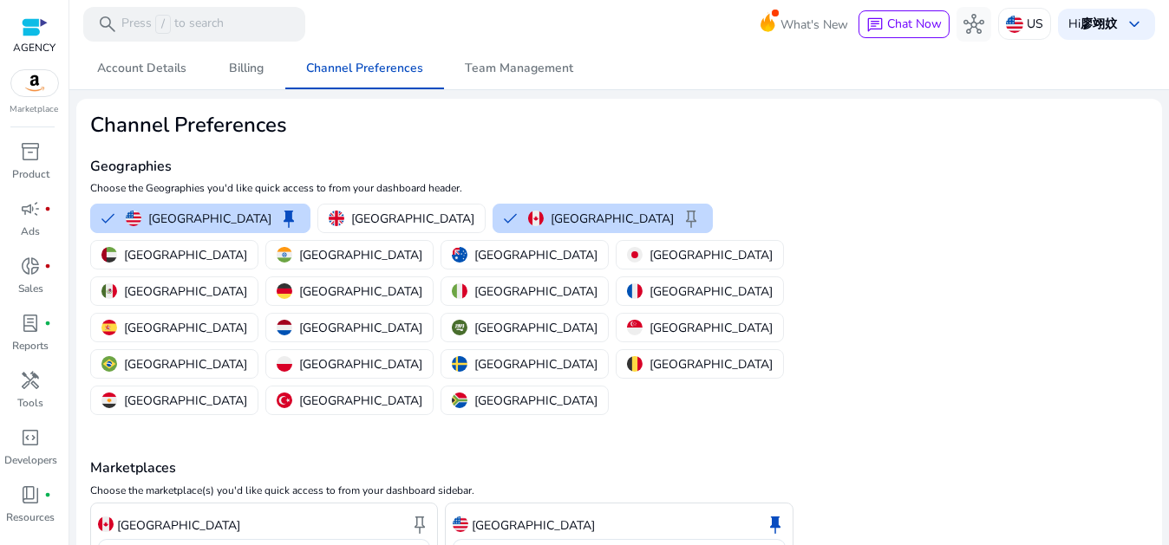
drag, startPoint x: 17, startPoint y: 34, endPoint x: 53, endPoint y: 42, distance: 36.4
click at [18, 31] on div at bounding box center [34, 27] width 42 height 26
click at [35, 27] on div at bounding box center [35, 27] width 26 height 20
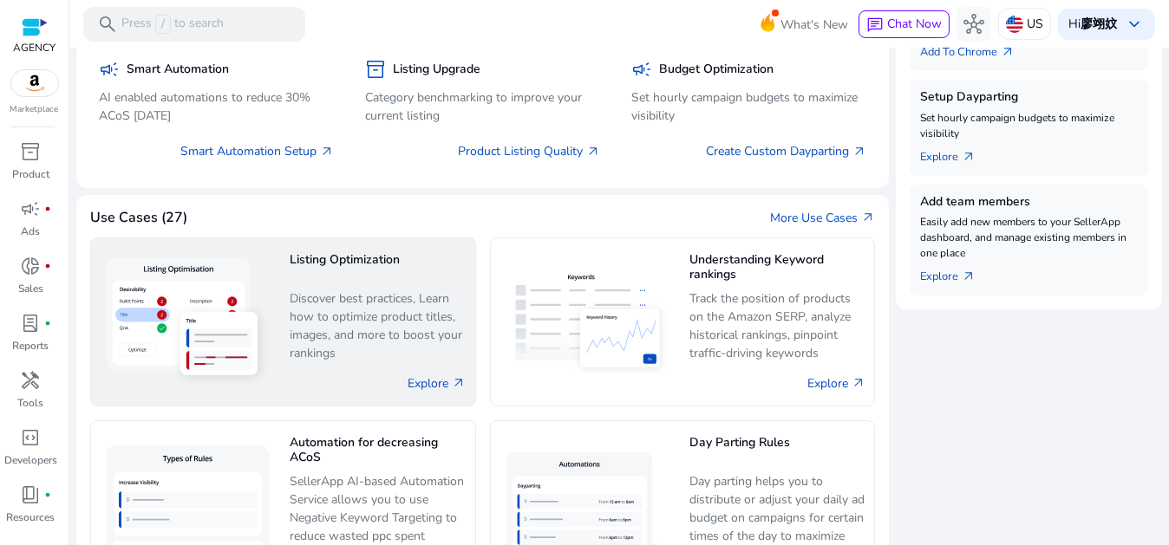
scroll to position [694, 0]
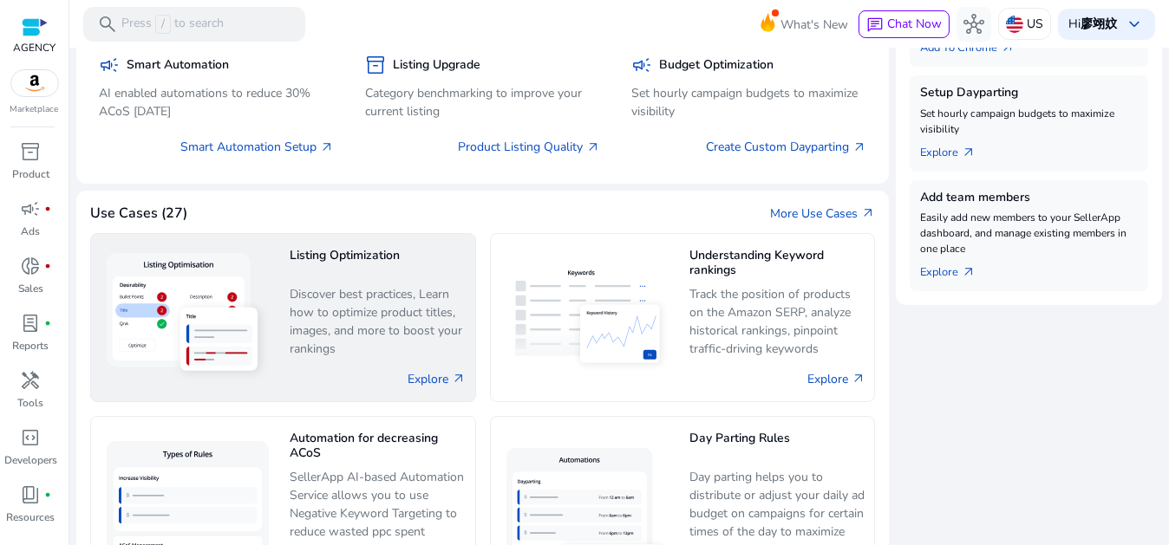
click at [352, 319] on p "Discover best practices, Learn how to optimize product titles, images, and more…" at bounding box center [378, 322] width 176 height 74
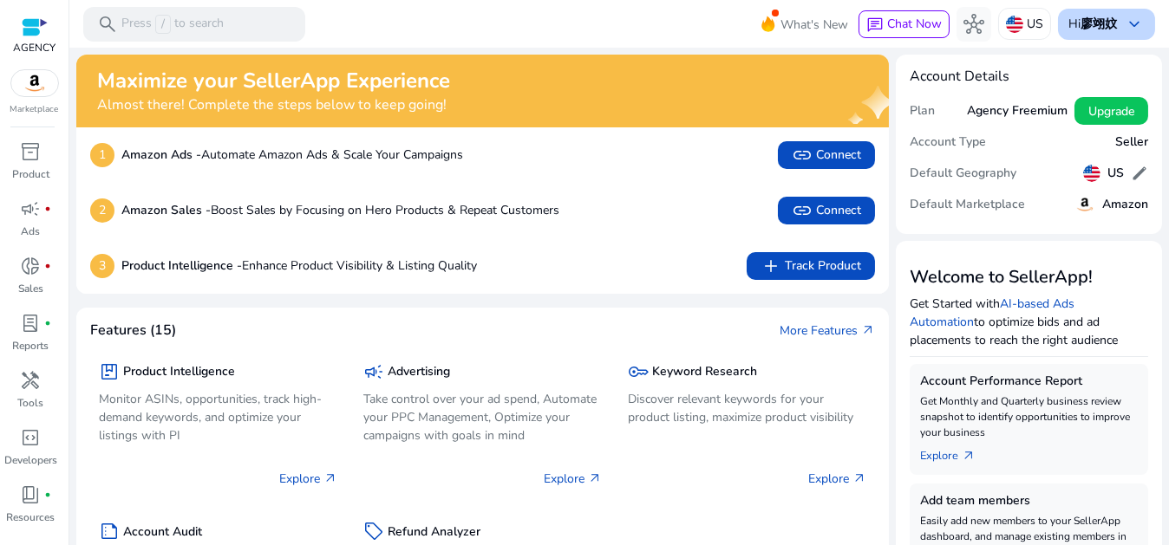
click at [1104, 23] on b "廖翊妏" at bounding box center [1098, 24] width 36 height 16
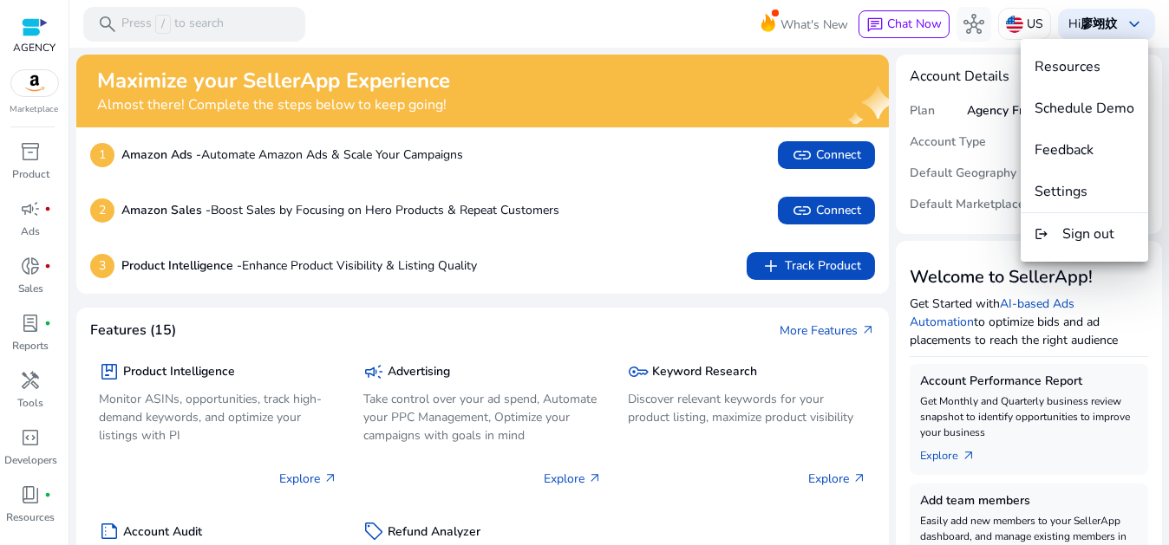
drag, startPoint x: 659, startPoint y: 39, endPoint x: 656, endPoint y: 30, distance: 9.1
click at [657, 37] on div at bounding box center [584, 272] width 1169 height 545
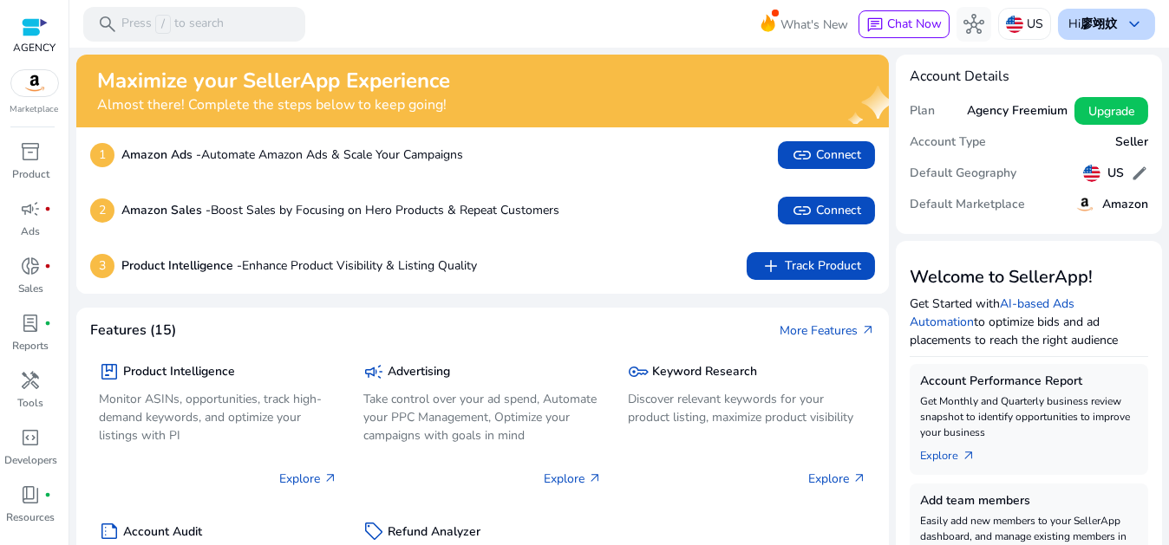
click at [1131, 31] on span "keyboard_arrow_down" at bounding box center [1134, 24] width 21 height 21
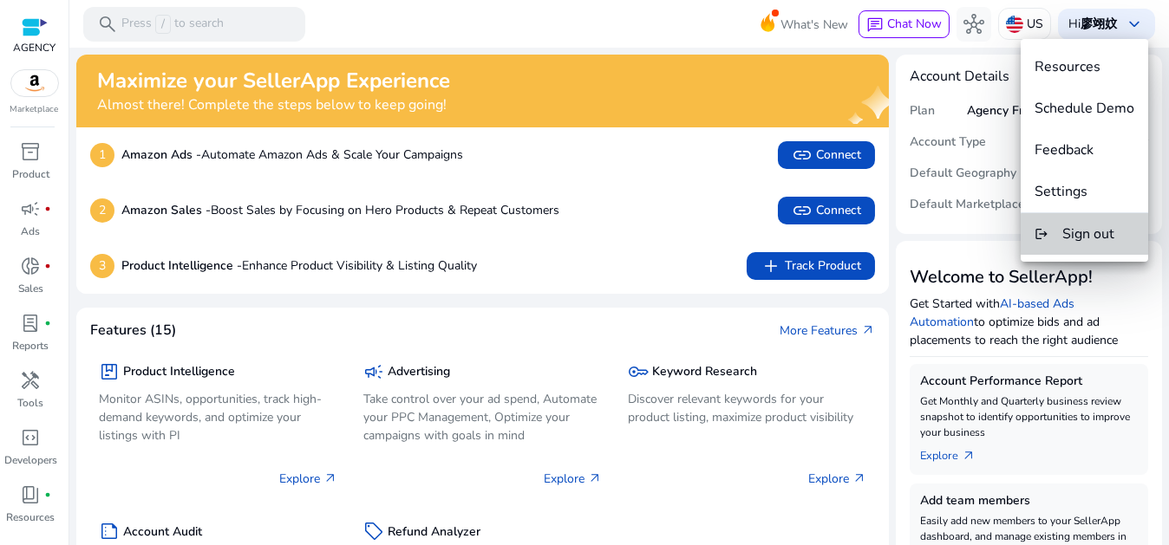
click at [1112, 252] on button "logout Sign out" at bounding box center [1083, 234] width 127 height 42
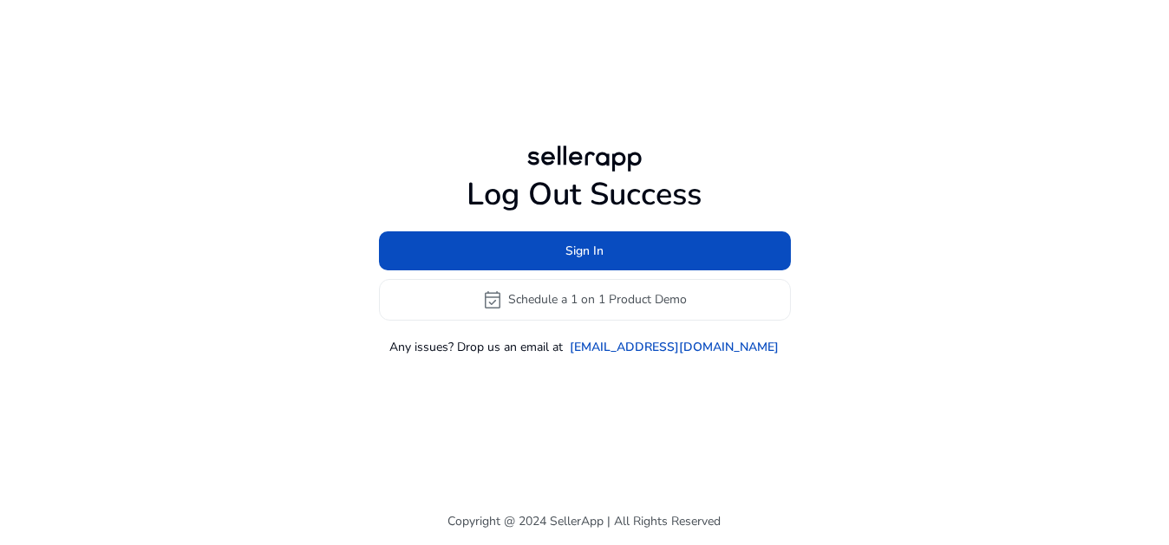
click at [1071, 204] on div "Log Out Success Sign In event_available Schedule a 1 on 1 Product Demo Any issu…" at bounding box center [584, 249] width 997 height 498
drag, startPoint x: 1071, startPoint y: 204, endPoint x: 1062, endPoint y: 197, distance: 11.1
click at [1069, 204] on div "Log Out Success Sign In event_available Schedule a 1 on 1 Product Demo Any issu…" at bounding box center [584, 249] width 997 height 498
